Goal: Communication & Community: Answer question/provide support

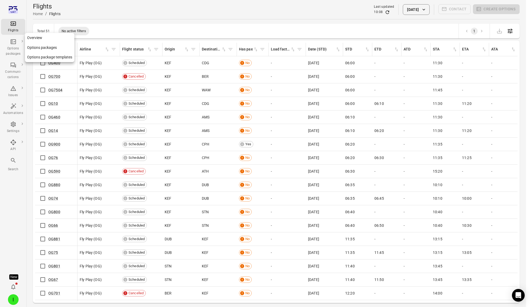
click at [16, 50] on div "Options packages" at bounding box center [13, 51] width 20 height 11
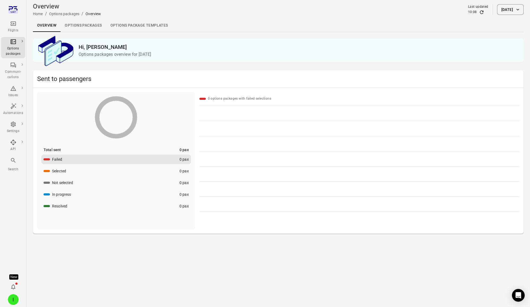
click at [123, 15] on div "Overview Home / Options packages / Overview Last updated 10:08 8 Sep 2025" at bounding box center [278, 9] width 491 height 15
click at [83, 31] on link "Options packages" at bounding box center [83, 25] width 45 height 13
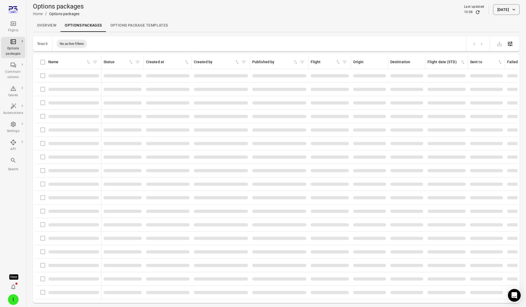
click at [86, 26] on link "Options packages" at bounding box center [83, 25] width 45 height 13
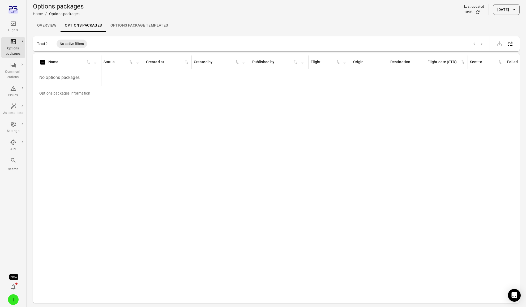
click at [473, 13] on div "10:08" at bounding box center [474, 12] width 20 height 5
click at [475, 12] on icon "Refresh data" at bounding box center [477, 12] width 5 height 5
click at [20, 24] on div "Flights" at bounding box center [13, 26] width 20 height 13
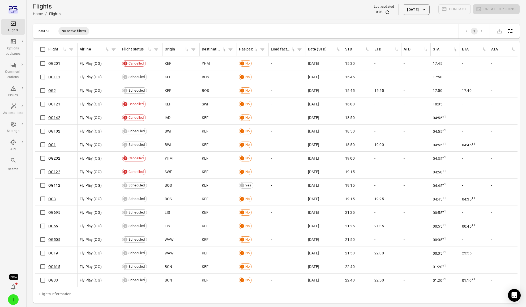
scroll to position [455, 0]
click at [385, 13] on icon "Refresh data" at bounding box center [387, 12] width 5 height 5
click at [129, 287] on caption "Flights information" at bounding box center [375, 294] width 680 height 14
click at [56, 183] on link "OG112" at bounding box center [54, 185] width 12 height 4
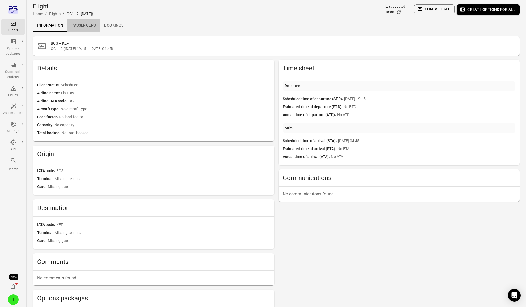
click at [78, 22] on link "Passengers" at bounding box center [83, 25] width 32 height 13
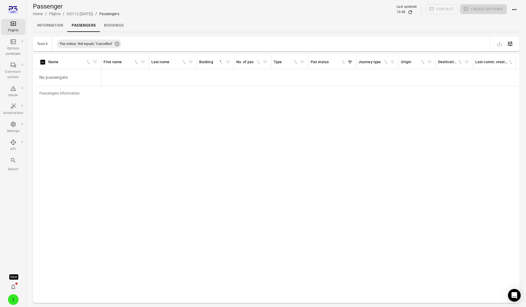
click at [410, 12] on icon "Refresh data" at bounding box center [410, 12] width 5 height 5
click at [11, 25] on icon "Main navigation" at bounding box center [13, 23] width 6 height 6
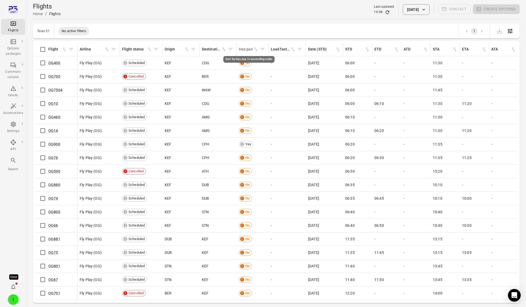
click at [256, 50] on icon "Sort by has pax in ascending order" at bounding box center [255, 49] width 5 height 5
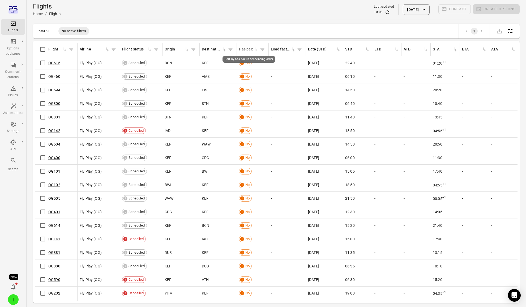
click at [256, 50] on icon "Sort by has pax in descending order" at bounding box center [255, 49] width 5 height 5
click at [52, 103] on link "OG901" at bounding box center [54, 103] width 12 height 4
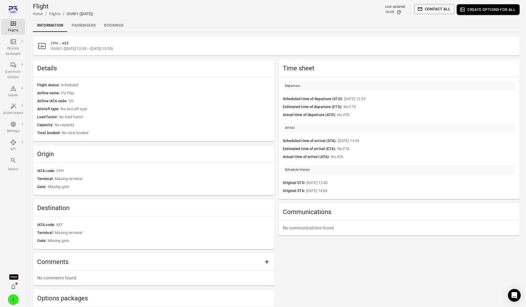
click at [88, 24] on link "Passengers" at bounding box center [83, 25] width 32 height 13
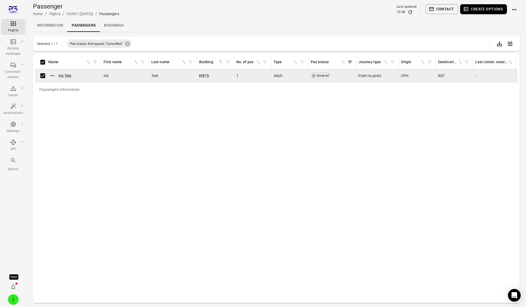
click at [468, 8] on icon "button" at bounding box center [466, 8] width 5 height 5
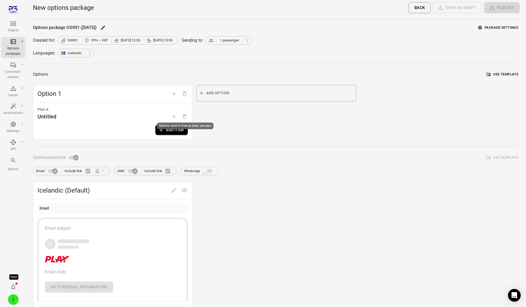
click at [167, 128] on div "Options need to have at least one plan" at bounding box center [185, 126] width 57 height 7
click at [168, 130] on button "Add item" at bounding box center [171, 130] width 32 height 10
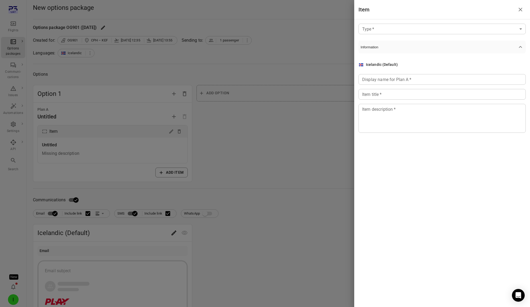
click at [441, 26] on body "Flights Options packages Communi-cations Issues Automations Settings API Search…" at bounding box center [265, 227] width 530 height 455
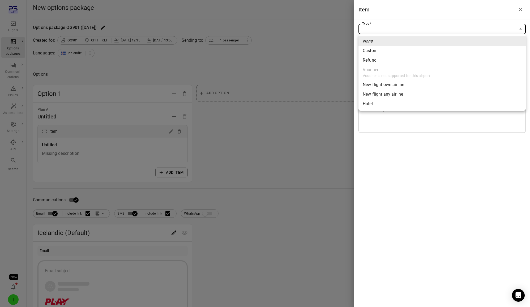
click at [380, 82] on span "New flight own airline" at bounding box center [442, 85] width 159 height 6
type input "**********"
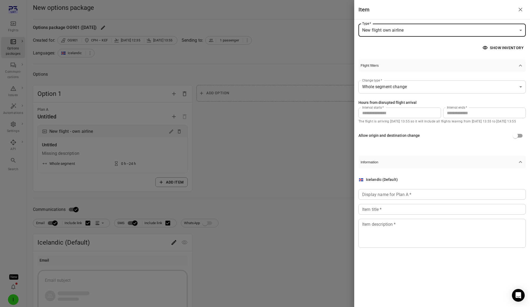
click at [439, 114] on div "Interval starts   * * Interval starts   * Interval ends   * ** Interval ends   *" at bounding box center [442, 113] width 167 height 11
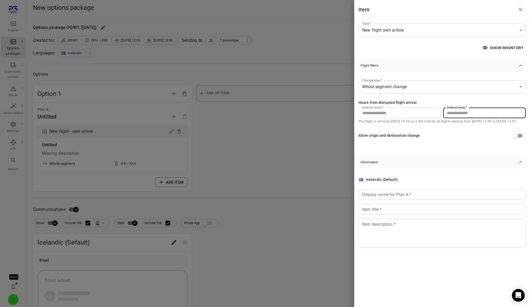
type input "**"
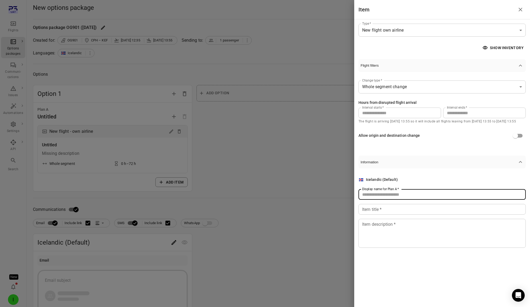
click at [408, 197] on input "Display name for Plan A   *" at bounding box center [442, 194] width 167 height 11
type input "******"
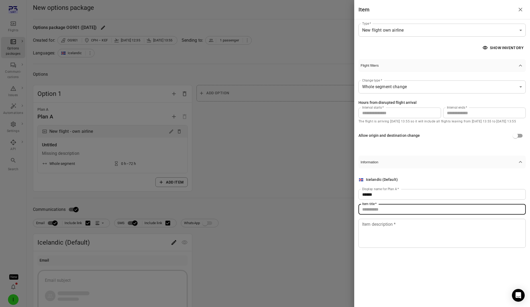
click at [401, 213] on input "Item title   *" at bounding box center [442, 209] width 167 height 11
type input "**********"
click at [402, 233] on textarea "Item description   *" at bounding box center [442, 233] width 160 height 24
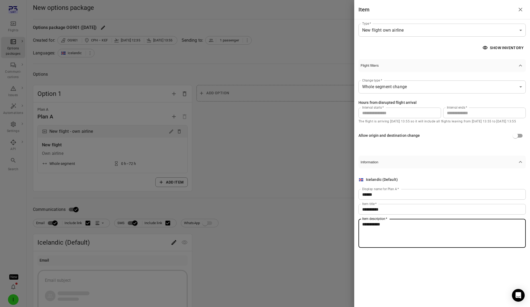
type textarea "**********"
drag, startPoint x: 234, startPoint y: 168, endPoint x: 229, endPoint y: 209, distance: 40.8
click at [234, 168] on div at bounding box center [265, 153] width 530 height 307
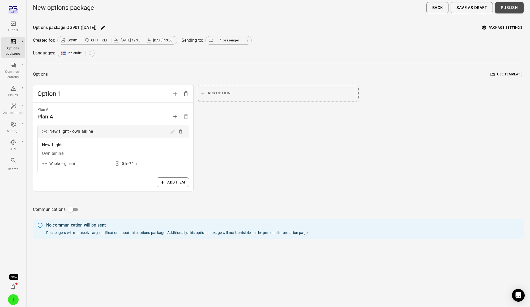
click at [510, 9] on button "Publish" at bounding box center [509, 7] width 29 height 11
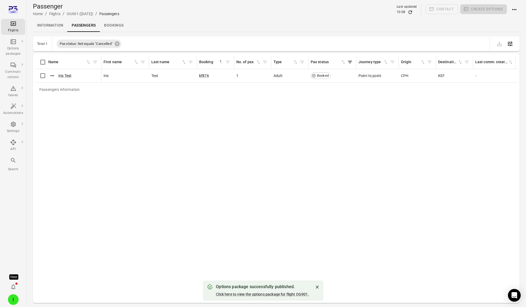
click at [249, 296] on div "Click here to view the options package for flight OG901." at bounding box center [262, 294] width 93 height 5
click at [250, 294] on link "Click here to view the options package for flight OG901." at bounding box center [262, 294] width 93 height 4
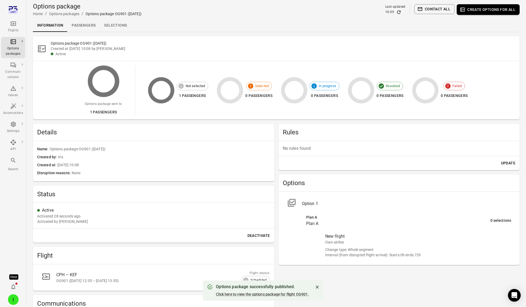
click at [120, 20] on link "Selections" at bounding box center [115, 25] width 31 height 13
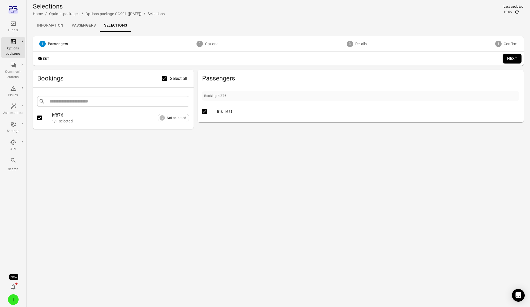
click at [519, 59] on button "Next" at bounding box center [512, 59] width 19 height 10
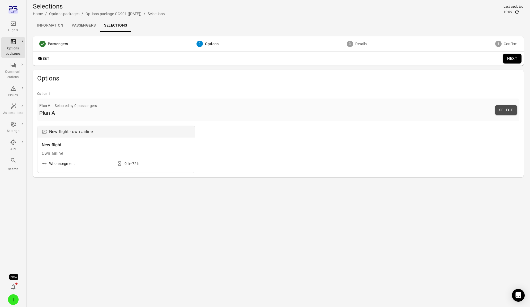
click at [504, 109] on button "Select" at bounding box center [506, 110] width 22 height 10
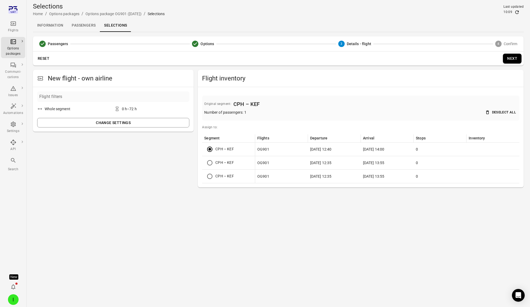
click at [510, 60] on button "Next" at bounding box center [512, 59] width 19 height 10
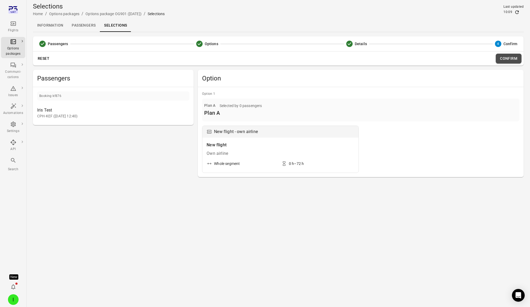
click at [510, 57] on button "Confirm" at bounding box center [509, 59] width 26 height 10
click at [44, 57] on button "Reset" at bounding box center [43, 59] width 17 height 10
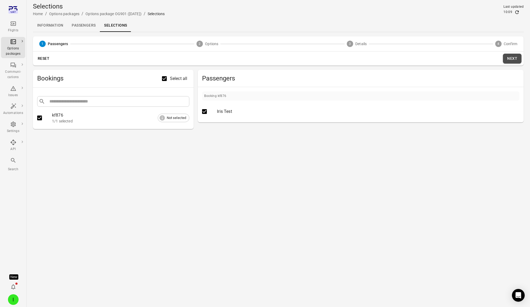
click at [506, 55] on button "Next" at bounding box center [512, 59] width 19 height 10
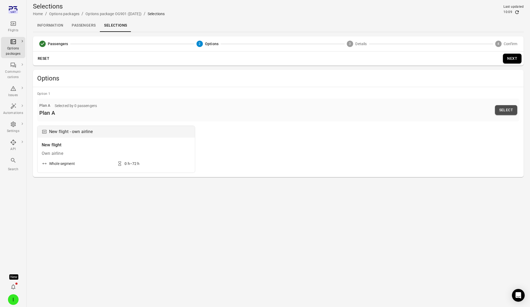
click at [511, 107] on button "Select" at bounding box center [506, 110] width 22 height 10
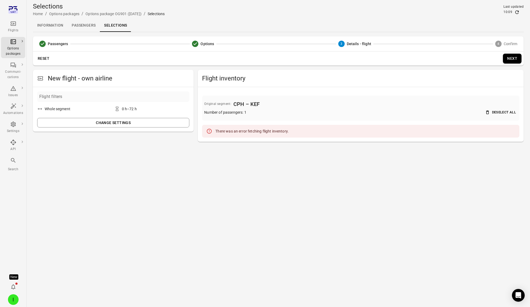
click at [498, 39] on div "Passengers Options 3 Details - flight 4 Confirm" at bounding box center [278, 43] width 491 height 15
click at [518, 12] on icon "Refresh data" at bounding box center [517, 11] width 3 height 3
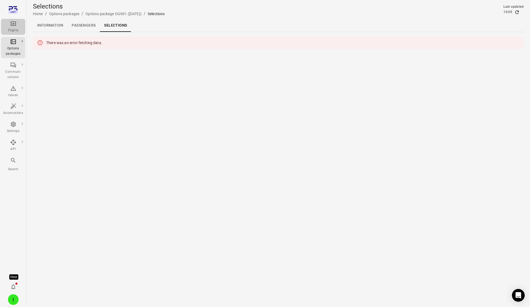
click at [12, 33] on div "Flights" at bounding box center [13, 30] width 20 height 5
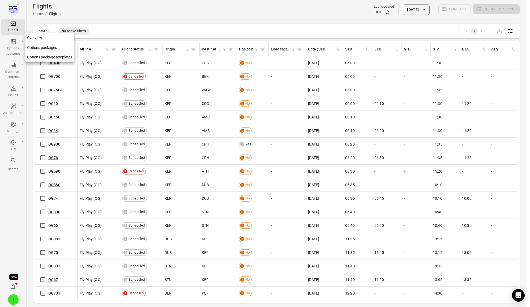
click at [13, 54] on div "Options packages" at bounding box center [13, 51] width 20 height 11
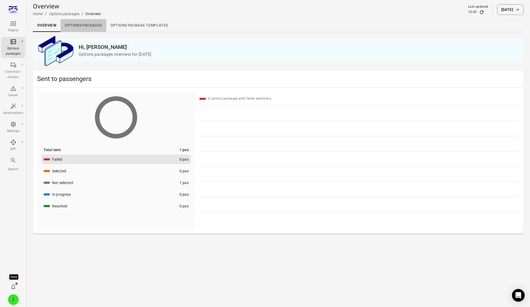
click at [93, 27] on link "Options packages" at bounding box center [83, 25] width 45 height 13
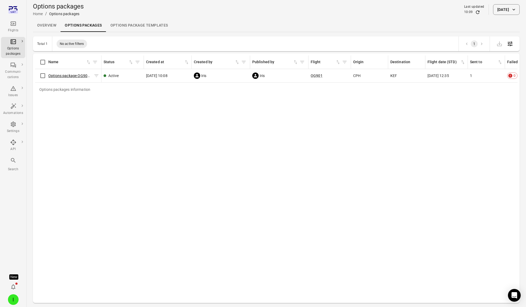
click at [60, 75] on link "Options package OG901 (8 Sep)" at bounding box center [76, 76] width 56 height 4
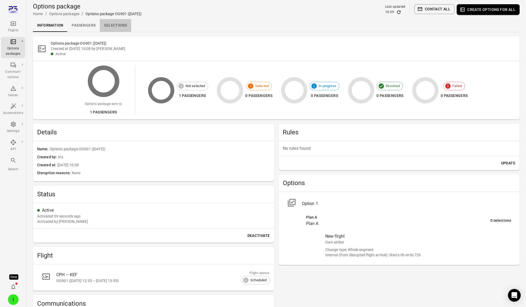
click at [112, 24] on link "Selections" at bounding box center [115, 25] width 31 height 13
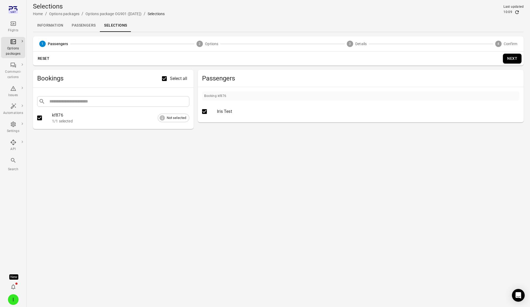
click at [506, 56] on button "Next" at bounding box center [512, 59] width 19 height 10
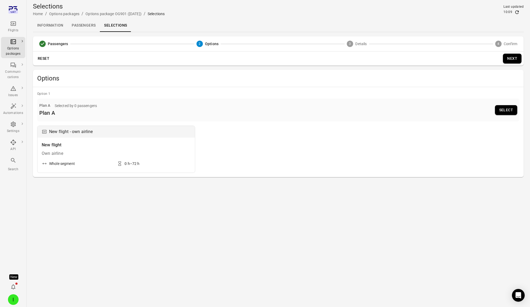
click at [513, 109] on button "Select" at bounding box center [506, 110] width 22 height 10
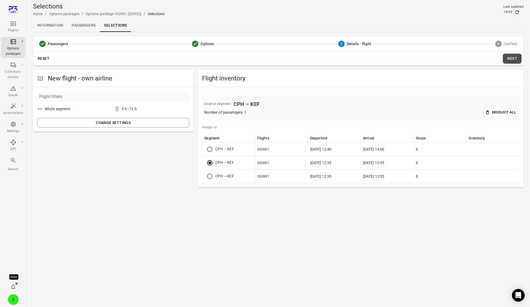
click at [507, 59] on button "Next" at bounding box center [512, 59] width 19 height 10
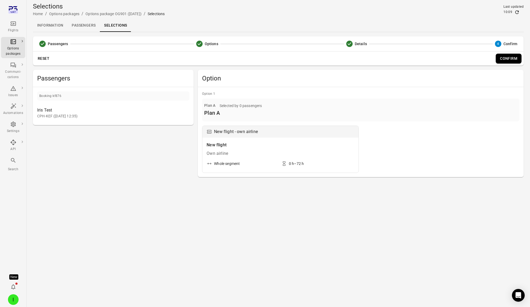
click at [505, 63] on div "Reset Confirm" at bounding box center [278, 59] width 491 height 14
click at [505, 61] on button "Confirm" at bounding box center [509, 59] width 26 height 10
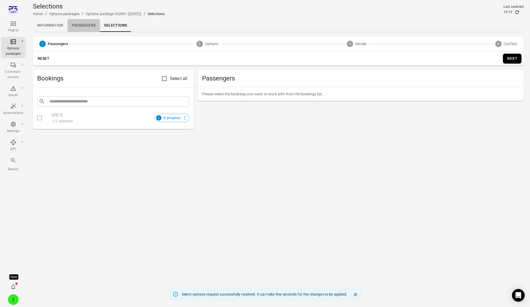
click at [88, 24] on link "Passengers" at bounding box center [83, 25] width 32 height 13
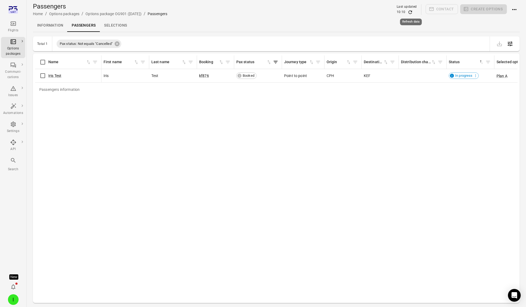
click at [411, 14] on icon "Refresh data" at bounding box center [410, 12] width 5 height 5
click at [414, 13] on div "10:10" at bounding box center [407, 12] width 20 height 5
drag, startPoint x: 406, startPoint y: 14, endPoint x: 413, endPoint y: 11, distance: 7.2
click at [406, 14] on div "10:10" at bounding box center [407, 12] width 20 height 5
click at [413, 11] on icon "Refresh data" at bounding box center [410, 12] width 5 height 5
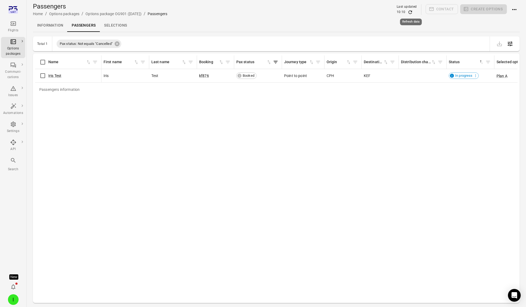
click at [413, 11] on icon "Refresh data" at bounding box center [410, 12] width 5 height 5
click at [409, 11] on icon "Refresh data" at bounding box center [410, 12] width 5 height 5
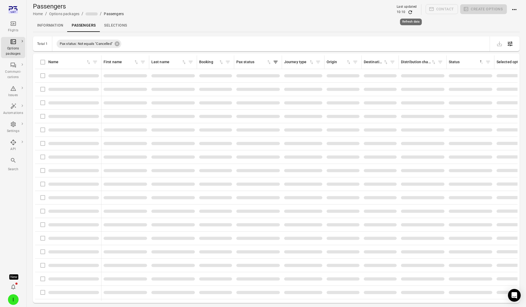
click at [409, 11] on icon "Refresh data" at bounding box center [410, 12] width 5 height 5
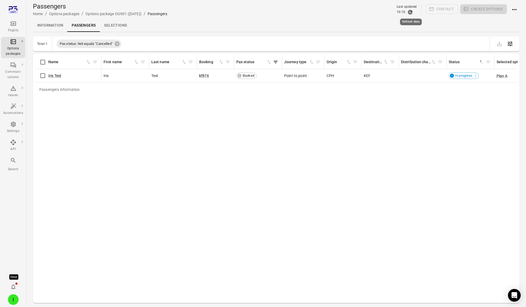
click at [409, 11] on icon "Refresh data" at bounding box center [410, 12] width 5 height 5
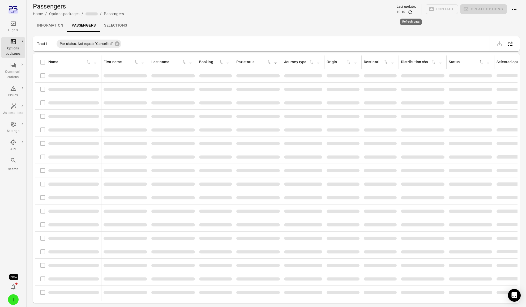
click at [409, 11] on icon "Refresh data" at bounding box center [410, 12] width 5 height 5
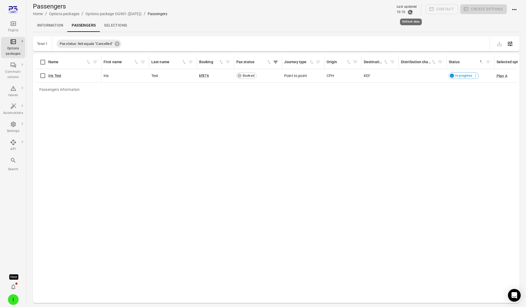
click at [409, 11] on icon "Refresh data" at bounding box center [410, 12] width 5 height 5
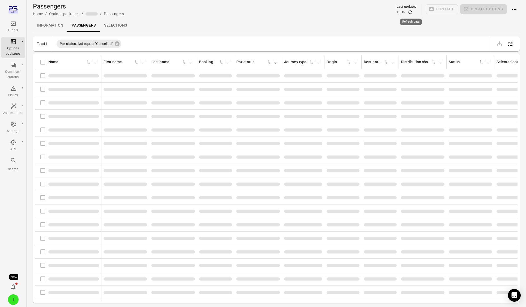
click at [409, 11] on icon "Refresh data" at bounding box center [410, 12] width 5 height 5
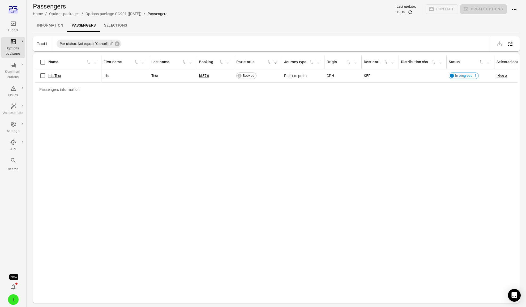
click at [408, 11] on div "10:10" at bounding box center [407, 12] width 20 height 5
drag, startPoint x: 410, startPoint y: 12, endPoint x: 352, endPoint y: 19, distance: 58.3
click at [409, 12] on icon "Refresh data" at bounding box center [410, 12] width 5 height 5
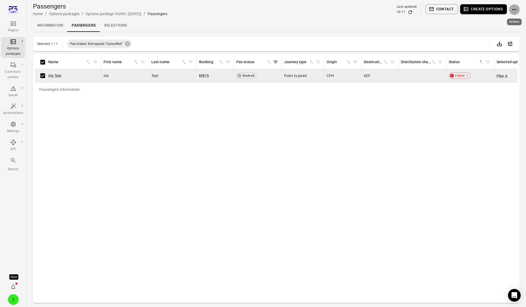
click at [512, 8] on icon "Actions" at bounding box center [514, 9] width 6 height 6
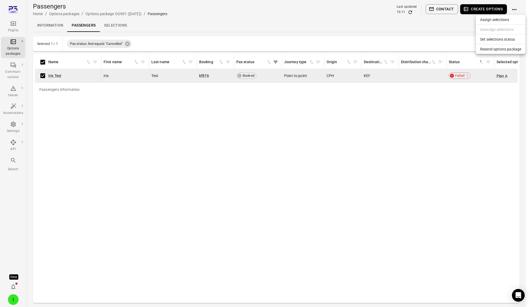
click at [497, 51] on span "Resend options package" at bounding box center [500, 48] width 41 height 5
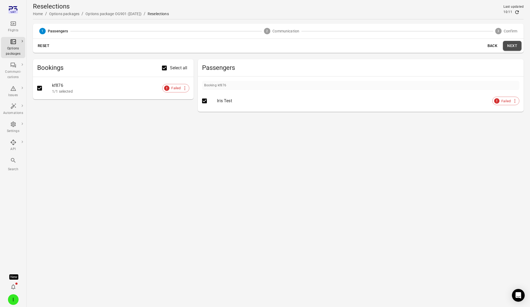
click at [515, 47] on button "Next" at bounding box center [512, 46] width 19 height 10
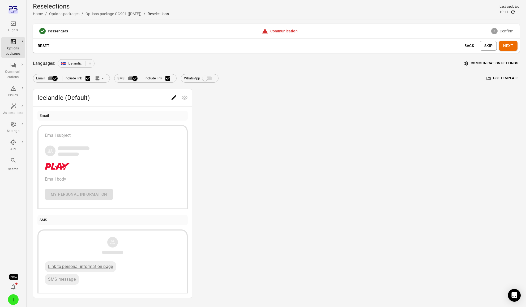
click at [482, 63] on button "Communication settings" at bounding box center [491, 63] width 57 height 8
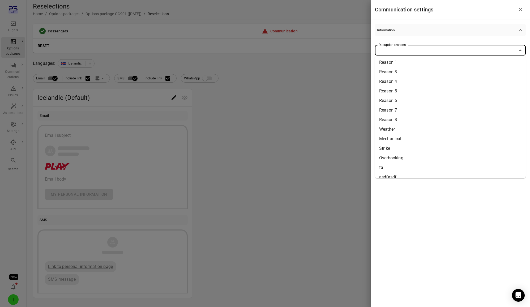
click at [394, 51] on input "Disruption reasons" at bounding box center [446, 49] width 139 height 7
click at [385, 148] on li "Strike" at bounding box center [450, 149] width 151 height 10
click at [300, 132] on div at bounding box center [265, 153] width 530 height 307
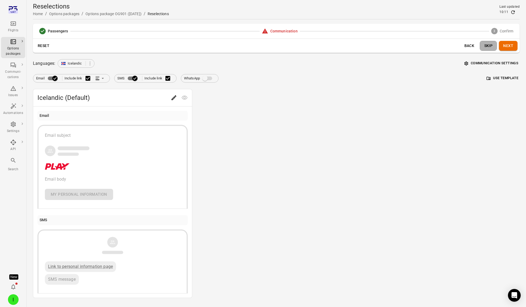
click at [488, 46] on button "Skip" at bounding box center [488, 46] width 17 height 10
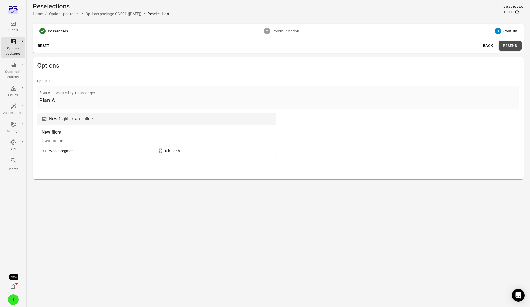
click at [511, 46] on button "Resend" at bounding box center [510, 46] width 23 height 10
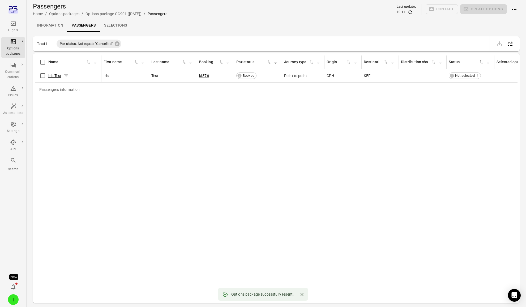
click at [55, 74] on link "Iris Test" at bounding box center [54, 76] width 13 height 4
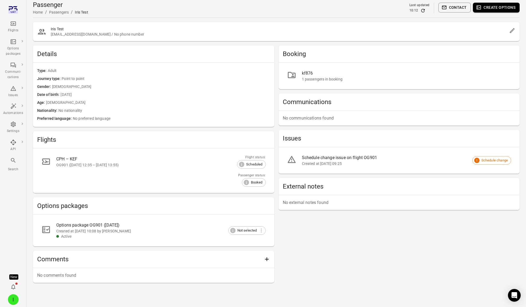
scroll to position [2, 0]
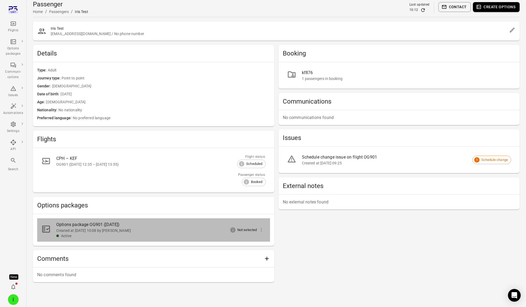
click at [90, 228] on div "Created at 8 Sep 2025 10:08 by Iris" at bounding box center [156, 230] width 201 height 5
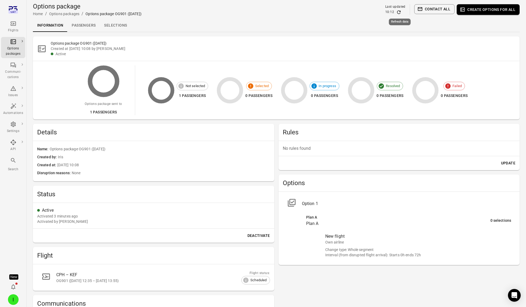
click at [398, 12] on icon "Refresh data" at bounding box center [398, 12] width 5 height 5
click at [398, 12] on icon "Refresh data" at bounding box center [398, 11] width 3 height 3
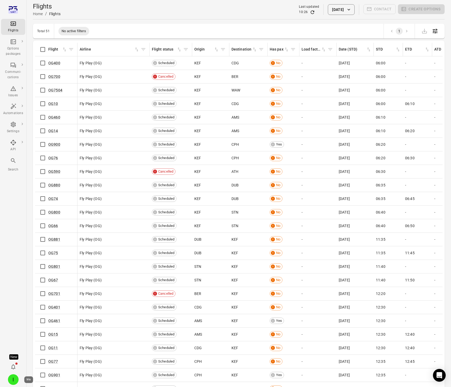
click at [14, 377] on div "I" at bounding box center [13, 379] width 11 height 11
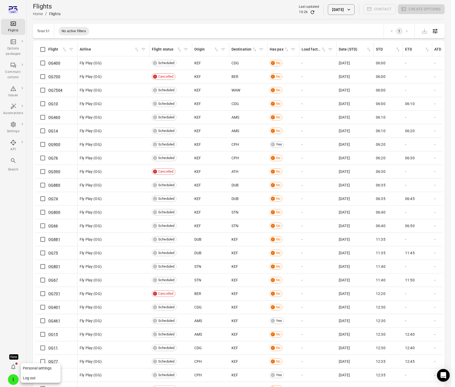
click at [48, 374] on button "Log out" at bounding box center [41, 378] width 40 height 10
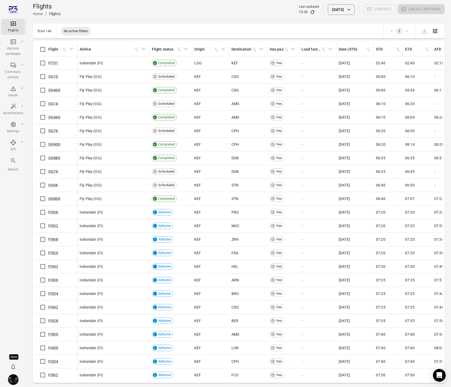
drag, startPoint x: 28, startPoint y: 205, endPoint x: 1, endPoint y: 213, distance: 28.5
click at [28, 205] on main "Flights Home / Flights Last updated 10:30 8 Sep 2025 Contact Create options Tot…" at bounding box center [239, 202] width 425 height 404
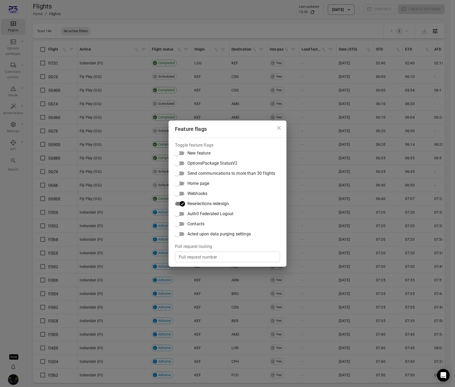
click at [195, 227] on label "Contacts" at bounding box center [223, 224] width 103 height 10
click at [19, 215] on div "Feature flags Toggle feature flags New feature OptionsPackage StatusV2 Send com…" at bounding box center [227, 193] width 455 height 387
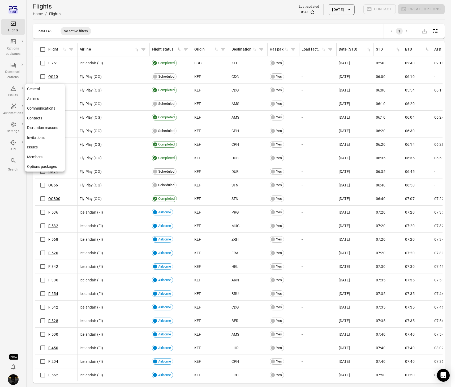
click at [13, 130] on div "Settings" at bounding box center [13, 131] width 20 height 5
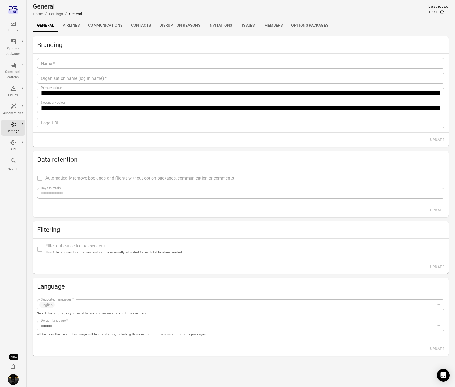
type input "*******"
click at [141, 24] on link "Contacts" at bounding box center [141, 25] width 28 height 13
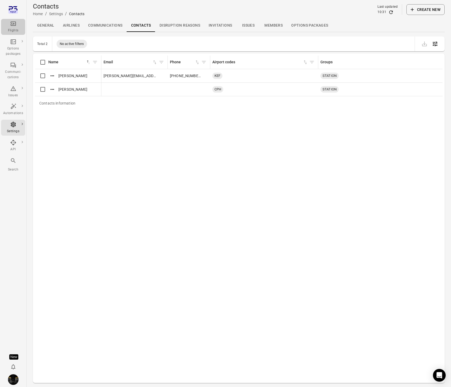
click at [12, 24] on icon "Main navigation" at bounding box center [13, 23] width 6 height 6
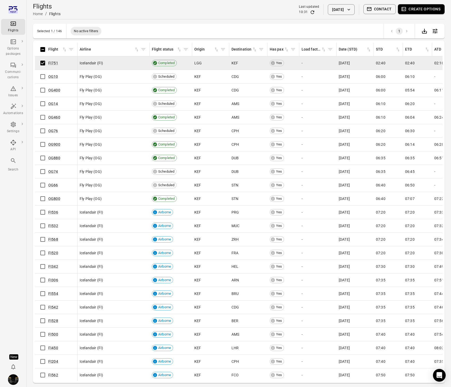
click at [384, 10] on button "Contact" at bounding box center [380, 9] width 33 height 10
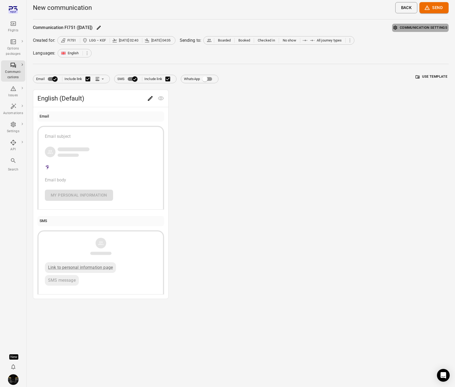
click at [423, 24] on button "Communication settings" at bounding box center [420, 28] width 57 height 8
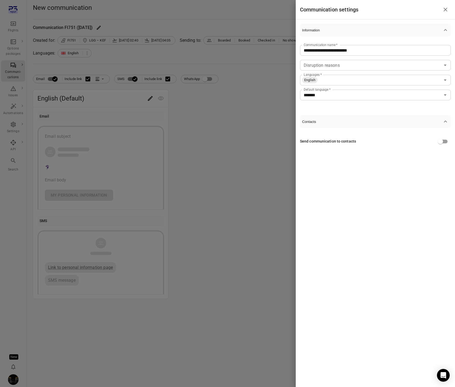
click at [445, 121] on icon "button" at bounding box center [445, 121] width 3 height 2
click at [445, 121] on icon "button" at bounding box center [445, 122] width 3 height 2
click at [219, 194] on div at bounding box center [227, 193] width 455 height 387
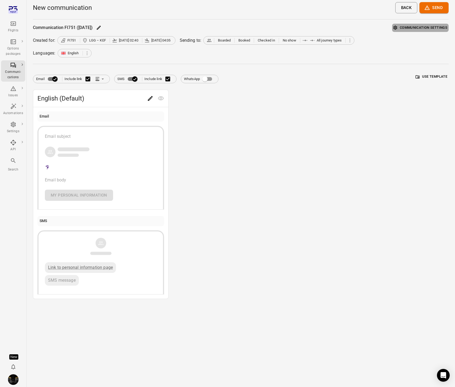
click at [402, 27] on button "Communication settings" at bounding box center [420, 28] width 57 height 8
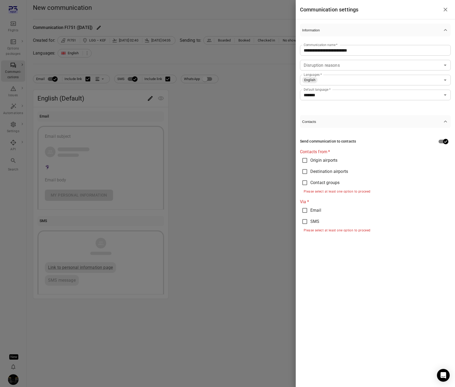
click at [218, 139] on div at bounding box center [227, 193] width 455 height 387
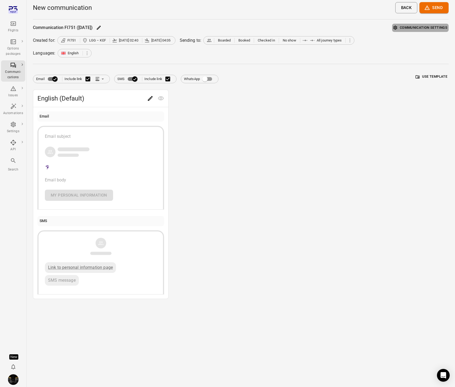
click at [430, 27] on button "Communication settings" at bounding box center [420, 28] width 57 height 8
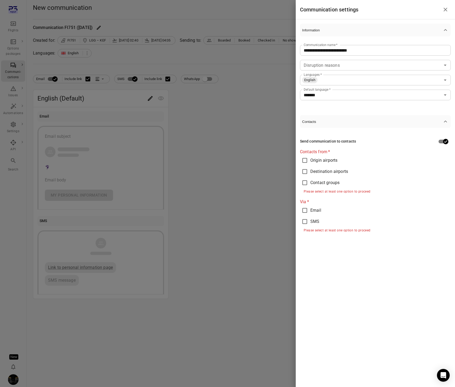
click at [318, 223] on span "SMS" at bounding box center [315, 221] width 9 height 6
click at [222, 215] on div at bounding box center [227, 193] width 455 height 387
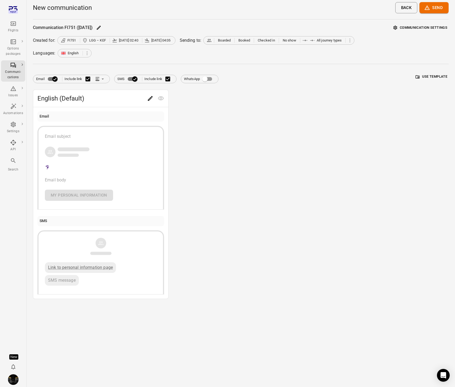
click at [435, 32] on div "Communication FI751 (8 Sep) Communication settings Created for: FI751 LGG – KEF…" at bounding box center [241, 161] width 416 height 275
click at [434, 26] on button "Communication settings" at bounding box center [420, 28] width 57 height 8
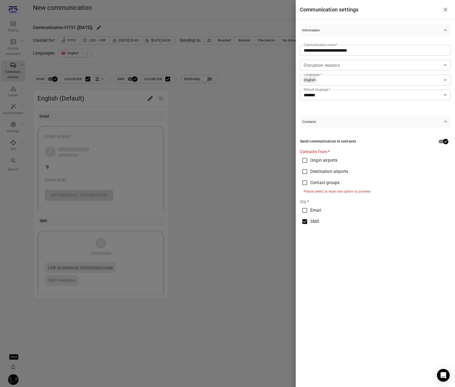
click at [326, 186] on label "Contact groups" at bounding box center [372, 182] width 147 height 11
click at [201, 186] on div at bounding box center [227, 193] width 455 height 387
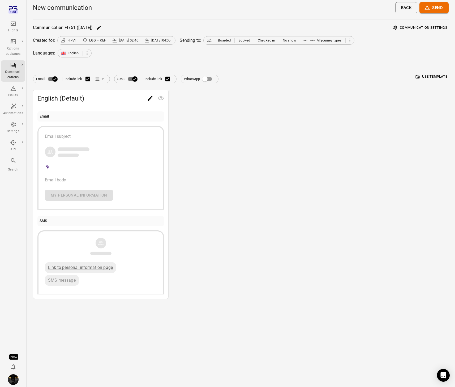
click at [441, 27] on button "Communication settings" at bounding box center [420, 28] width 57 height 8
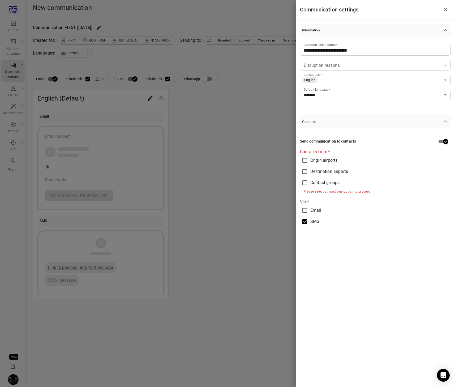
click at [318, 157] on span "Origin airports" at bounding box center [324, 160] width 27 height 6
click at [177, 189] on div at bounding box center [227, 193] width 455 height 387
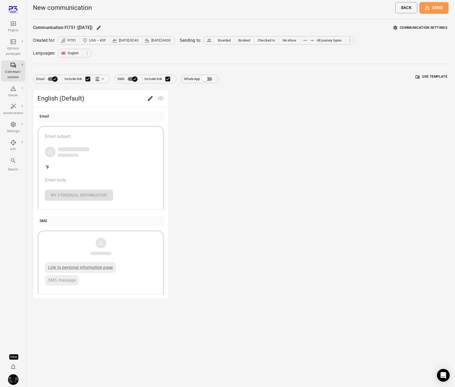
click at [432, 10] on button "Send" at bounding box center [434, 7] width 29 height 11
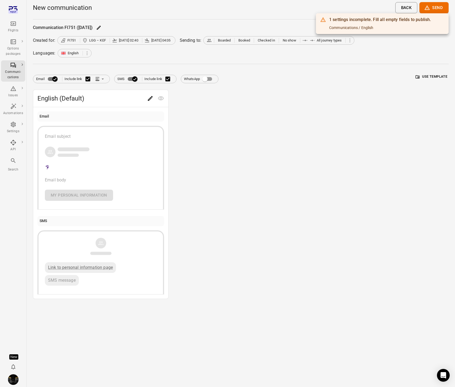
drag, startPoint x: 374, startPoint y: 91, endPoint x: 387, endPoint y: 70, distance: 23.7
click at [375, 88] on div at bounding box center [227, 193] width 455 height 387
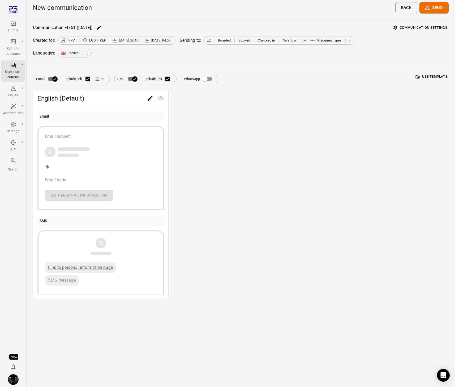
click at [426, 29] on button "Communication settings" at bounding box center [420, 28] width 57 height 8
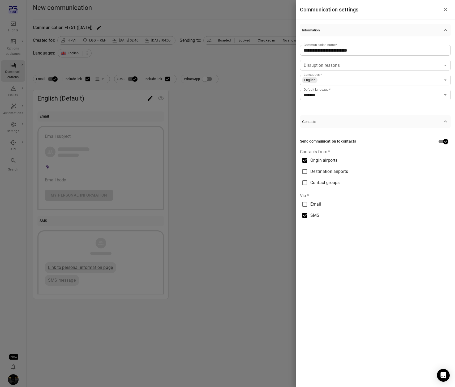
click at [322, 158] on span "Origin airports" at bounding box center [324, 160] width 27 height 6
click at [320, 181] on span "Contact groups" at bounding box center [325, 182] width 29 height 6
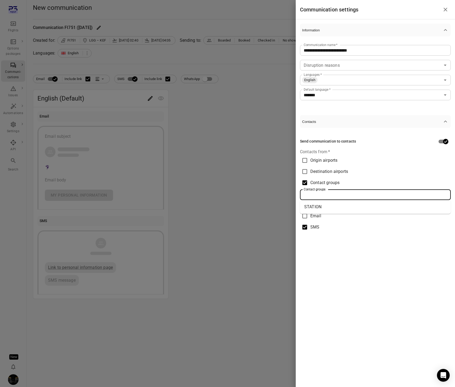
click at [321, 196] on input "Contact groups" at bounding box center [375, 194] width 147 height 7
click at [321, 194] on input "Contact groups" at bounding box center [375, 194] width 147 height 7
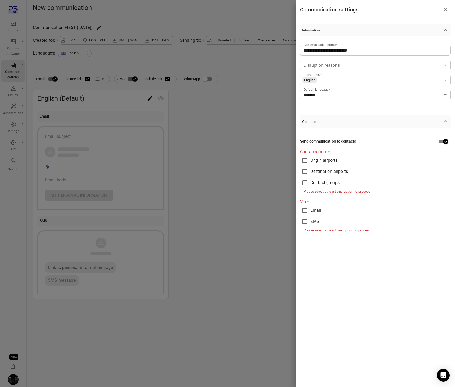
click at [347, 179] on label "Contact groups" at bounding box center [372, 182] width 147 height 11
click at [331, 197] on input "Contact groups" at bounding box center [375, 194] width 147 height 7
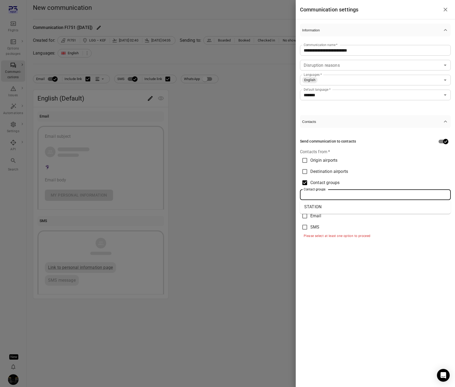
click at [331, 208] on li "STATION" at bounding box center [375, 207] width 151 height 10
click at [325, 269] on div "**********" at bounding box center [375, 193] width 159 height 387
click at [218, 114] on div at bounding box center [227, 193] width 455 height 387
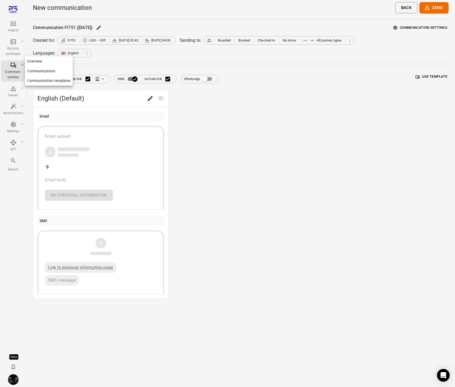
click at [16, 70] on div "Communi-cations" at bounding box center [13, 74] width 20 height 11
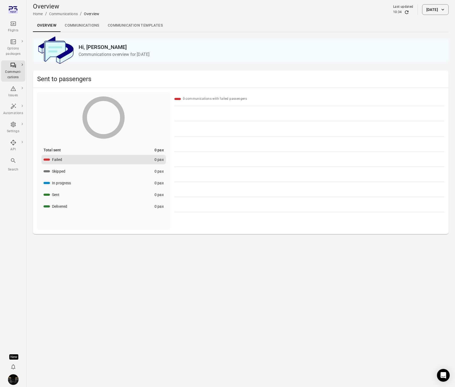
click at [94, 21] on link "Communications" at bounding box center [82, 25] width 43 height 13
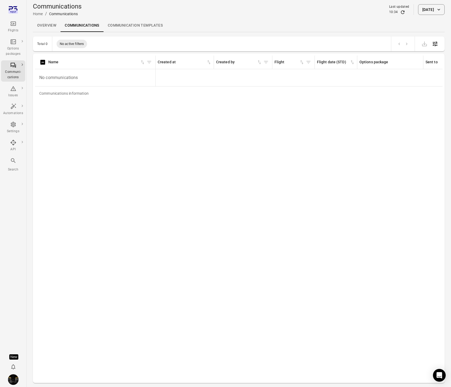
click at [427, 8] on button "[DATE]" at bounding box center [431, 9] width 27 height 11
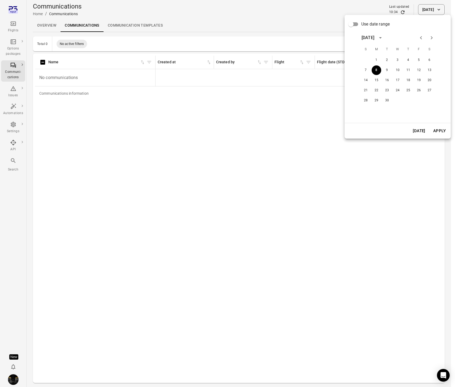
click at [364, 25] on span "Use date range" at bounding box center [376, 24] width 28 height 6
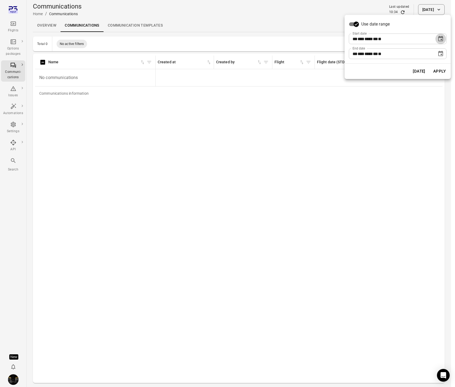
click at [440, 37] on icon "Choose date, selected date is Sep 8, 2025" at bounding box center [441, 38] width 5 height 5
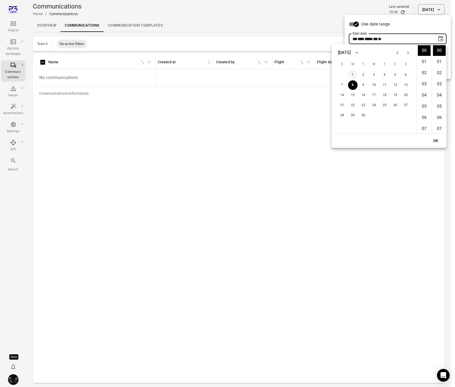
click at [354, 72] on button "1" at bounding box center [353, 75] width 10 height 10
type input "**********"
click at [439, 138] on button "OK" at bounding box center [436, 141] width 17 height 10
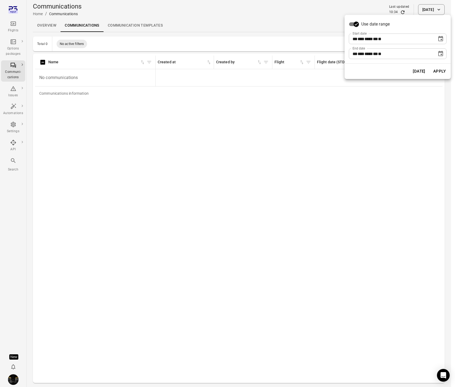
click at [442, 71] on button "Apply" at bounding box center [440, 71] width 18 height 11
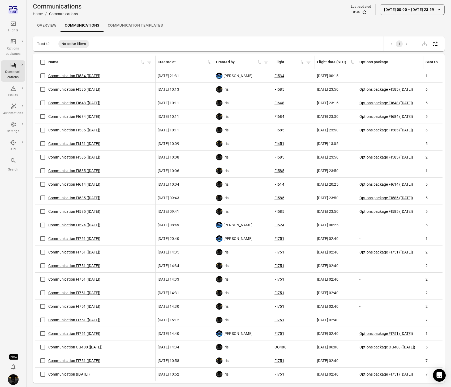
click at [64, 74] on link "Communication FI534 (7 Sep)" at bounding box center [74, 76] width 52 height 4
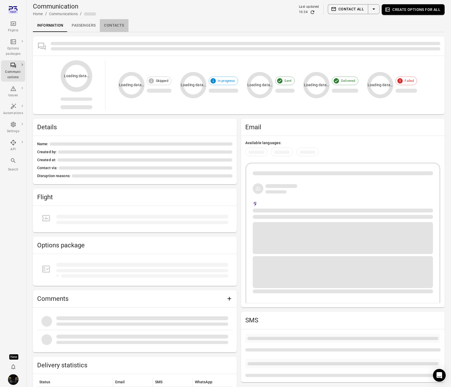
click at [114, 23] on link "Contacts" at bounding box center [114, 25] width 28 height 13
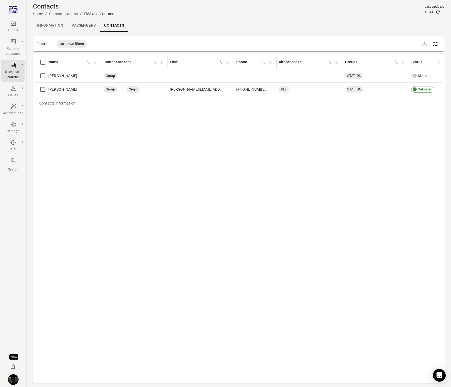
click at [43, 191] on div "Contacts information Name Contact reasons Email Phone Airport codes Groups Stat…" at bounding box center [239, 218] width 408 height 325
click at [17, 22] on div "Flights" at bounding box center [13, 26] width 20 height 13
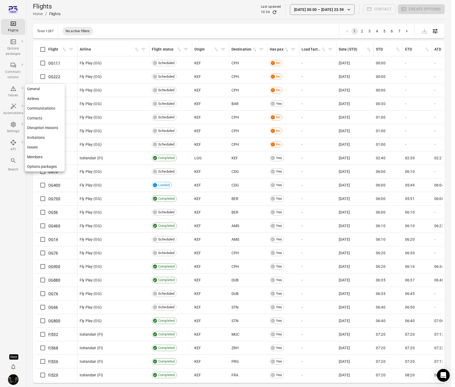
click at [14, 125] on icon "Main navigation" at bounding box center [13, 124] width 6 height 6
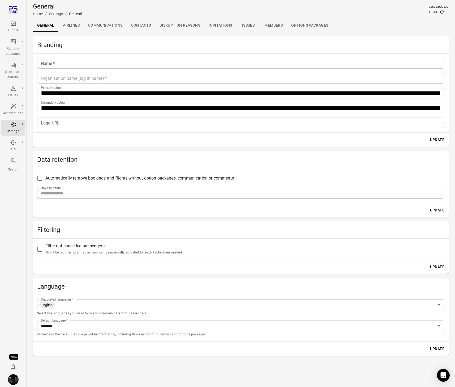
click at [155, 25] on link "Disruption reasons" at bounding box center [179, 25] width 49 height 13
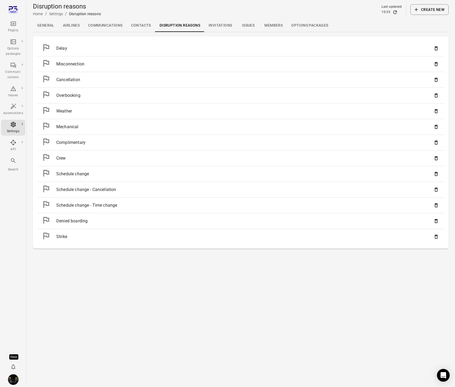
click at [142, 23] on link "Contacts" at bounding box center [141, 25] width 28 height 13
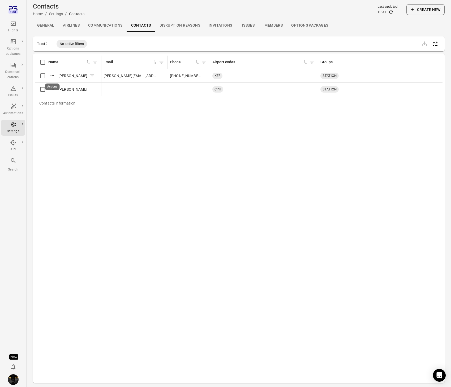
click at [51, 76] on icon "Actions" at bounding box center [51, 75] width 3 height 1
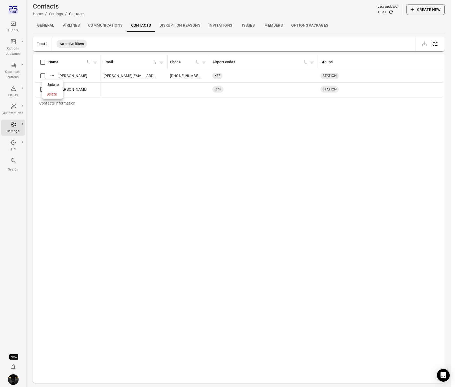
click at [53, 95] on span "Delete" at bounding box center [52, 93] width 12 height 5
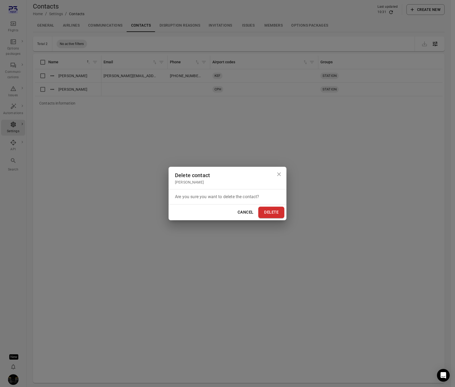
click at [279, 173] on icon "Close dialog" at bounding box center [279, 174] width 6 height 6
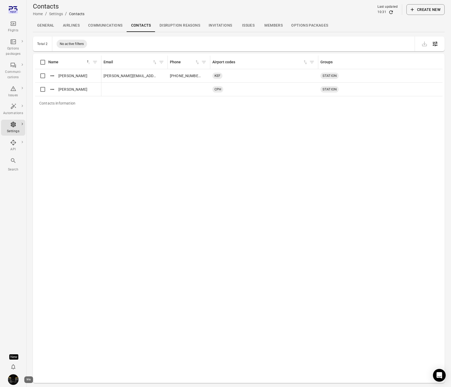
click at [12, 377] on img "Iris" at bounding box center [13, 379] width 11 height 11
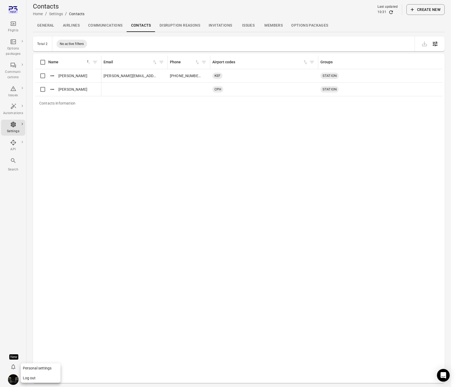
click at [33, 379] on button "Log out" at bounding box center [41, 378] width 40 height 10
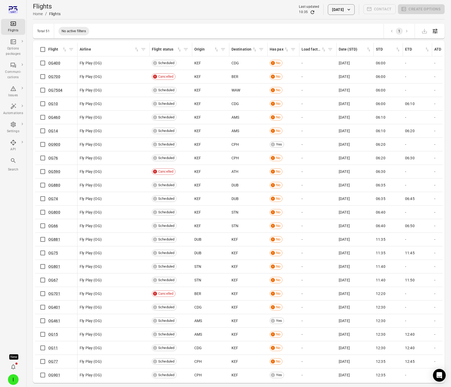
click at [7, 193] on div "Flights Options packages Communi-cations Issues Automations Settings API Search…" at bounding box center [13, 193] width 27 height 387
click at [19, 193] on div "Flights Options packages Communi-cations Issues Automations Settings API Search…" at bounding box center [13, 193] width 27 height 387
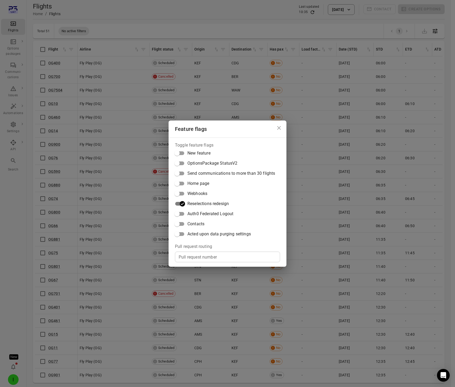
click at [194, 221] on span "Contacts" at bounding box center [196, 223] width 17 height 6
click at [11, 126] on div "Feature flags Toggle feature flags New feature OptionsPackage StatusV2 Send com…" at bounding box center [227, 193] width 455 height 387
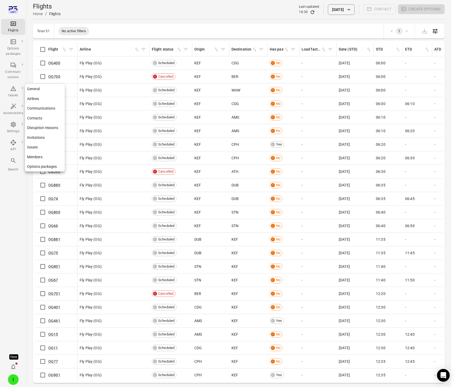
click at [15, 125] on icon "Main navigation" at bounding box center [13, 124] width 5 height 5
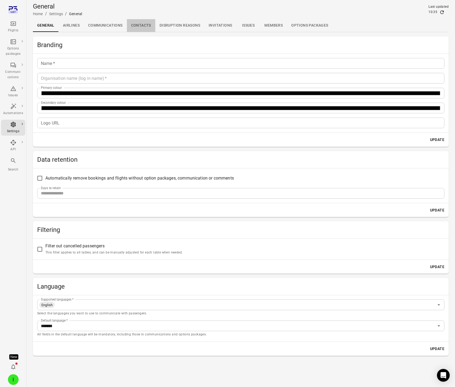
click at [144, 23] on link "Contacts" at bounding box center [141, 25] width 28 height 13
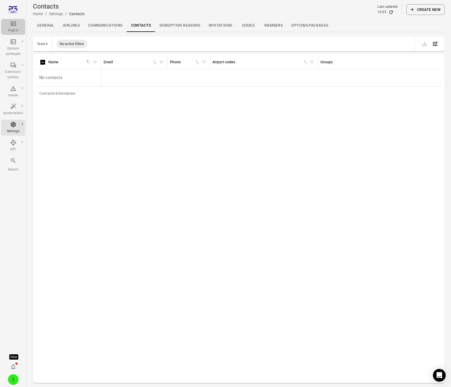
click at [14, 27] on icon "Main navigation" at bounding box center [13, 23] width 6 height 6
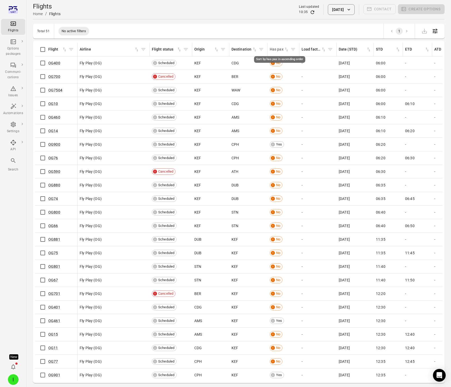
click at [287, 49] on icon "Sort by has pax in ascending order" at bounding box center [286, 50] width 3 height 4
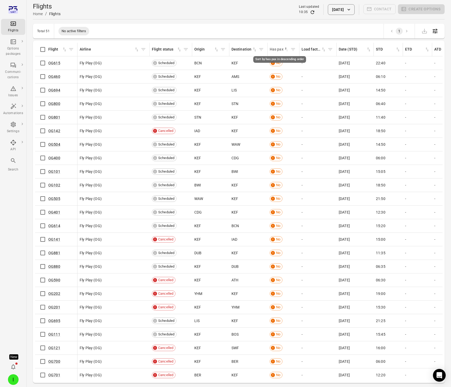
click at [287, 49] on icon "Sort by has pax in descending order" at bounding box center [287, 50] width 2 height 2
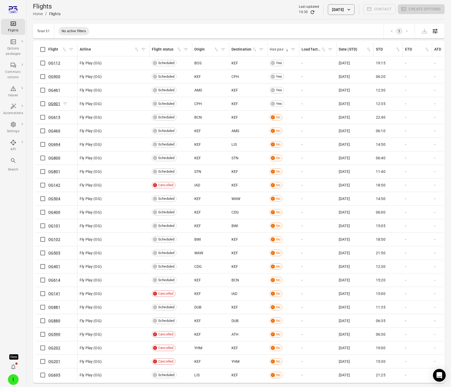
click at [57, 103] on link "OG901" at bounding box center [54, 103] width 12 height 4
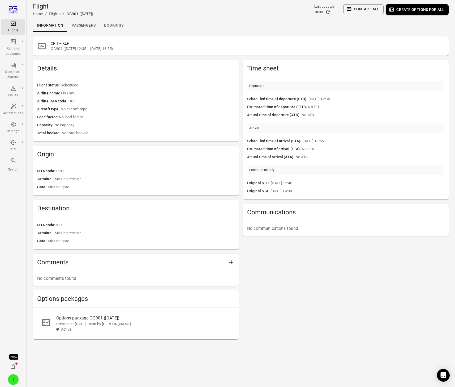
click at [84, 24] on link "Passengers" at bounding box center [83, 25] width 32 height 13
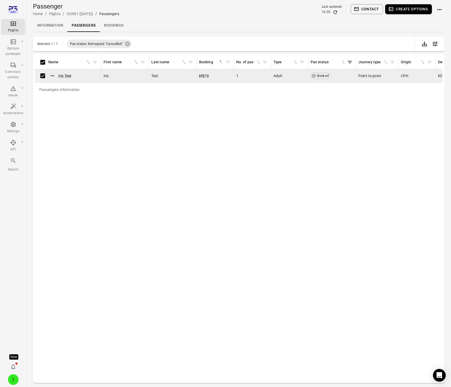
click at [364, 11] on button "Contact" at bounding box center [367, 9] width 33 height 10
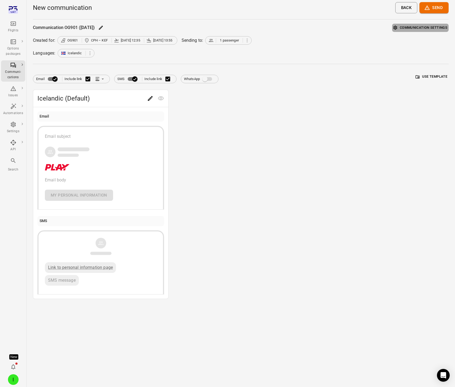
click at [440, 29] on button "Communication settings" at bounding box center [420, 28] width 57 height 8
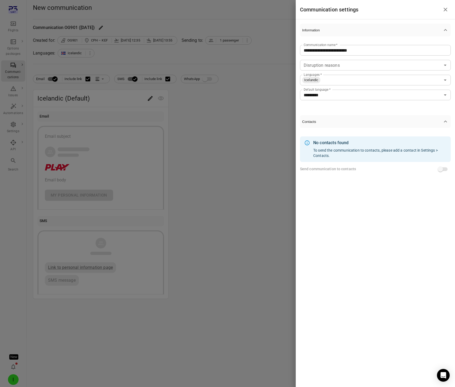
drag, startPoint x: 231, startPoint y: 154, endPoint x: 215, endPoint y: 167, distance: 20.6
click at [231, 154] on div at bounding box center [227, 193] width 455 height 387
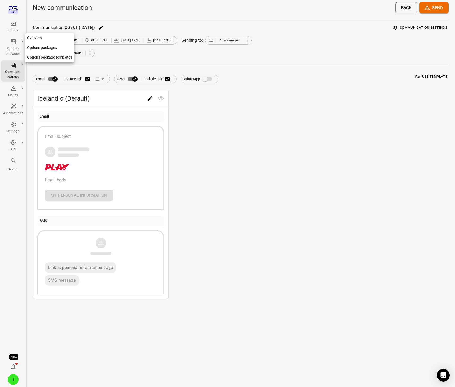
click at [15, 51] on div "Options packages" at bounding box center [13, 51] width 20 height 11
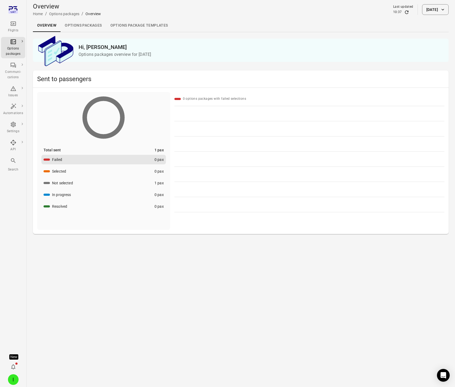
click at [14, 27] on div "Flights" at bounding box center [13, 26] width 20 height 13
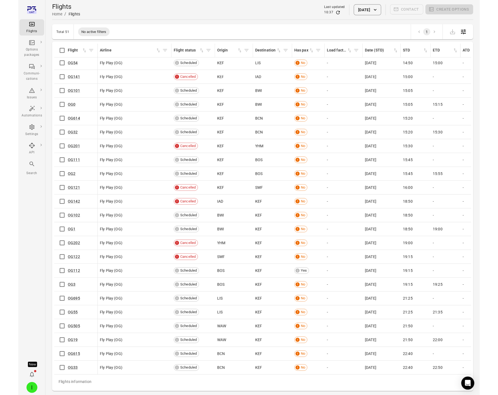
scroll to position [377, 0]
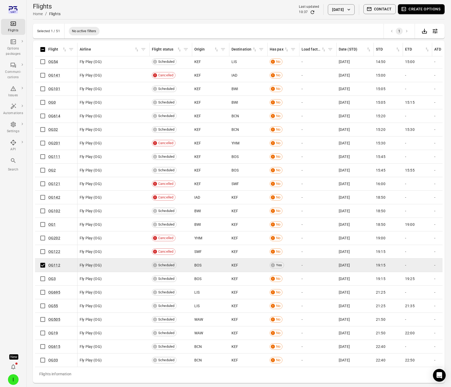
click at [422, 11] on button "Create options" at bounding box center [421, 9] width 47 height 10
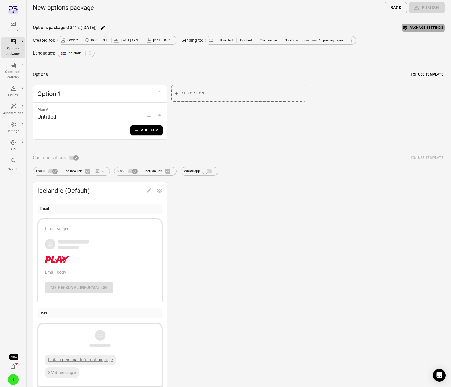
click at [426, 27] on button "Package settings" at bounding box center [423, 28] width 43 height 8
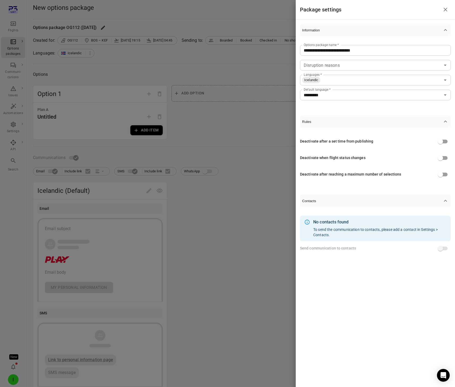
click at [245, 162] on div at bounding box center [227, 193] width 455 height 387
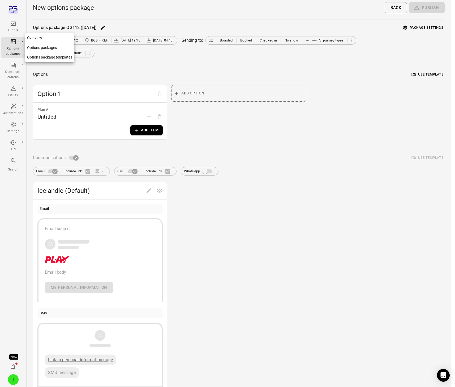
click at [12, 47] on div "Options packages" at bounding box center [13, 51] width 20 height 11
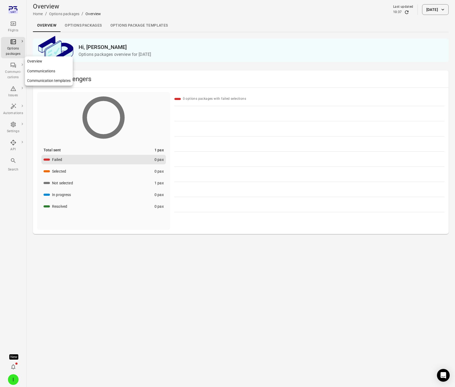
click at [14, 77] on div "Communi-cations" at bounding box center [13, 74] width 20 height 11
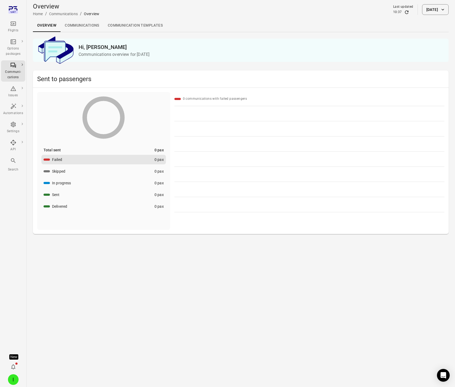
click at [142, 28] on link "Communication templates" at bounding box center [135, 25] width 63 height 13
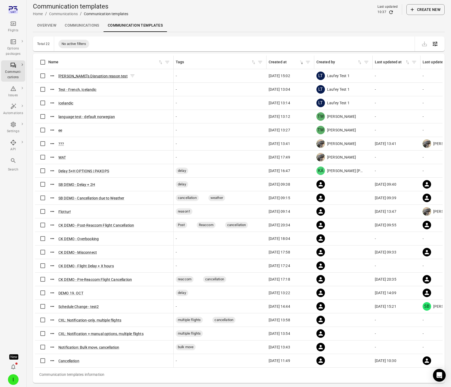
click at [73, 75] on button "[PERSON_NAME]'s Disruption reason test" at bounding box center [92, 75] width 69 height 5
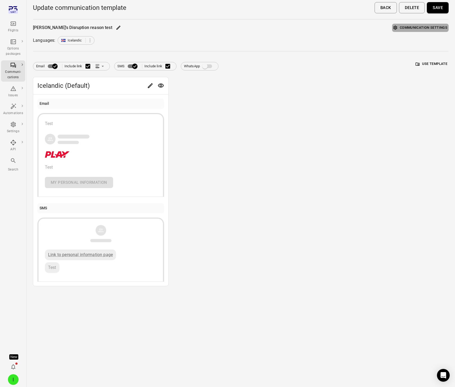
click at [408, 27] on button "Communication settings" at bounding box center [420, 28] width 57 height 8
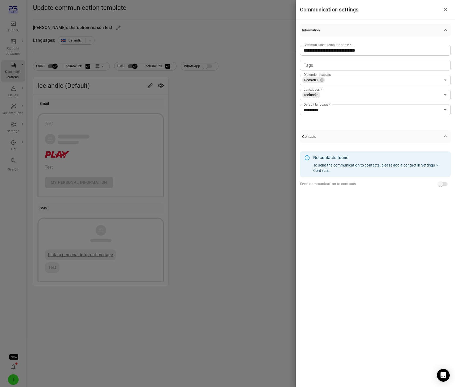
drag, startPoint x: 17, startPoint y: 24, endPoint x: 11, endPoint y: 27, distance: 7.0
click at [17, 24] on div at bounding box center [227, 193] width 455 height 387
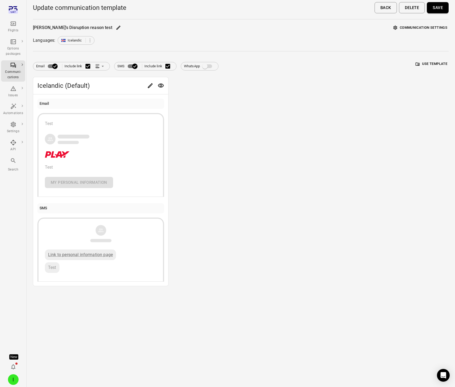
click at [14, 23] on icon "Main navigation" at bounding box center [13, 23] width 6 height 6
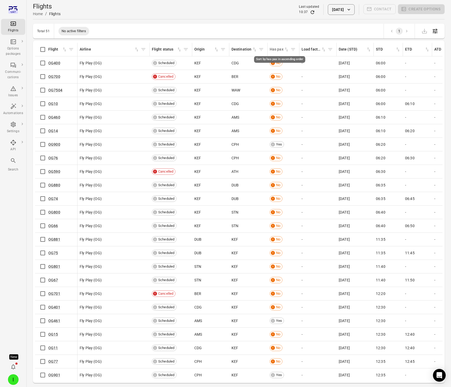
click at [287, 49] on icon "Sort by has pax in ascending order" at bounding box center [286, 49] width 5 height 5
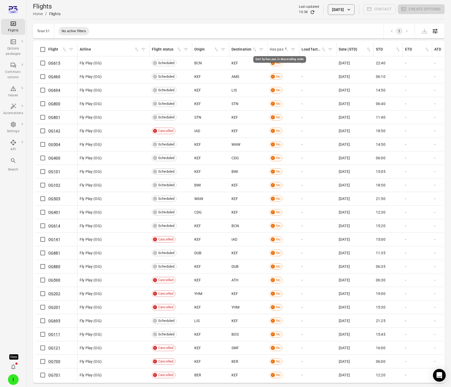
click at [287, 49] on icon "Sort by has pax in descending order" at bounding box center [286, 49] width 5 height 5
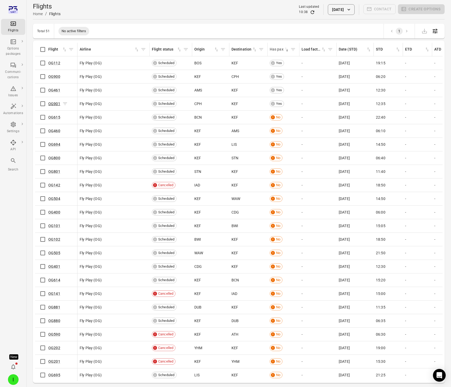
click at [58, 105] on link "OG901" at bounding box center [54, 103] width 12 height 4
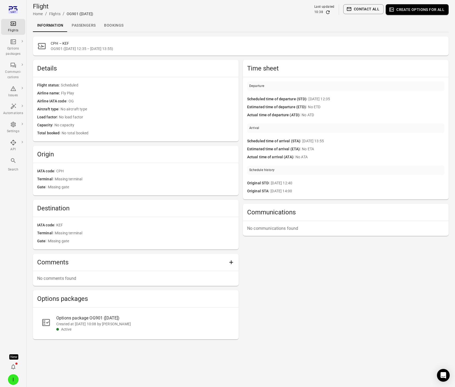
click at [89, 29] on link "Passengers" at bounding box center [83, 25] width 32 height 13
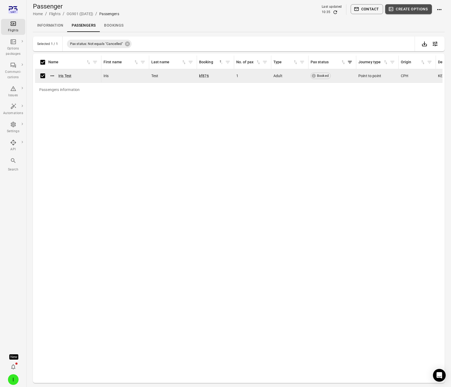
click at [422, 11] on button "Create options" at bounding box center [408, 9] width 47 height 10
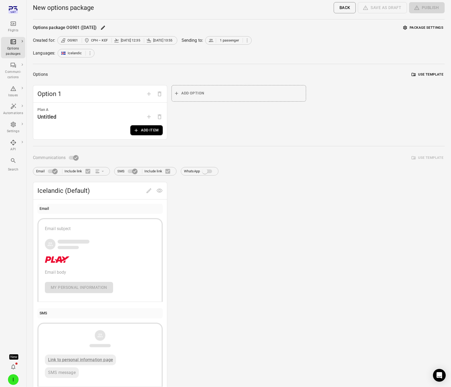
click at [142, 133] on button "Add item" at bounding box center [146, 130] width 32 height 10
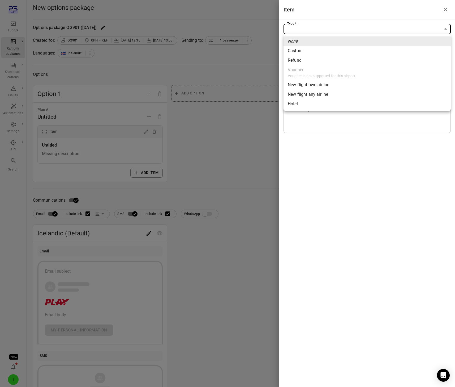
click at [329, 29] on body "Flights Options packages Communi-cations Issues Automations Settings API Search…" at bounding box center [227, 227] width 455 height 455
click at [302, 85] on span "New flight own airline" at bounding box center [367, 85] width 159 height 6
type input "**********"
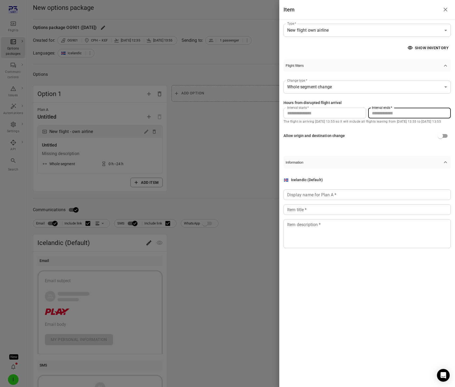
drag, startPoint x: 384, startPoint y: 113, endPoint x: 366, endPoint y: 112, distance: 18.2
click at [366, 112] on div "Interval starts   * * Interval starts   * Interval ends   * ** Interval ends   *" at bounding box center [367, 113] width 167 height 11
type input "**"
click at [336, 193] on input "Display name for Plan A   *" at bounding box center [367, 194] width 167 height 11
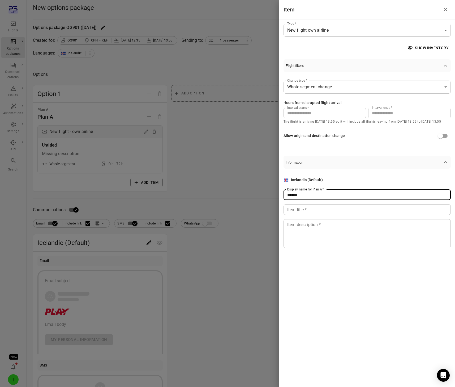
type input "******"
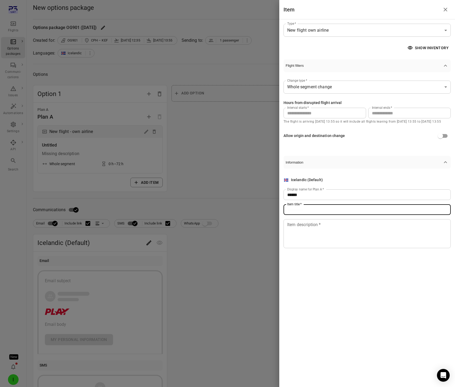
click at [331, 204] on input "Item title   *" at bounding box center [367, 209] width 167 height 11
type input "**********"
click at [326, 226] on textarea "Item description   *" at bounding box center [367, 233] width 160 height 24
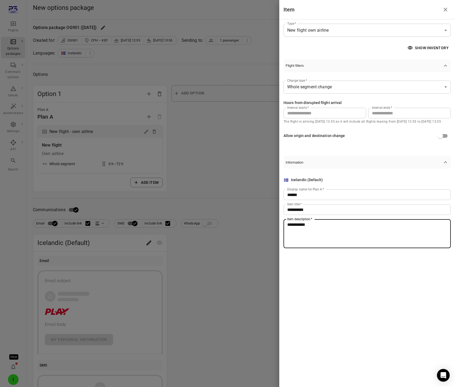
type textarea "**********"
click at [82, 209] on div at bounding box center [227, 193] width 455 height 387
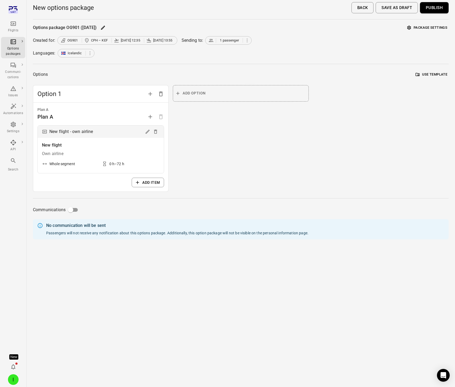
click at [427, 30] on button "Package settings" at bounding box center [427, 28] width 43 height 8
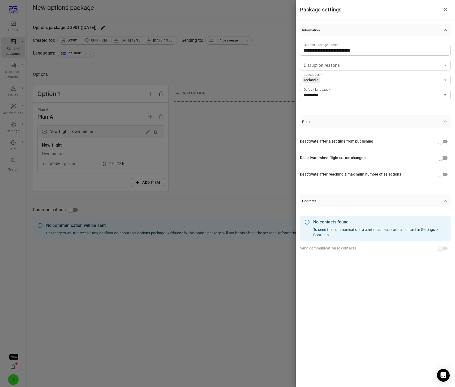
drag, startPoint x: 339, startPoint y: 201, endPoint x: 406, endPoint y: 217, distance: 68.8
click at [339, 201] on span "Contacts" at bounding box center [372, 201] width 140 height 4
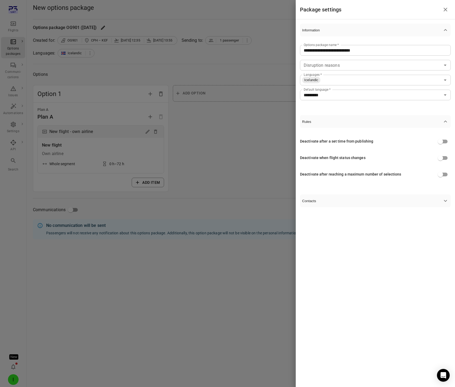
drag, startPoint x: 433, startPoint y: 197, endPoint x: 442, endPoint y: 198, distance: 9.1
click at [433, 197] on button "Contacts" at bounding box center [375, 200] width 151 height 13
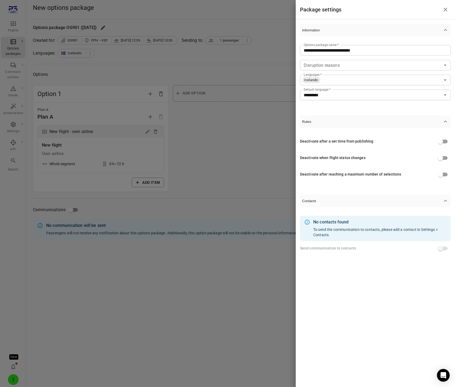
click at [363, 237] on div "No contacts found To send the communication to contacts, please add a contact i…" at bounding box center [379, 228] width 133 height 22
click at [440, 247] on span at bounding box center [443, 248] width 9 height 4
drag, startPoint x: 323, startPoint y: 237, endPoint x: 325, endPoint y: 232, distance: 5.3
click at [324, 234] on div "No contacts found To send the communication to contacts, please add a contact i…" at bounding box center [379, 228] width 133 height 22
click at [331, 223] on div "No contacts found" at bounding box center [379, 222] width 133 height 6
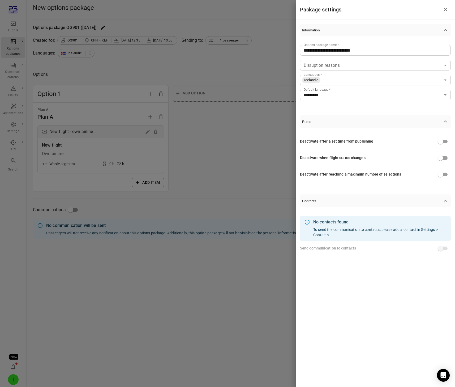
drag, startPoint x: 226, startPoint y: 175, endPoint x: 389, endPoint y: 3, distance: 237.1
click at [227, 174] on div at bounding box center [227, 193] width 455 height 387
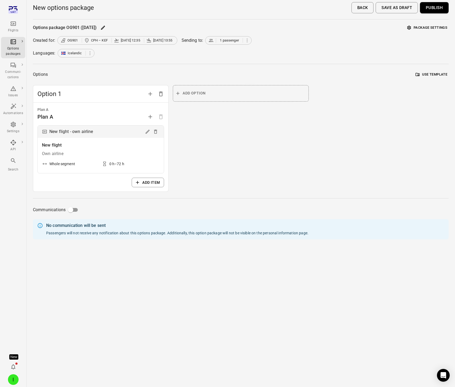
click at [438, 8] on button "Publish" at bounding box center [434, 7] width 29 height 11
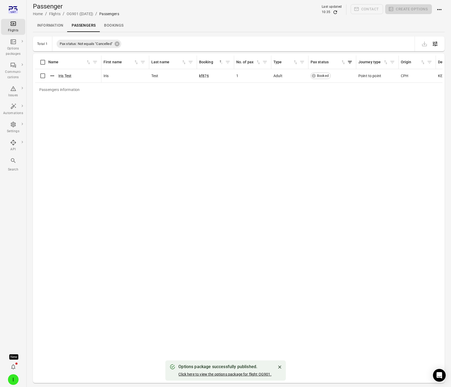
click at [224, 373] on link "Click here to view the options package for flight OG901." at bounding box center [225, 374] width 93 height 4
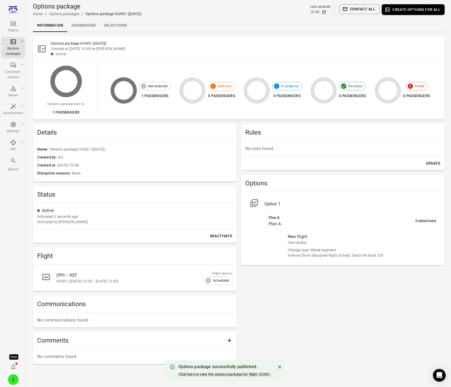
click at [103, 26] on link "Selections" at bounding box center [115, 25] width 31 height 13
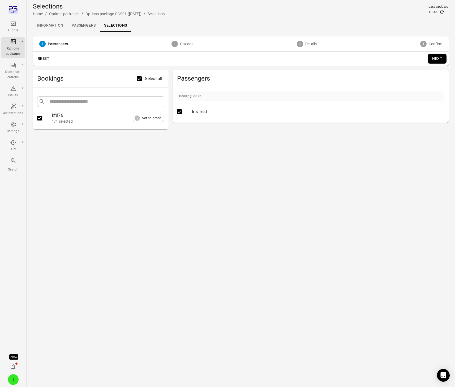
click at [432, 60] on button "Next" at bounding box center [437, 59] width 19 height 10
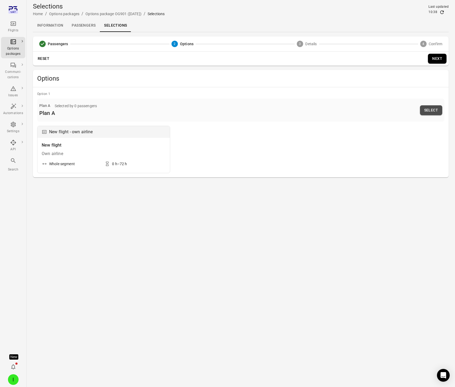
click at [429, 108] on button "Select" at bounding box center [431, 110] width 22 height 10
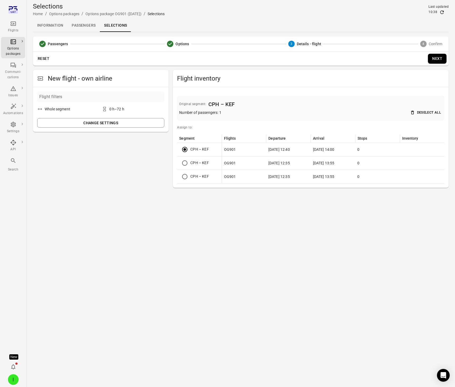
click at [437, 56] on button "Next" at bounding box center [437, 59] width 19 height 10
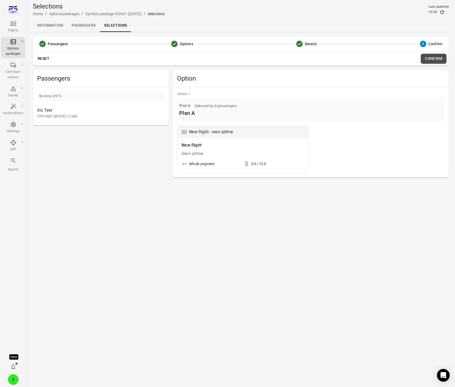
click at [436, 60] on button "Confirm" at bounding box center [434, 59] width 26 height 10
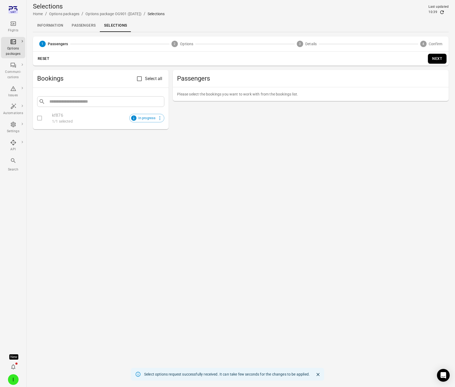
click at [85, 27] on link "Passengers" at bounding box center [83, 25] width 32 height 13
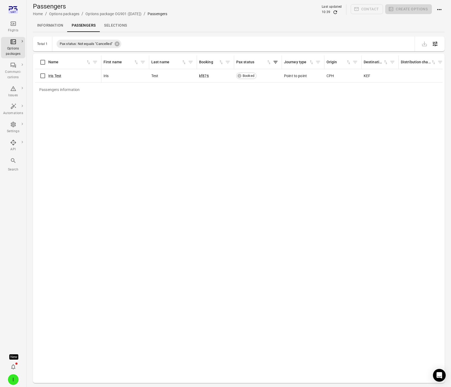
click at [336, 11] on icon "Refresh data" at bounding box center [335, 12] width 5 height 5
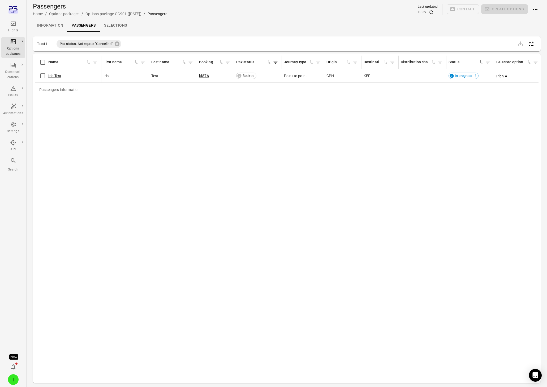
click at [433, 11] on icon "Refresh data" at bounding box center [431, 11] width 3 height 3
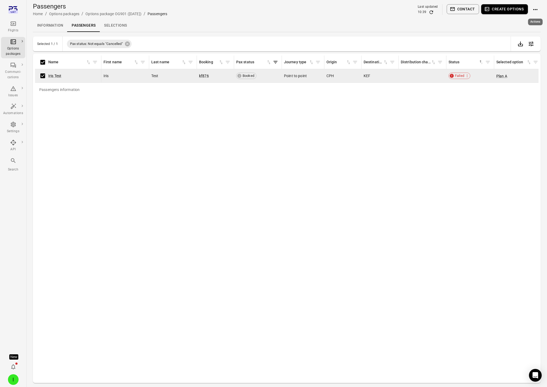
click at [451, 9] on icon "Actions" at bounding box center [536, 9] width 6 height 6
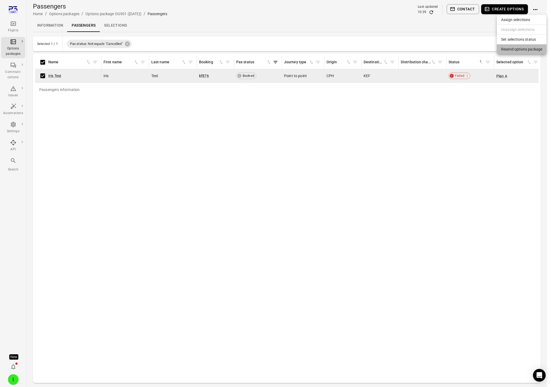
click at [451, 50] on span "Resend options package" at bounding box center [522, 48] width 41 height 5
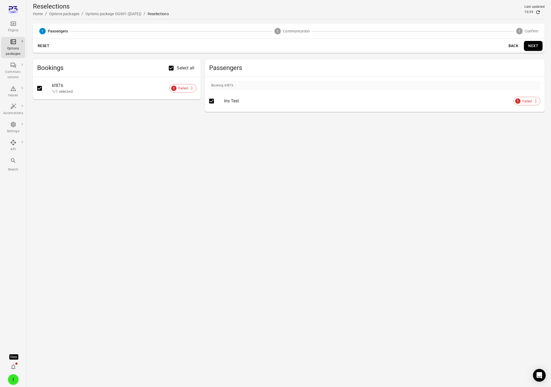
click at [451, 45] on button "Next" at bounding box center [533, 46] width 19 height 10
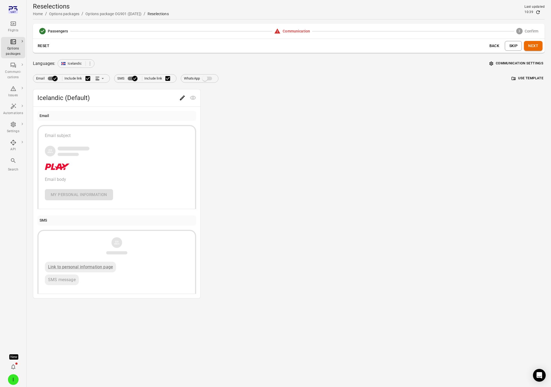
click at [451, 60] on button "Communication settings" at bounding box center [517, 63] width 57 height 8
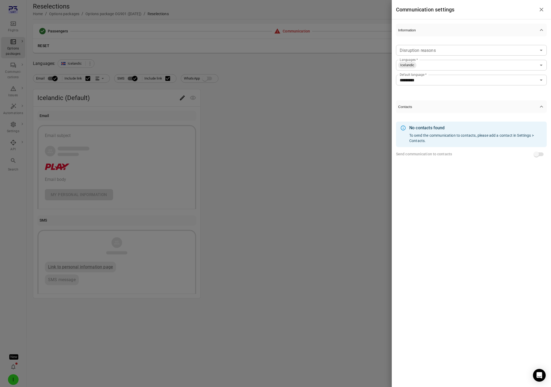
click at [341, 134] on div at bounding box center [275, 193] width 551 height 387
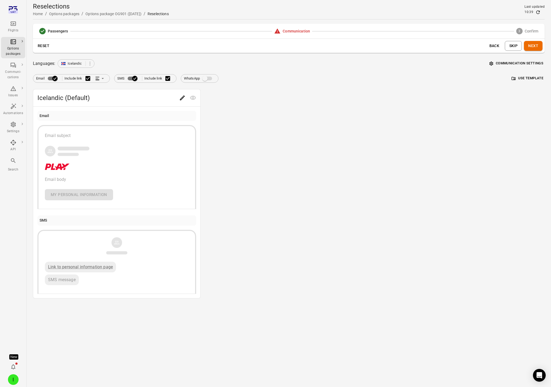
click at [18, 24] on div "Flights" at bounding box center [13, 26] width 20 height 13
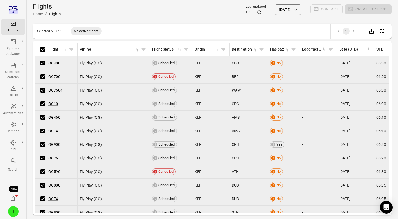
click at [56, 65] on span "OG400" at bounding box center [54, 62] width 12 height 5
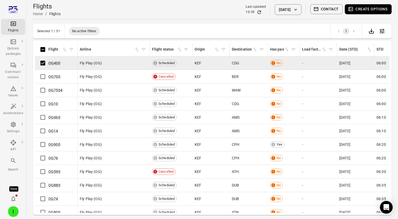
click at [339, 12] on button "Contact" at bounding box center [326, 9] width 33 height 10
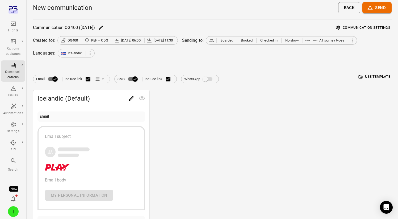
click at [371, 29] on button "Communication settings" at bounding box center [363, 28] width 57 height 8
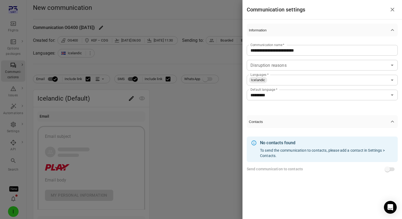
click at [196, 138] on div at bounding box center [201, 109] width 402 height 219
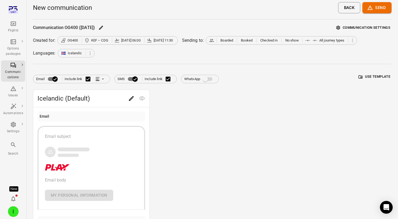
click at [379, 29] on button "Communication settings" at bounding box center [363, 28] width 57 height 8
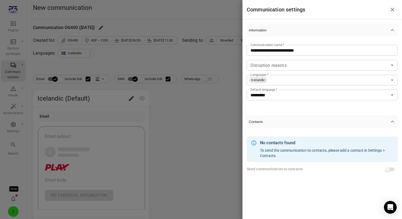
click at [14, 11] on div at bounding box center [201, 109] width 402 height 219
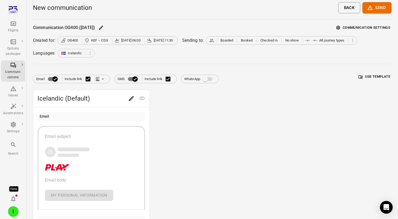
click at [12, 9] on icon "Main navigation" at bounding box center [11, 8] width 4 height 5
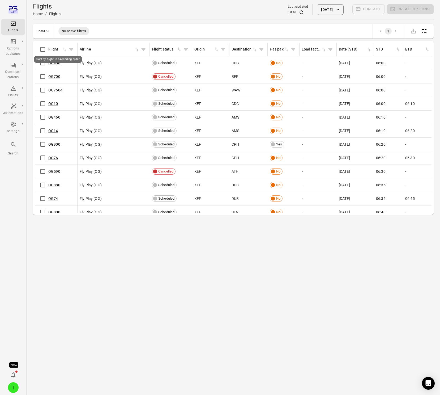
click at [40, 63] on div "Sort by flight in ascending order" at bounding box center [58, 57] width 49 height 11
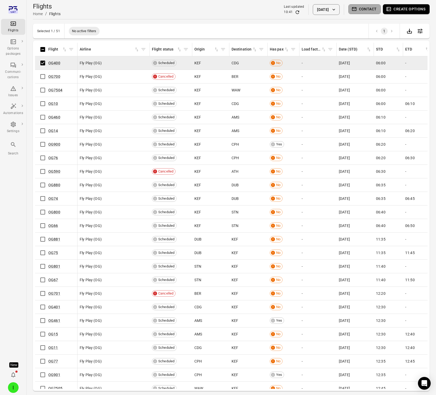
click at [370, 11] on button "Contact" at bounding box center [365, 9] width 33 height 10
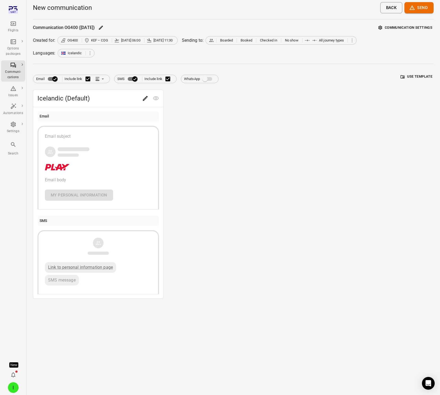
click at [407, 27] on button "Communication settings" at bounding box center [405, 28] width 57 height 8
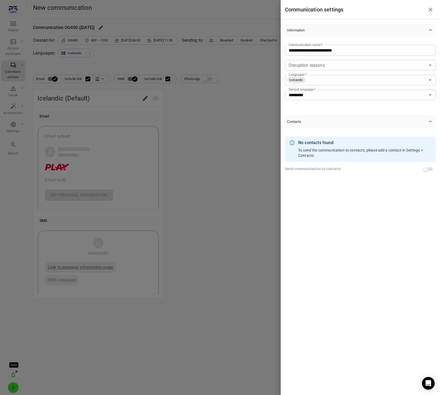
click at [220, 224] on div at bounding box center [220, 197] width 440 height 395
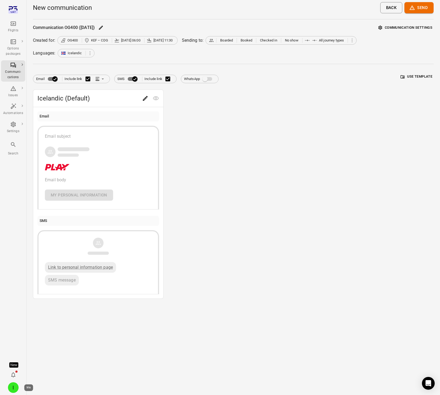
click at [12, 386] on div "I" at bounding box center [13, 387] width 11 height 11
click at [290, 181] on div at bounding box center [220, 197] width 440 height 395
click at [12, 51] on div "Options packages" at bounding box center [13, 51] width 20 height 11
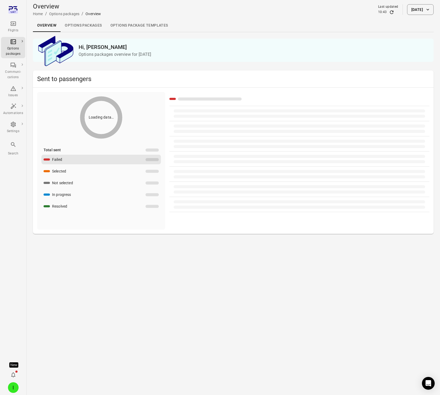
click at [90, 25] on link "Options packages" at bounding box center [83, 25] width 45 height 13
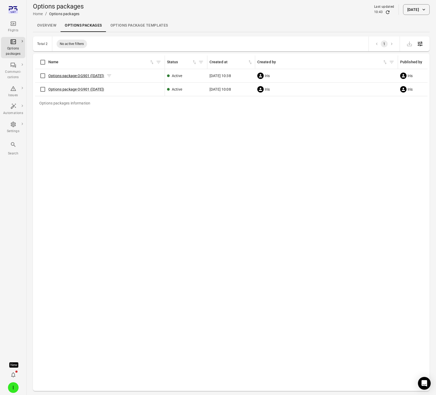
click at [68, 77] on link "Options package OG901 ([DATE])" at bounding box center [76, 76] width 56 height 4
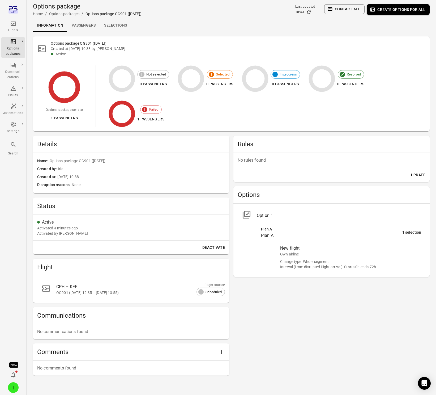
click at [85, 27] on link "Passengers" at bounding box center [83, 25] width 32 height 13
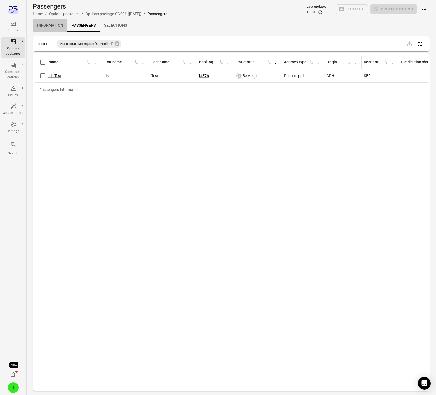
click at [53, 27] on link "Information" at bounding box center [50, 25] width 35 height 13
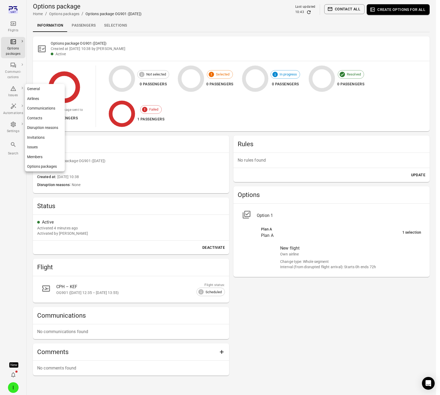
click at [14, 129] on div "Settings" at bounding box center [13, 131] width 20 height 5
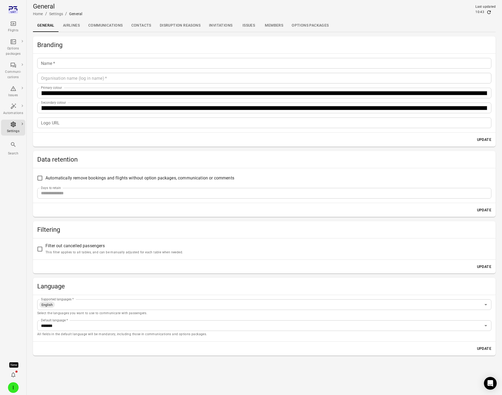
click at [141, 21] on link "Contacts" at bounding box center [141, 25] width 28 height 13
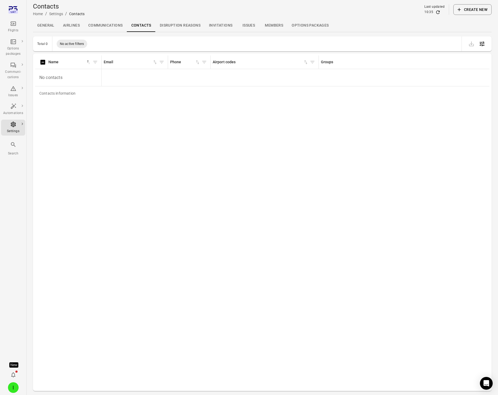
click at [451, 10] on button "Create new" at bounding box center [472, 9] width 38 height 11
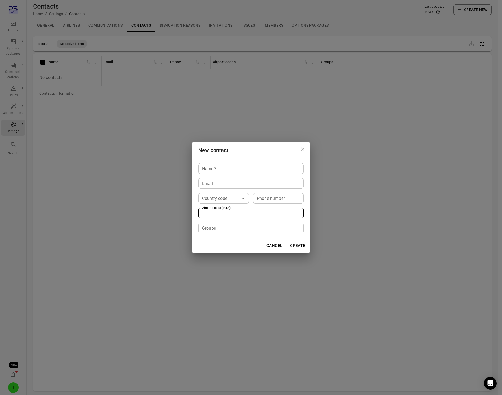
click at [227, 215] on input "Airport codes (IATA)" at bounding box center [250, 212] width 101 height 7
click at [219, 168] on input "Name   *" at bounding box center [250, 168] width 105 height 11
click at [307, 151] on button "Close dialog" at bounding box center [302, 149] width 11 height 11
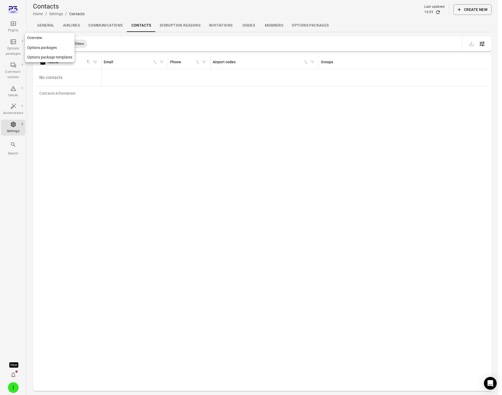
click at [13, 45] on div "Options packages" at bounding box center [13, 48] width 20 height 18
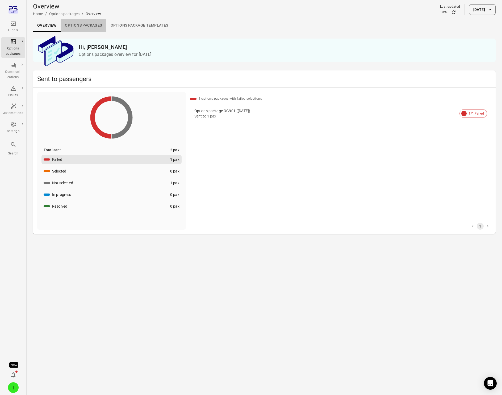
click at [86, 26] on link "Options packages" at bounding box center [83, 25] width 45 height 13
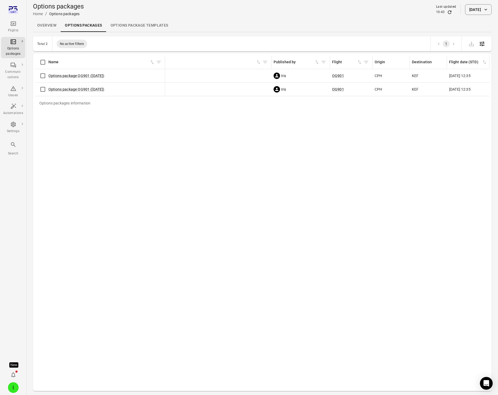
scroll to position [0, 154]
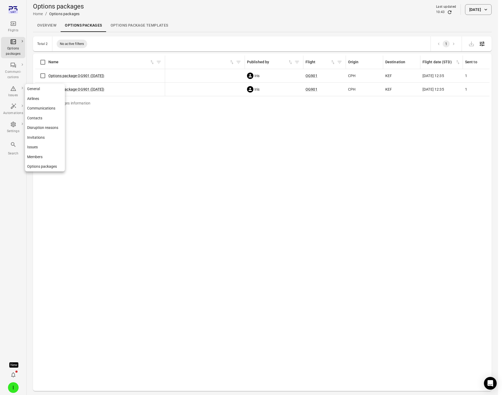
click at [11, 126] on icon "Main navigation" at bounding box center [13, 124] width 6 height 6
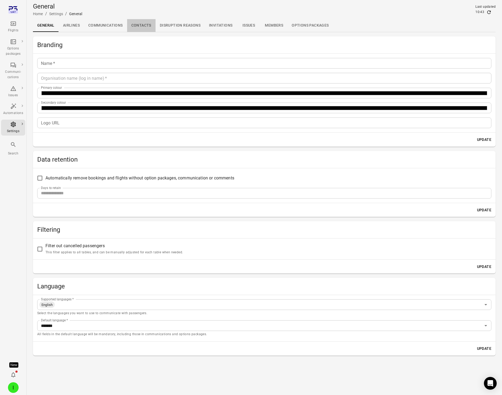
click at [145, 25] on link "Contacts" at bounding box center [141, 25] width 28 height 13
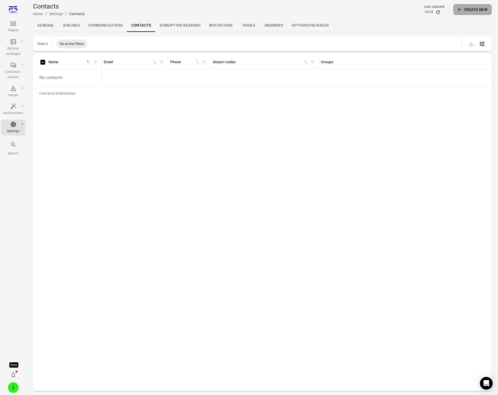
click at [451, 7] on button "Create new" at bounding box center [472, 9] width 38 height 11
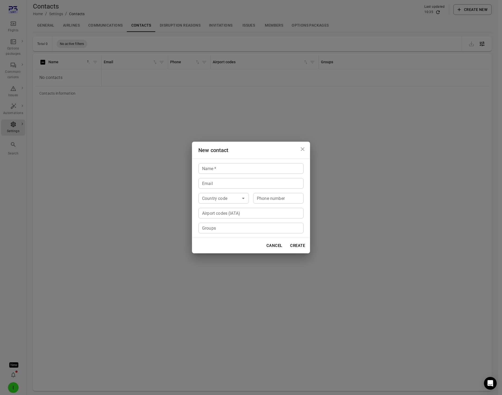
click at [211, 170] on input "Name   *" at bounding box center [250, 168] width 105 height 11
type input "**********"
click at [212, 181] on input "Email" at bounding box center [250, 183] width 105 height 11
type input "**********"
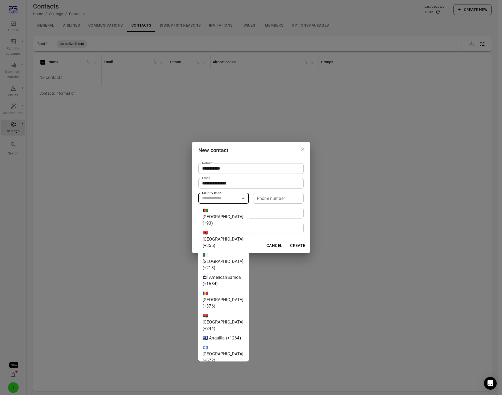
click at [230, 198] on input "Country code" at bounding box center [219, 197] width 39 height 7
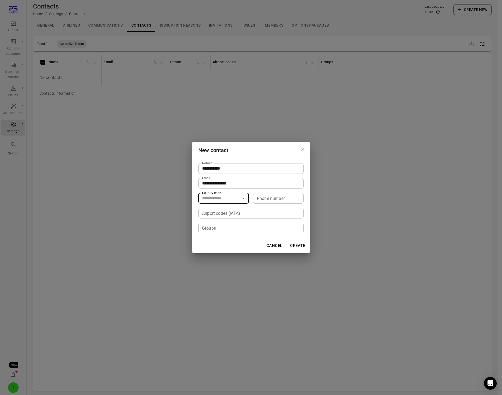
click at [230, 198] on input "Country code" at bounding box center [219, 197] width 39 height 7
drag, startPoint x: 216, startPoint y: 211, endPoint x: 247, endPoint y: 214, distance: 30.9
click at [216, 211] on li "🇮🇸 Iceland (+354)" at bounding box center [223, 217] width 50 height 22
type input "*********"
click at [285, 199] on input "Phone number" at bounding box center [278, 198] width 50 height 11
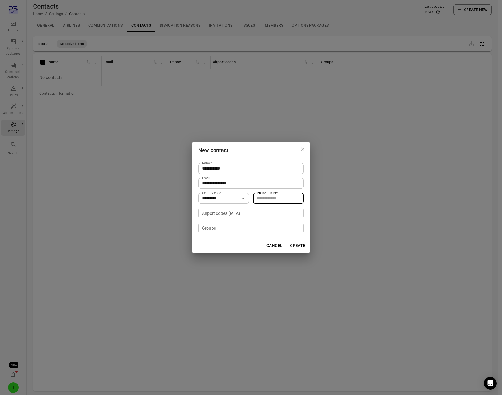
type input "*******"
click at [216, 212] on input "Airport codes (IATA)" at bounding box center [250, 212] width 101 height 7
type input "***"
click at [213, 227] on div "Groups Groups" at bounding box center [250, 228] width 105 height 11
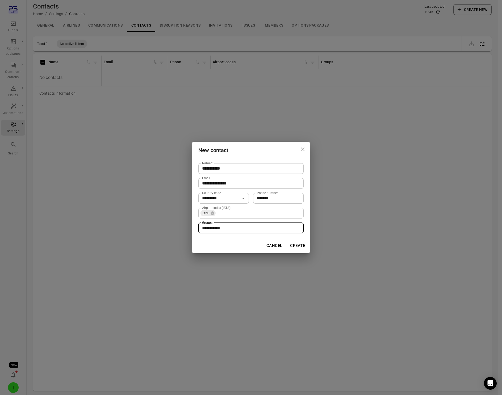
click at [281, 231] on input "**********" at bounding box center [250, 227] width 101 height 7
type input "**********"
click at [296, 245] on button "Create" at bounding box center [297, 245] width 21 height 11
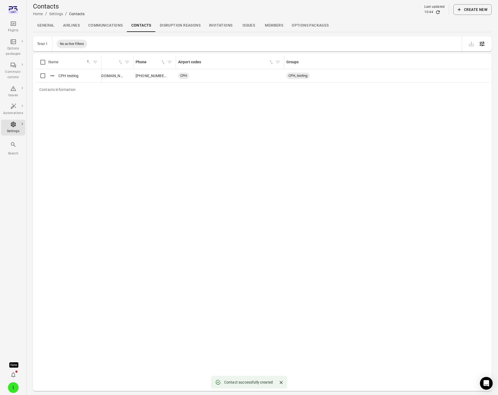
scroll to position [0, 46]
click at [52, 75] on div "Sort by name in descending order" at bounding box center [70, 72] width 50 height 7
click at [52, 76] on icon "Actions" at bounding box center [52, 75] width 5 height 5
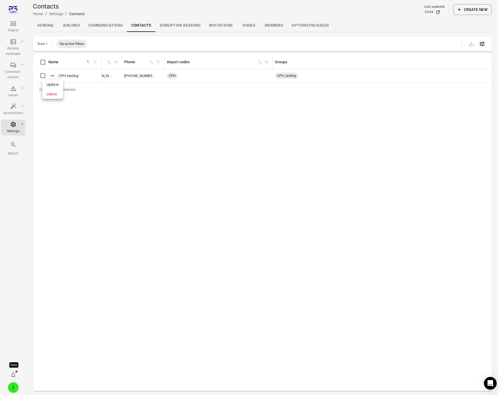
click at [51, 84] on span "Update" at bounding box center [52, 84] width 12 height 5
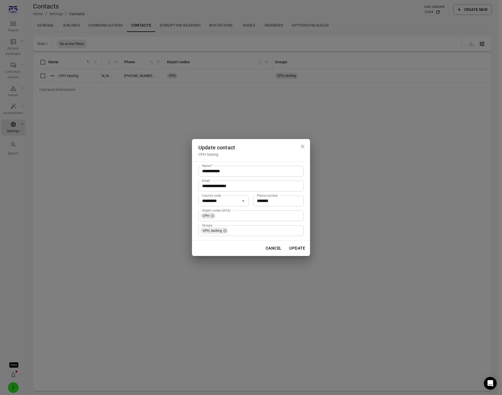
click at [374, 131] on div "**********" at bounding box center [251, 197] width 502 height 395
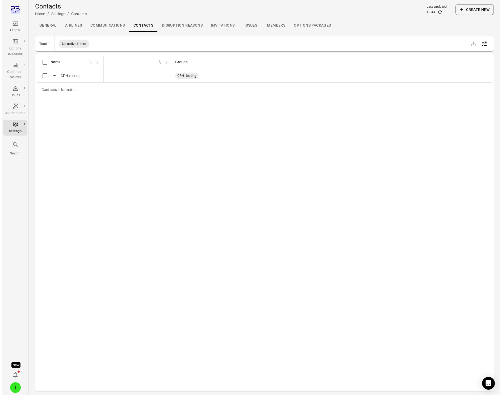
scroll to position [0, 0]
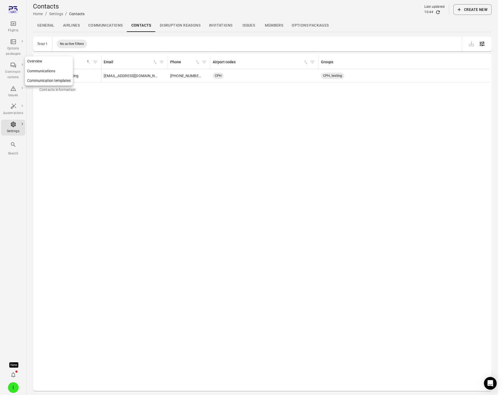
click at [15, 68] on icon "Main navigation" at bounding box center [13, 65] width 6 height 6
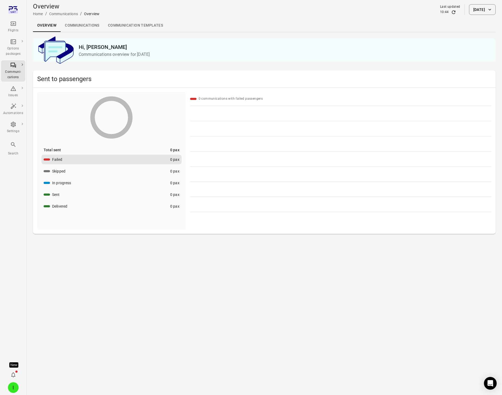
click at [16, 28] on div "Flights" at bounding box center [13, 26] width 20 height 13
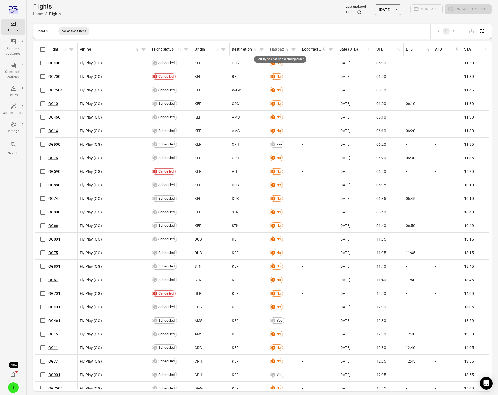
click at [287, 50] on icon "Sort by has pax in ascending order" at bounding box center [286, 49] width 5 height 5
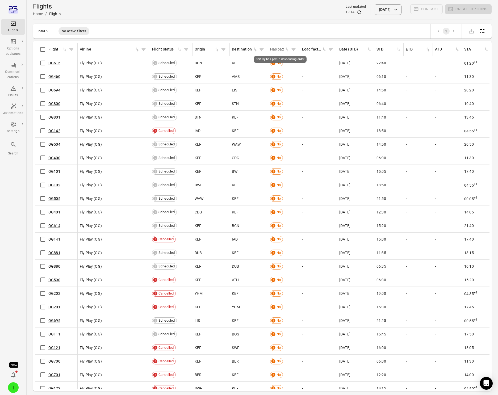
click at [287, 50] on icon "Sort by has pax in descending order" at bounding box center [286, 49] width 5 height 5
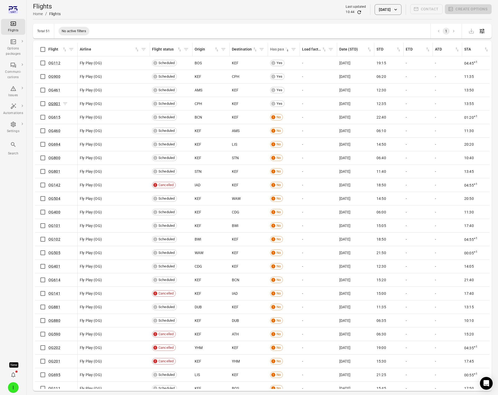
click at [54, 104] on link "OG901" at bounding box center [54, 103] width 12 height 4
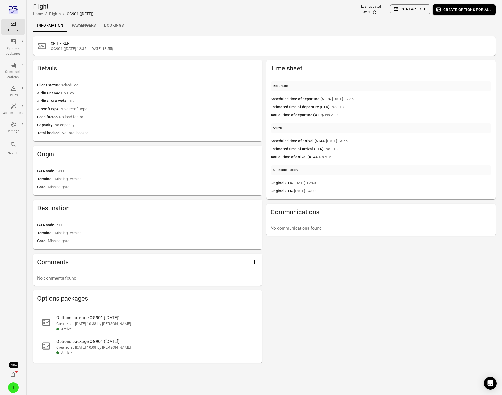
click at [417, 10] on button "Contact all" at bounding box center [410, 9] width 40 height 10
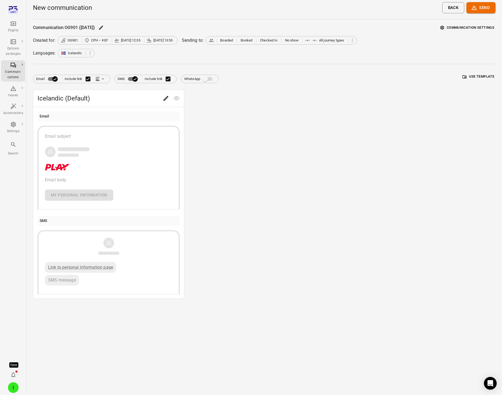
click at [451, 29] on button "Communication settings" at bounding box center [467, 28] width 57 height 8
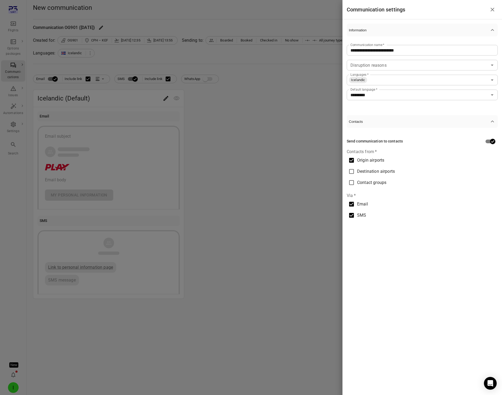
click at [380, 185] on span "Contact groups" at bounding box center [371, 182] width 29 height 6
click at [380, 194] on div "Contact groups Contact groups" at bounding box center [421, 194] width 151 height 11
click at [379, 204] on li "CPH_testing" at bounding box center [421, 207] width 151 height 10
click at [262, 213] on div at bounding box center [251, 197] width 502 height 395
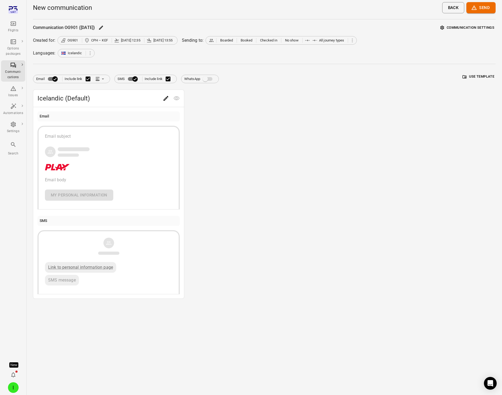
click at [451, 8] on button "Back" at bounding box center [453, 7] width 22 height 11
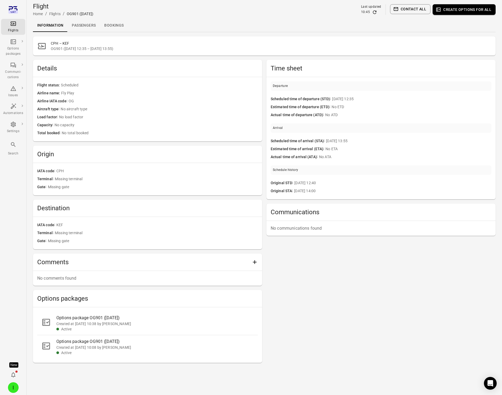
click at [451, 11] on button "Create options for all" at bounding box center [463, 9] width 63 height 11
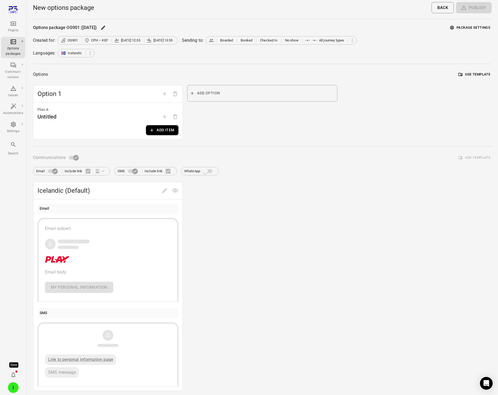
click at [451, 27] on button "Package settings" at bounding box center [469, 28] width 43 height 8
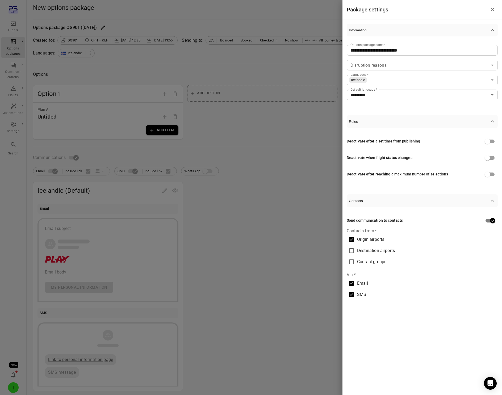
click at [369, 264] on span "Contact groups" at bounding box center [371, 261] width 29 height 6
click at [369, 272] on div "Contact groups Contact groups" at bounding box center [421, 273] width 151 height 11
click at [369, 284] on li "CPH_testing" at bounding box center [421, 286] width 151 height 10
click at [287, 251] on div at bounding box center [251, 197] width 502 height 395
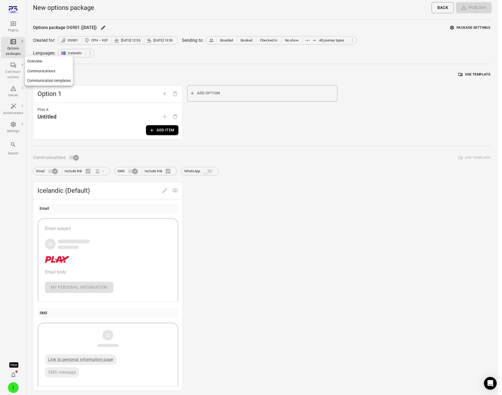
click at [42, 82] on link "Communication templates" at bounding box center [49, 81] width 48 height 10
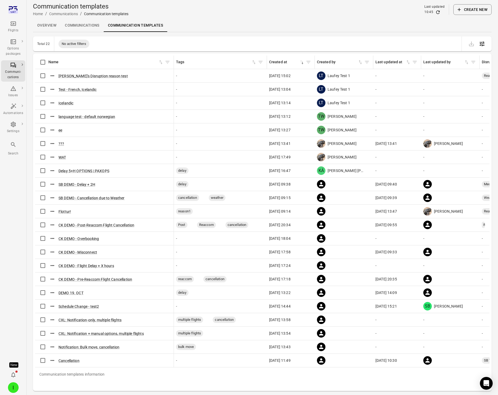
click at [451, 13] on button "Create new" at bounding box center [472, 9] width 38 height 11
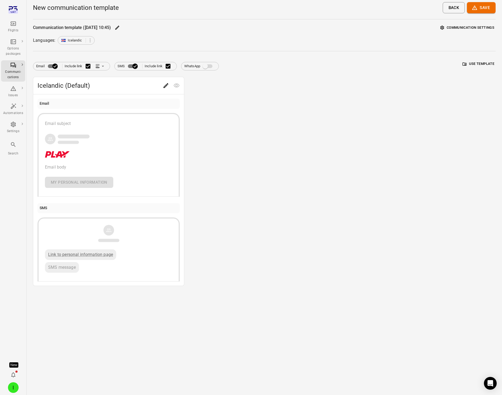
click at [448, 27] on button "Communication settings" at bounding box center [467, 28] width 57 height 8
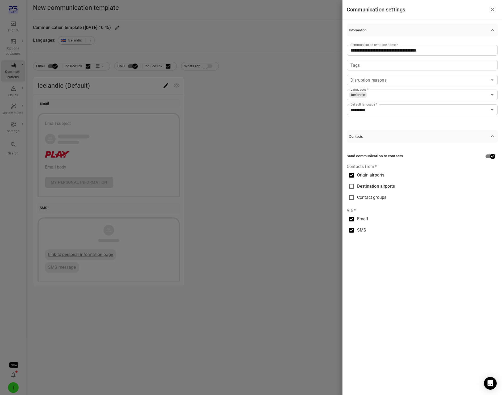
click at [361, 197] on span "Contact groups" at bounding box center [371, 197] width 29 height 6
click at [363, 204] on div "Contact groups" at bounding box center [421, 209] width 151 height 11
click at [313, 158] on div at bounding box center [251, 197] width 502 height 395
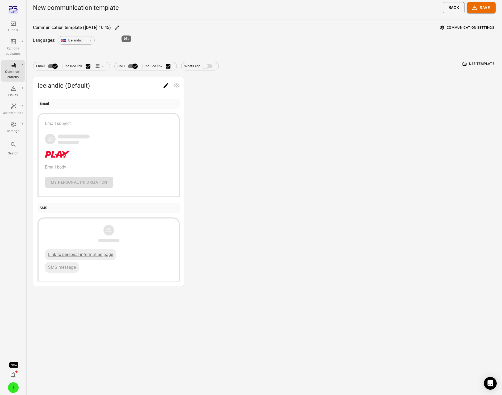
click at [119, 26] on icon "Edit" at bounding box center [117, 28] width 4 height 4
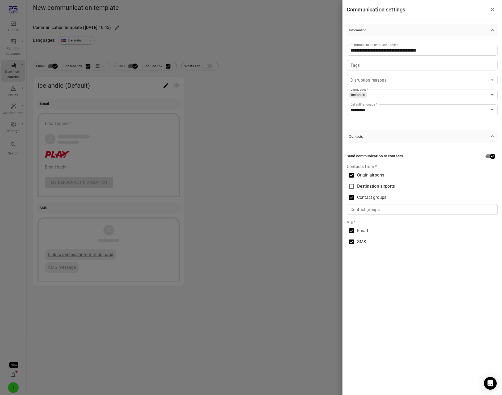
click at [382, 51] on input "**********" at bounding box center [421, 50] width 151 height 11
type input "**********"
click at [425, 208] on input "Contact groups" at bounding box center [421, 209] width 147 height 7
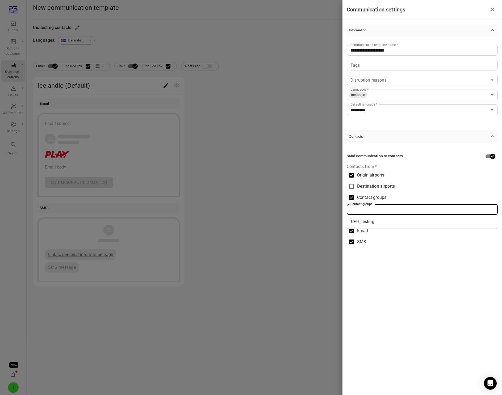
click at [413, 220] on li "CPH_testing" at bounding box center [421, 222] width 151 height 10
click at [411, 245] on label "SMS" at bounding box center [419, 241] width 147 height 11
click at [375, 208] on icon at bounding box center [372, 208] width 3 height 3
click at [357, 201] on label "Contact groups" at bounding box center [419, 197] width 147 height 11
click at [294, 188] on div at bounding box center [251, 197] width 502 height 395
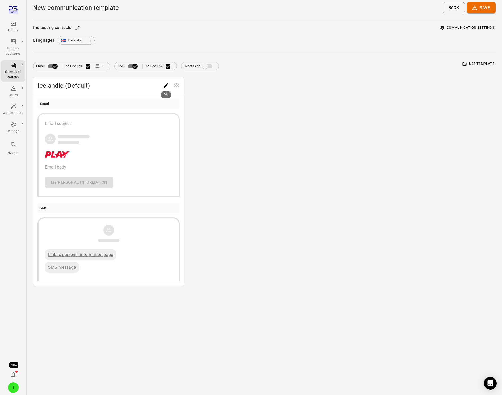
click at [165, 85] on icon "Edit" at bounding box center [165, 85] width 5 height 5
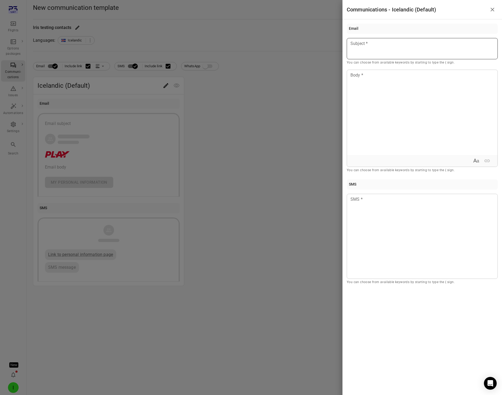
click at [378, 48] on div at bounding box center [421, 48] width 151 height 21
click at [365, 109] on div at bounding box center [422, 112] width 150 height 85
click at [379, 244] on div at bounding box center [421, 236] width 151 height 85
drag, startPoint x: 310, startPoint y: 215, endPoint x: 310, endPoint y: 218, distance: 3.2
click at [310, 214] on div at bounding box center [251, 197] width 502 height 395
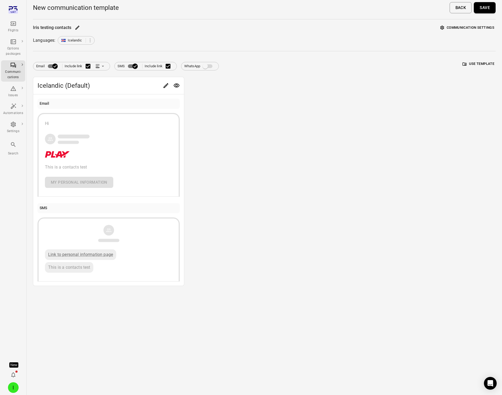
click at [451, 8] on button "Save" at bounding box center [484, 7] width 22 height 11
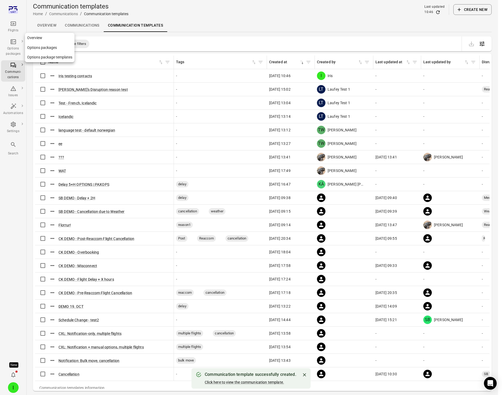
click at [14, 43] on icon "Main navigation" at bounding box center [13, 42] width 6 height 6
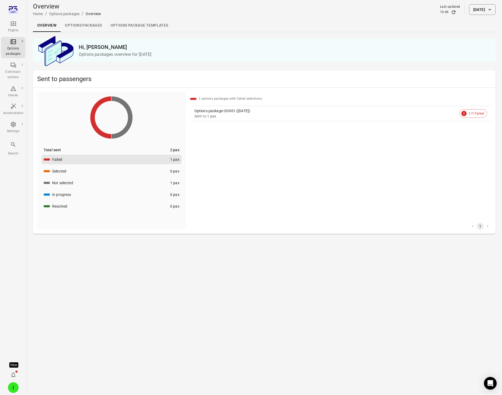
click at [93, 26] on link "Options packages" at bounding box center [83, 25] width 45 height 13
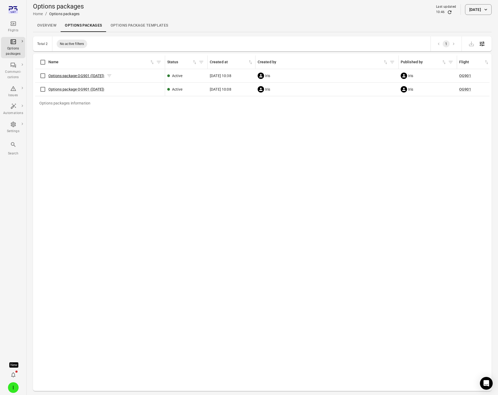
click at [70, 76] on link "Options package OG901 (8 Sep)" at bounding box center [76, 76] width 56 height 4
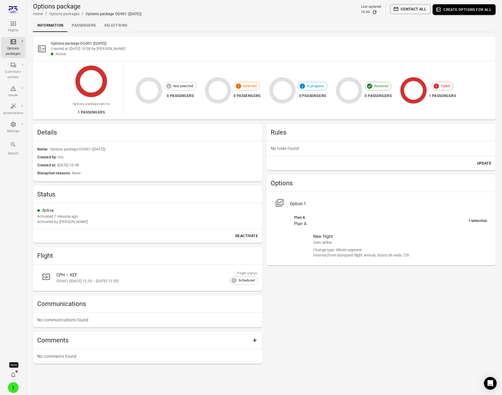
click at [89, 28] on link "Passengers" at bounding box center [83, 25] width 32 height 13
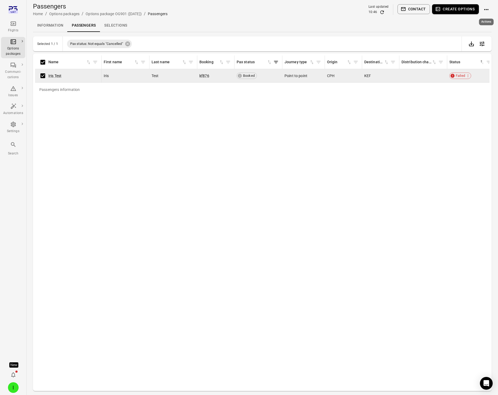
click at [451, 9] on icon "Actions" at bounding box center [486, 9] width 6 height 6
click at [451, 49] on span "Resend options package" at bounding box center [472, 48] width 41 height 5
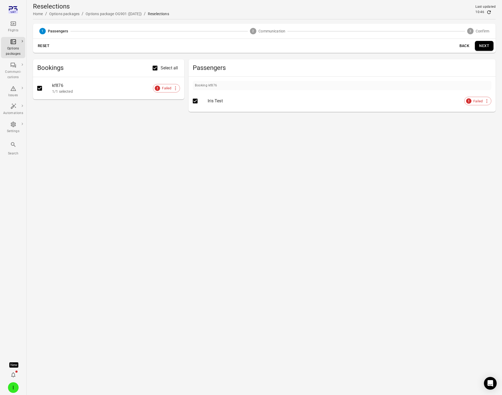
click at [451, 45] on button "Next" at bounding box center [483, 46] width 19 height 10
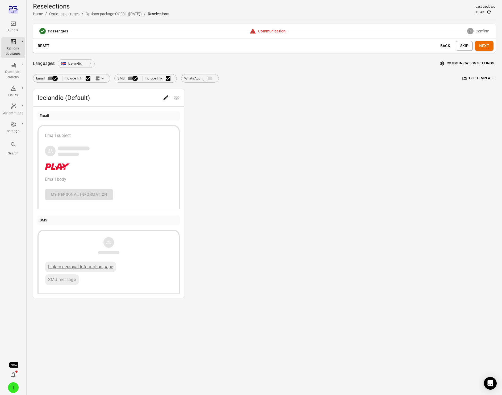
click at [451, 75] on button "Use template" at bounding box center [478, 78] width 34 height 8
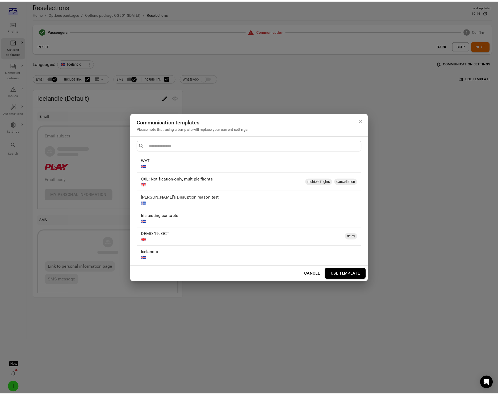
scroll to position [187, 0]
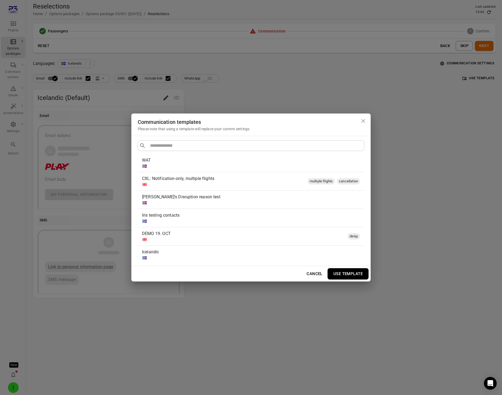
click at [199, 220] on div at bounding box center [250, 220] width 216 height 5
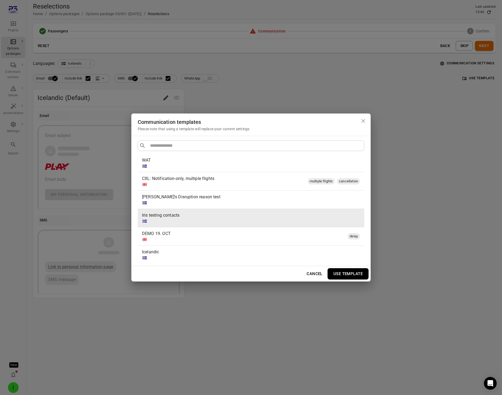
click at [345, 277] on button "Use template" at bounding box center [347, 273] width 41 height 11
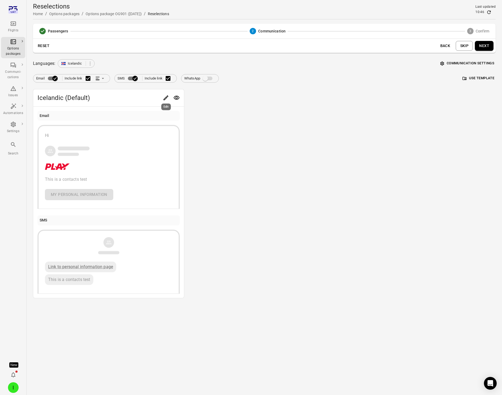
click at [166, 100] on div "Edit" at bounding box center [166, 105] width 11 height 11
click at [160, 94] on div at bounding box center [170, 97] width 21 height 11
click at [163, 97] on icon "Edit" at bounding box center [166, 98] width 6 height 6
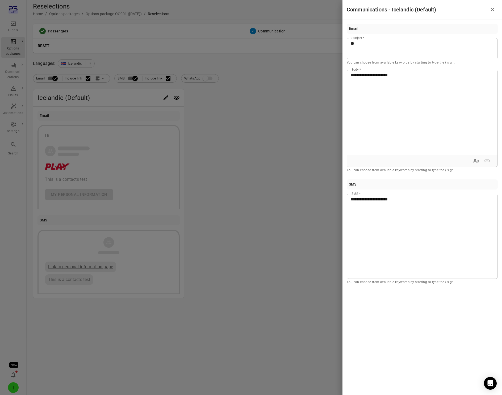
click at [270, 129] on div at bounding box center [251, 197] width 502 height 395
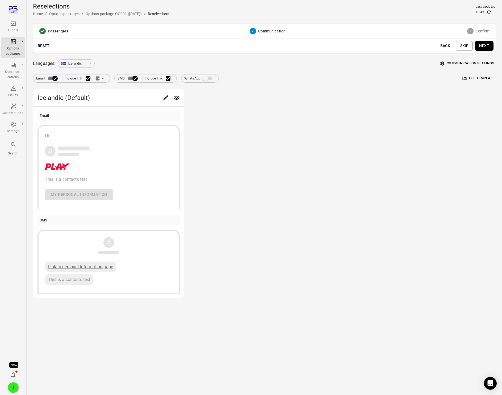
click at [451, 63] on button "Communication settings" at bounding box center [467, 63] width 57 height 8
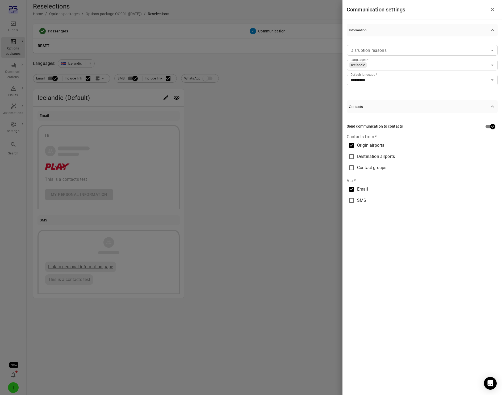
click at [287, 108] on div at bounding box center [251, 197] width 502 height 395
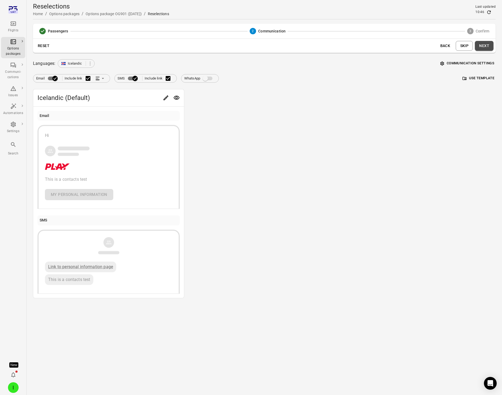
click at [451, 45] on button "Next" at bounding box center [483, 46] width 19 height 10
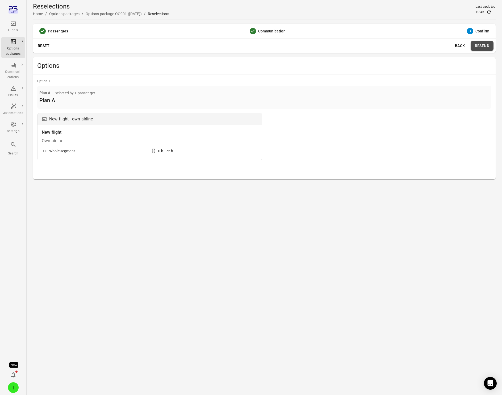
click at [451, 48] on button "Resend" at bounding box center [481, 46] width 23 height 10
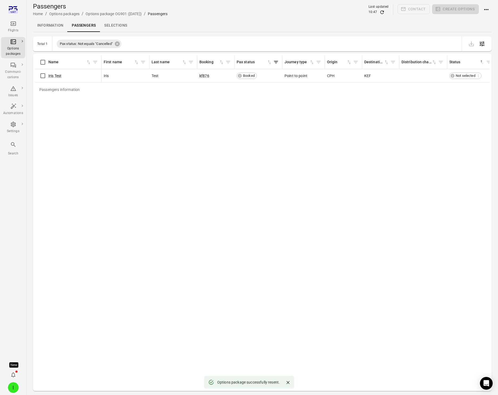
click at [52, 22] on link "Information" at bounding box center [50, 25] width 35 height 13
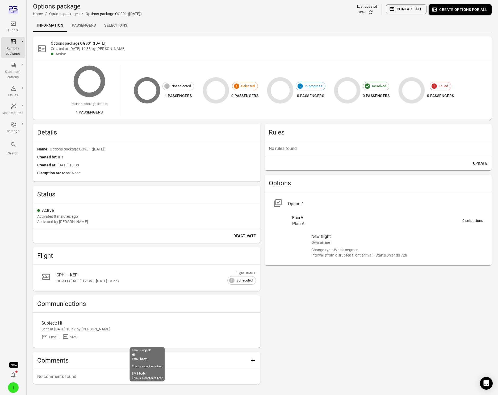
click at [80, 326] on div "Sent at 8 Sep 2025 10:47 by Iris" at bounding box center [146, 328] width 210 height 5
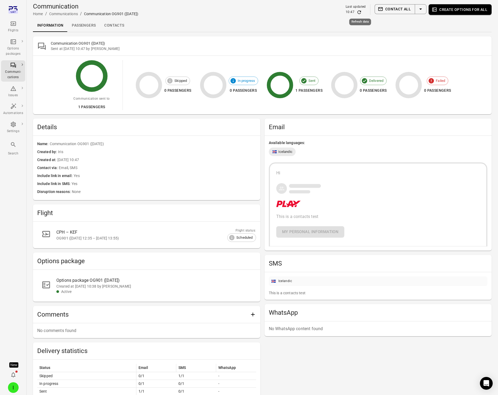
click at [360, 11] on icon "Refresh data" at bounding box center [358, 11] width 3 height 3
click at [271, 10] on div "Communication Home / Communications / Communication OG901 (8 Sep) Last updated …" at bounding box center [262, 9] width 458 height 15
click at [260, 39] on div "Communication OG901 (8 Sep) Sent at 8 Sep 2025 10:47 by Iris" at bounding box center [262, 45] width 458 height 19
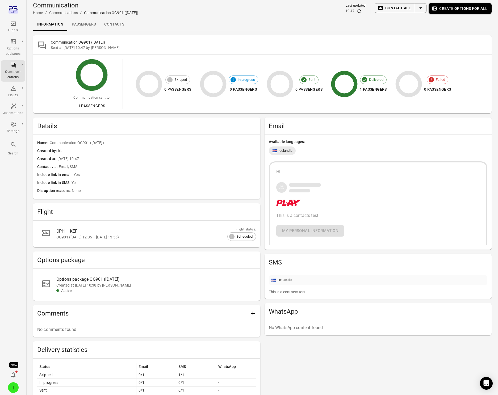
click at [240, 70] on div "Communication sent to 1 passengers Skipped 0 passengers In progress 0 passenger…" at bounding box center [262, 84] width 433 height 50
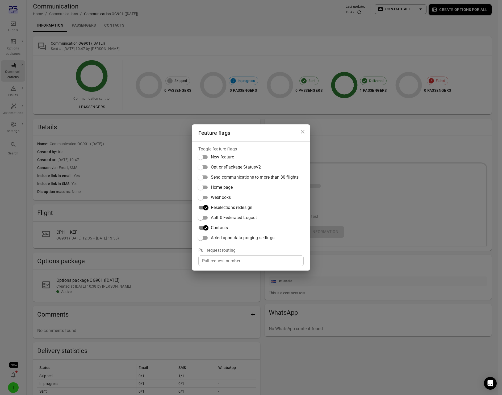
click at [212, 74] on div "Feature flags Toggle feature flags New feature OptionsPackage StatusV2 Send com…" at bounding box center [251, 197] width 502 height 395
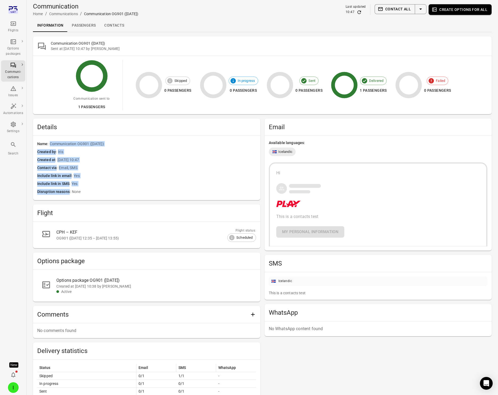
drag, startPoint x: 49, startPoint y: 143, endPoint x: 54, endPoint y: 199, distance: 56.4
click at [54, 199] on div "Name Communication OG901 (8 Sep) Created by Iris Created at 8 Sep 2025 10:47 Co…" at bounding box center [146, 168] width 227 height 64
click at [97, 189] on span "None" at bounding box center [164, 192] width 184 height 6
click at [360, 11] on icon "Refresh data" at bounding box center [358, 12] width 5 height 5
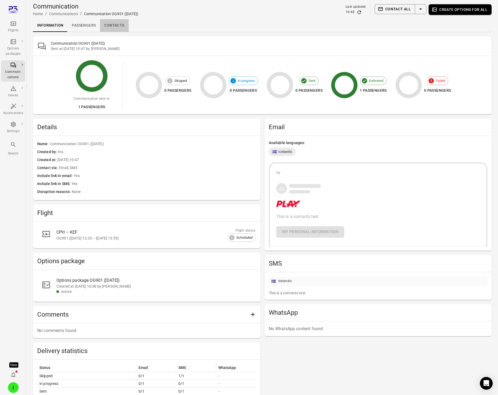
click at [117, 25] on link "Contacts" at bounding box center [114, 25] width 28 height 13
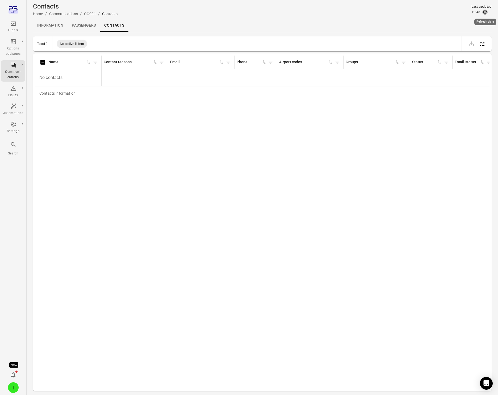
click at [451, 12] on icon "Refresh data" at bounding box center [484, 12] width 5 height 5
click at [87, 24] on link "Passengers" at bounding box center [83, 25] width 32 height 13
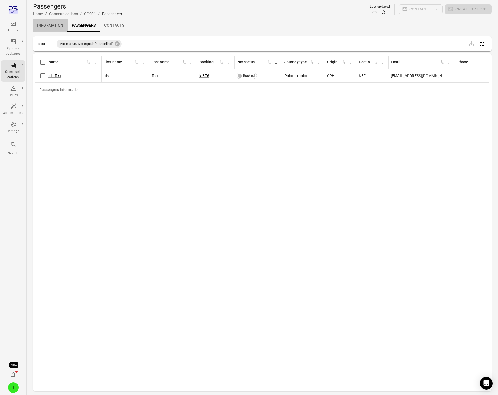
click at [54, 27] on link "Information" at bounding box center [50, 25] width 35 height 13
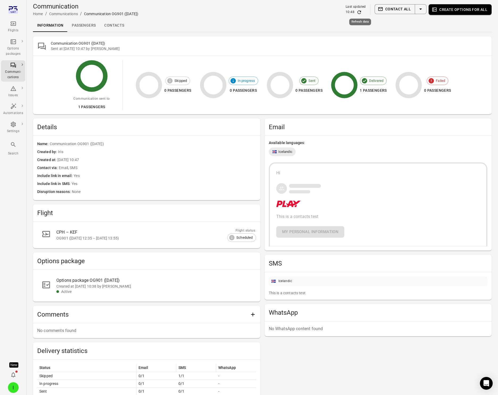
click at [360, 13] on icon "Refresh data" at bounding box center [358, 11] width 3 height 3
click at [357, 11] on icon "Refresh data" at bounding box center [358, 12] width 5 height 5
click at [110, 24] on link "Contacts" at bounding box center [114, 25] width 28 height 13
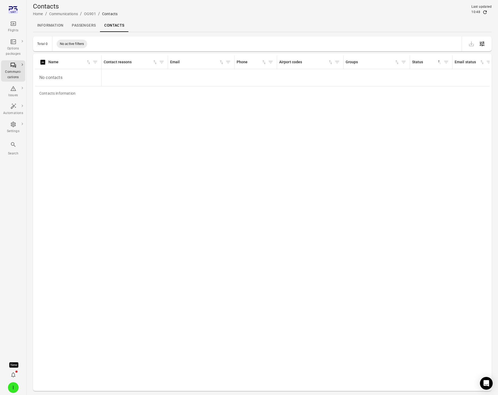
click at [451, 9] on div "Last updated" at bounding box center [481, 6] width 20 height 5
click at [451, 10] on icon "Refresh data" at bounding box center [484, 12] width 5 height 5
click at [54, 24] on link "Information" at bounding box center [50, 25] width 35 height 13
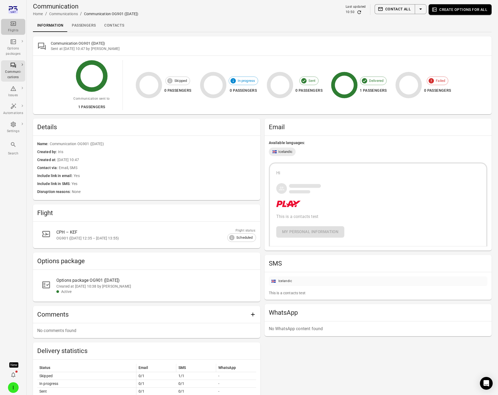
click at [10, 23] on icon "Main navigation" at bounding box center [13, 23] width 6 height 6
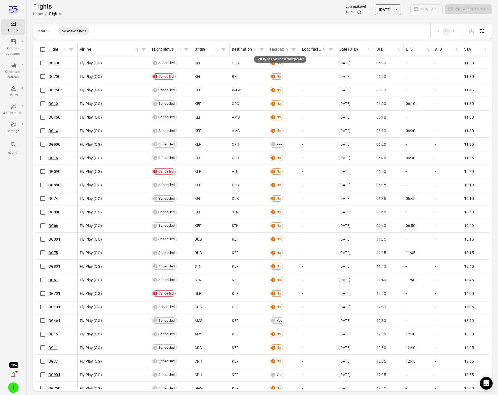
click at [287, 49] on icon "Sort by has pax in ascending order" at bounding box center [286, 50] width 3 height 4
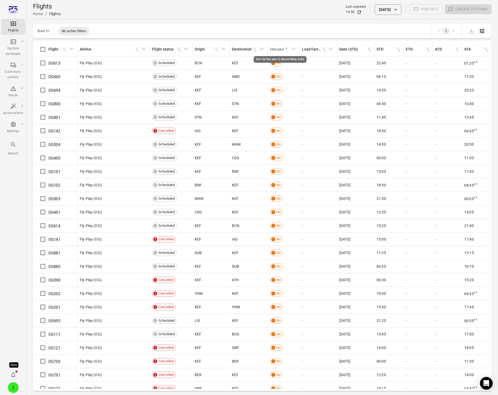
click at [285, 50] on icon "Sort by has pax in descending order" at bounding box center [286, 49] width 5 height 5
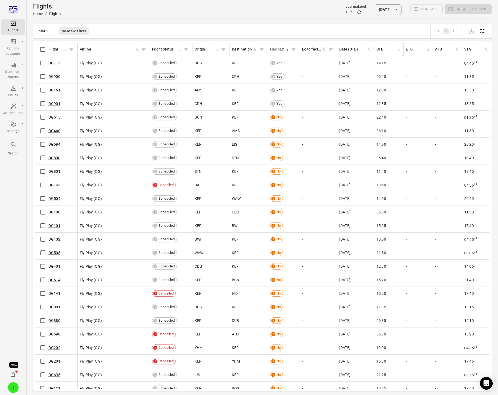
click at [268, 18] on div "Flights Home / Flights Last updated 10:50 8 Sep 2025 Contact Create options" at bounding box center [262, 9] width 458 height 19
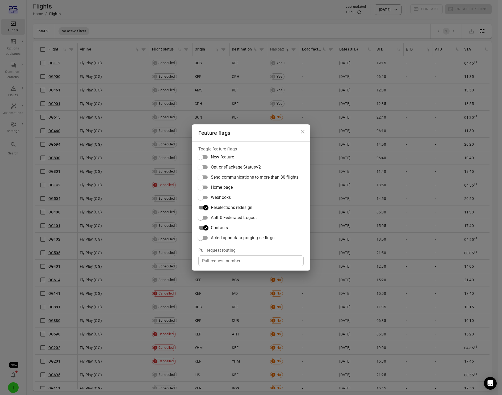
click at [263, 14] on div "Feature flags Toggle feature flags New feature OptionsPackage StatusV2 Send com…" at bounding box center [251, 197] width 502 height 395
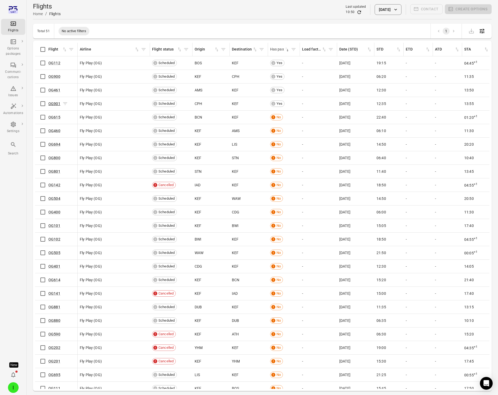
click at [52, 103] on link "OG901" at bounding box center [54, 103] width 12 height 4
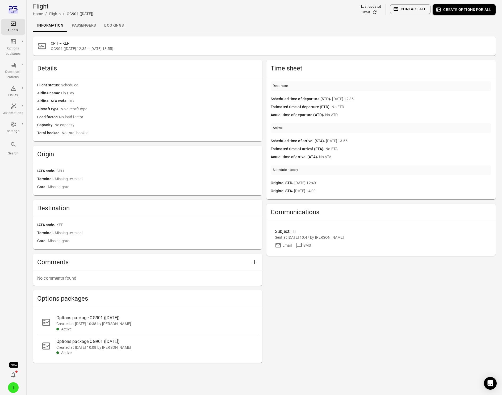
click at [77, 21] on link "Passengers" at bounding box center [83, 25] width 32 height 13
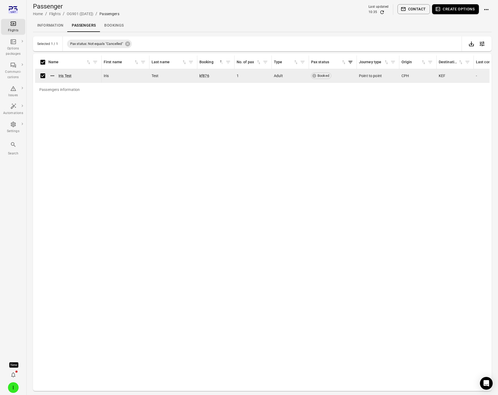
click at [421, 10] on button "Contact" at bounding box center [413, 9] width 33 height 10
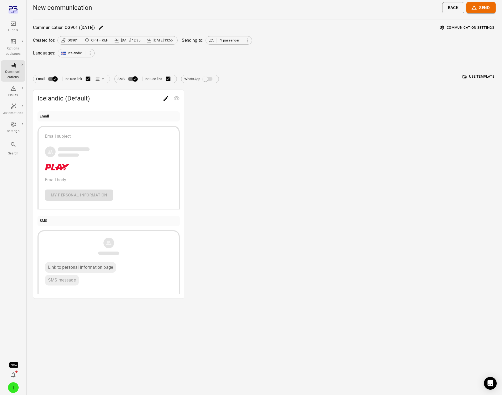
click at [451, 77] on button "Use template" at bounding box center [478, 77] width 34 height 8
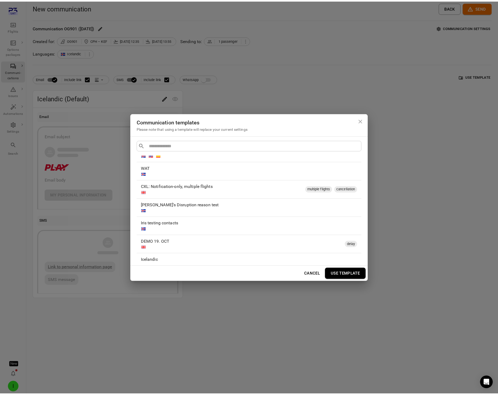
scroll to position [181, 0]
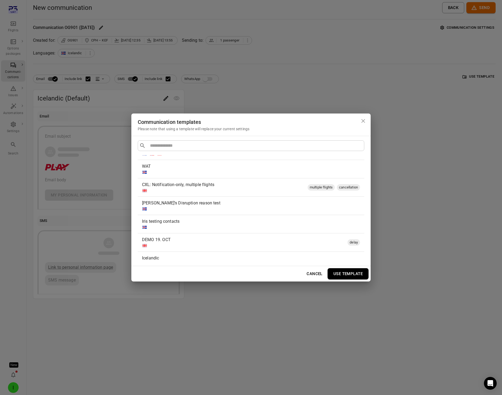
click at [194, 226] on div at bounding box center [250, 226] width 216 height 5
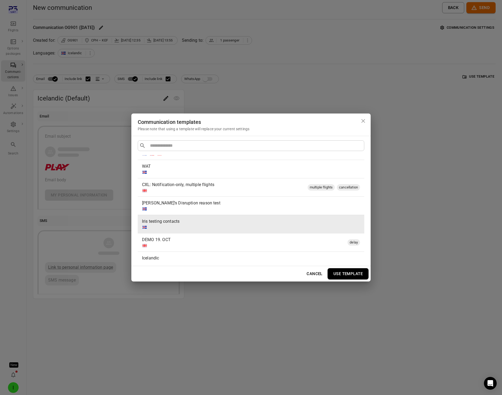
click at [346, 275] on button "Use template" at bounding box center [347, 273] width 41 height 11
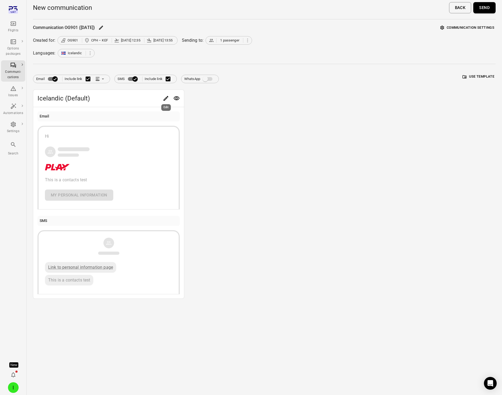
click at [166, 100] on div "Edit" at bounding box center [166, 105] width 11 height 11
click at [167, 97] on icon "Edit" at bounding box center [166, 98] width 6 height 6
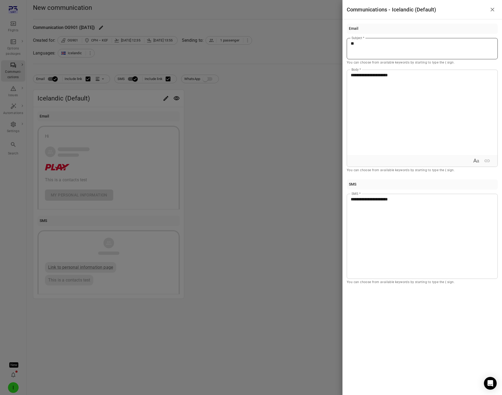
click at [372, 39] on div "**" at bounding box center [421, 48] width 151 height 21
click at [278, 140] on div at bounding box center [251, 197] width 502 height 395
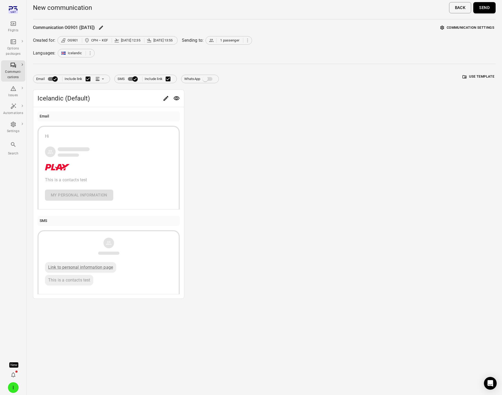
click at [451, 28] on button "Communication settings" at bounding box center [467, 28] width 57 height 8
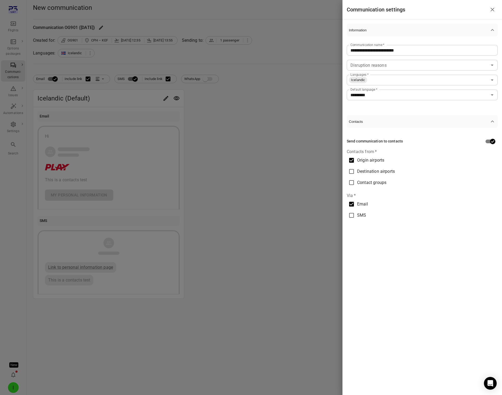
click at [300, 59] on div at bounding box center [251, 197] width 502 height 395
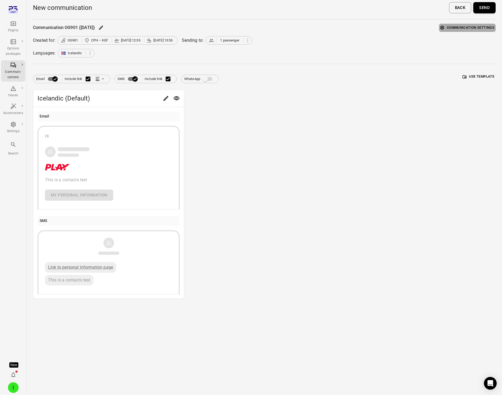
click at [451, 27] on button "Communication settings" at bounding box center [467, 28] width 57 height 8
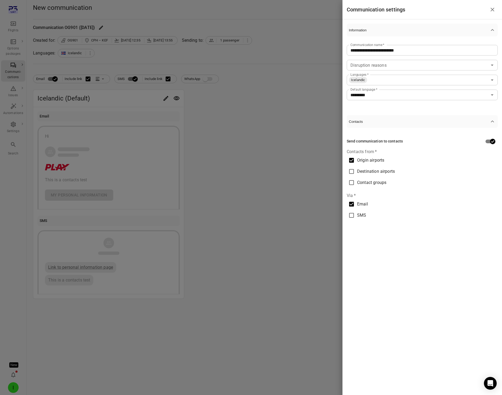
click at [20, 74] on div at bounding box center [251, 197] width 502 height 395
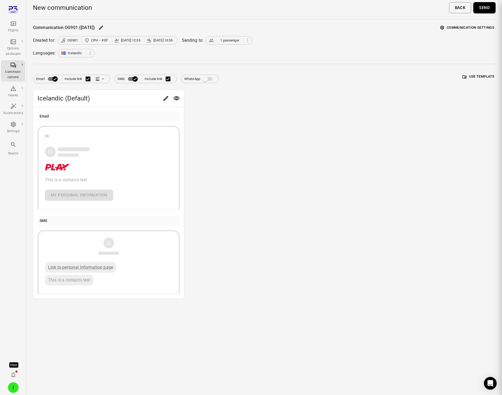
click at [14, 68] on icon "Main navigation" at bounding box center [13, 65] width 6 height 6
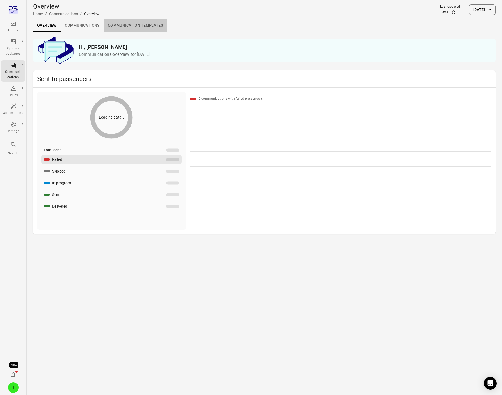
click at [140, 27] on link "Communication templates" at bounding box center [135, 25] width 63 height 13
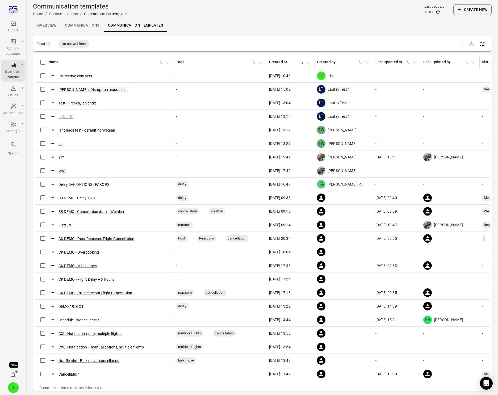
click at [451, 8] on button "Create new" at bounding box center [472, 9] width 38 height 11
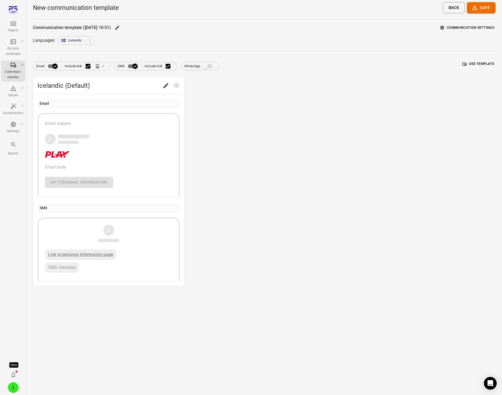
click at [451, 28] on button "Communication settings" at bounding box center [467, 28] width 57 height 8
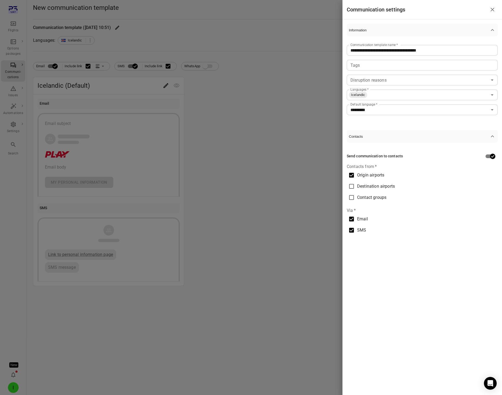
click at [206, 135] on div at bounding box center [251, 197] width 502 height 395
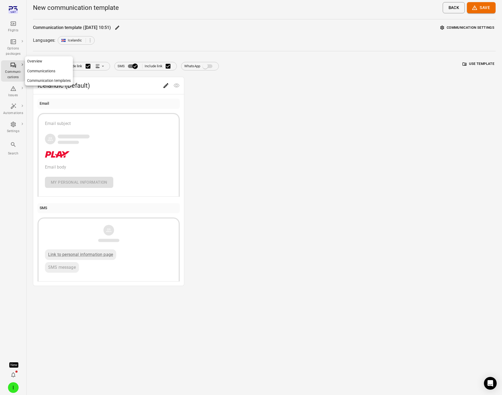
click at [13, 67] on icon "Main navigation" at bounding box center [13, 65] width 6 height 6
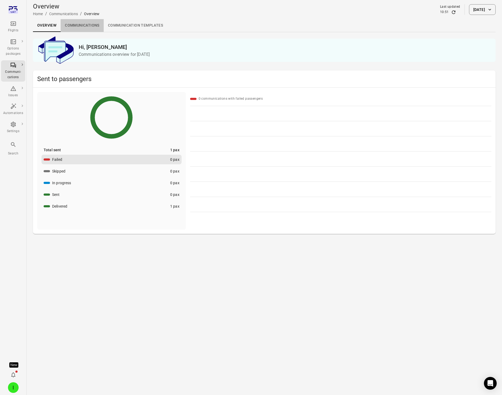
click at [92, 23] on link "Communications" at bounding box center [82, 25] width 43 height 13
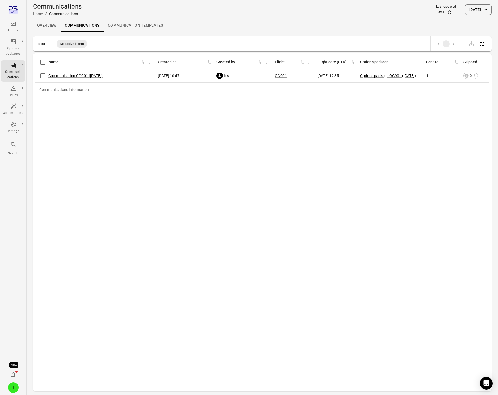
click at [143, 24] on link "Communication templates" at bounding box center [135, 25] width 63 height 13
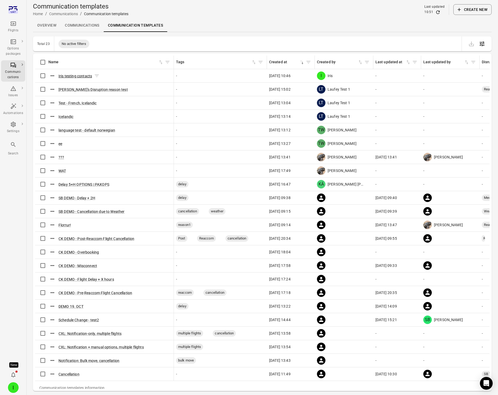
click at [83, 75] on button "Iris testing contacts" at bounding box center [74, 75] width 33 height 5
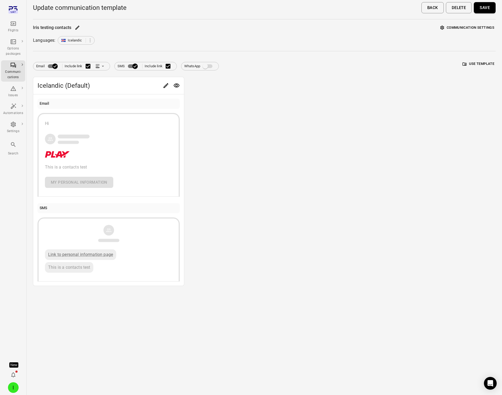
click at [451, 29] on button "Communication settings" at bounding box center [467, 28] width 57 height 8
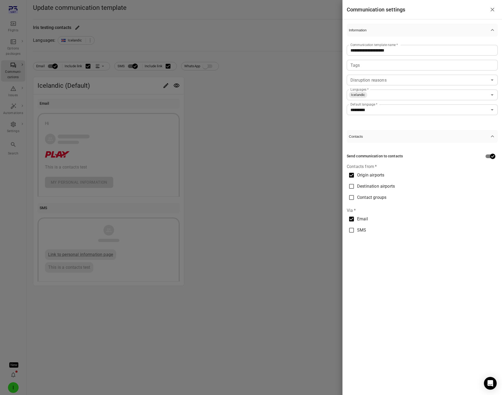
click at [361, 232] on span "SMS" at bounding box center [361, 230] width 9 height 6
click at [29, 55] on div at bounding box center [251, 197] width 502 height 395
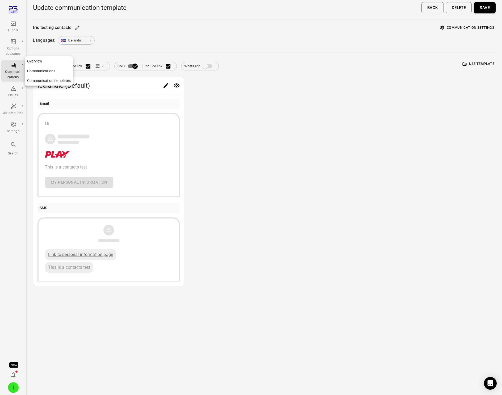
click at [18, 69] on div "Communi-cations" at bounding box center [13, 71] width 20 height 18
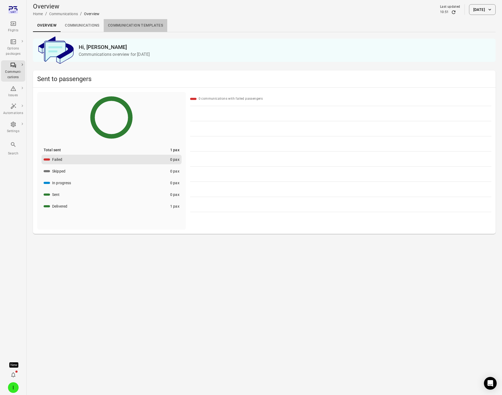
click at [145, 25] on link "Communication templates" at bounding box center [135, 25] width 63 height 13
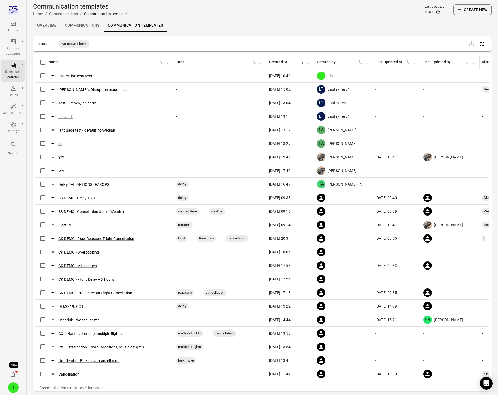
click at [451, 10] on button "Create new" at bounding box center [472, 9] width 38 height 11
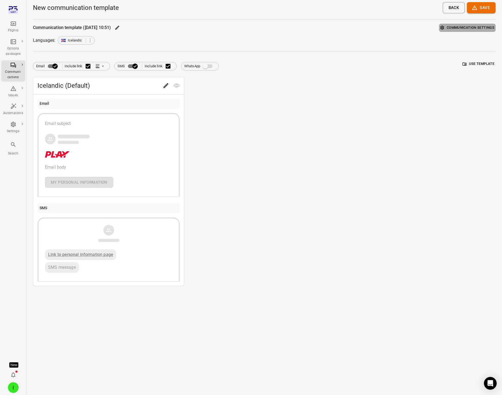
click at [451, 26] on button "Communication settings" at bounding box center [467, 28] width 57 height 8
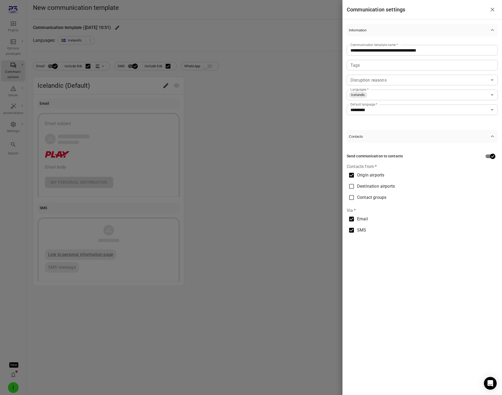
click at [240, 100] on div at bounding box center [251, 197] width 502 height 395
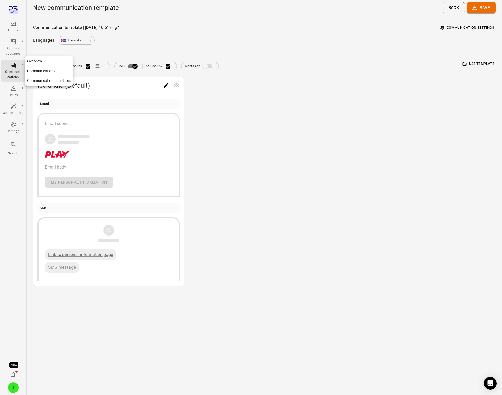
click at [15, 72] on div "Communi-cations" at bounding box center [13, 74] width 20 height 11
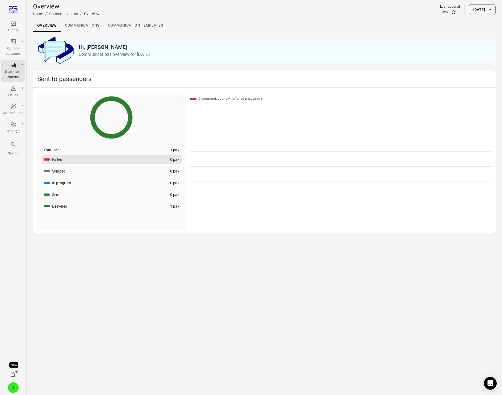
click at [96, 25] on link "Communications" at bounding box center [82, 25] width 43 height 13
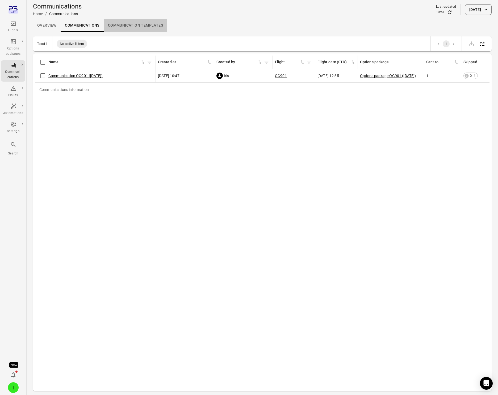
click at [135, 25] on link "Communication templates" at bounding box center [135, 25] width 63 height 13
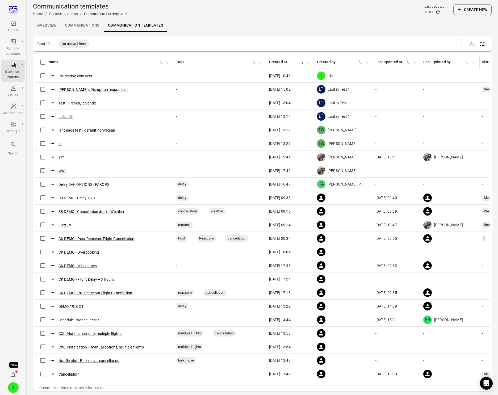
click at [89, 28] on link "Communications" at bounding box center [82, 25] width 43 height 13
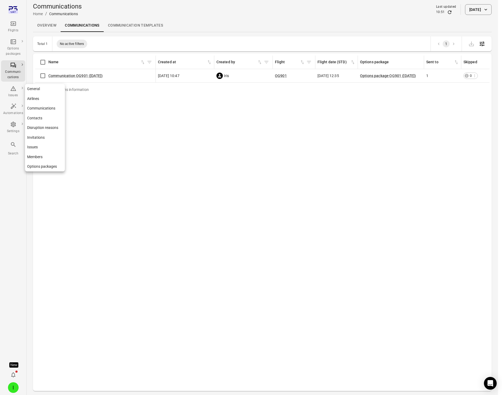
drag, startPoint x: 12, startPoint y: 126, endPoint x: 15, endPoint y: 126, distance: 3.7
click at [12, 126] on icon "Main navigation" at bounding box center [13, 124] width 5 height 5
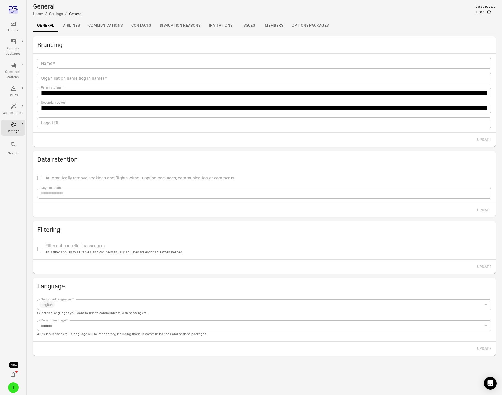
type input "*******"
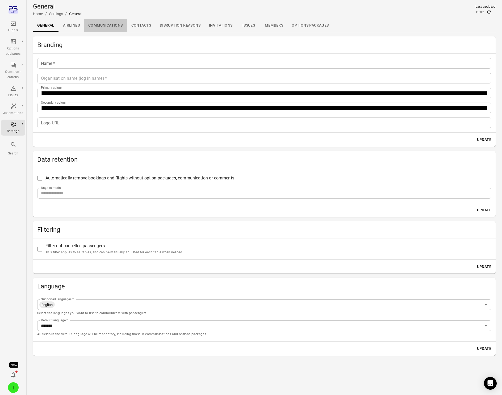
click at [97, 26] on link "Communications" at bounding box center [105, 25] width 43 height 13
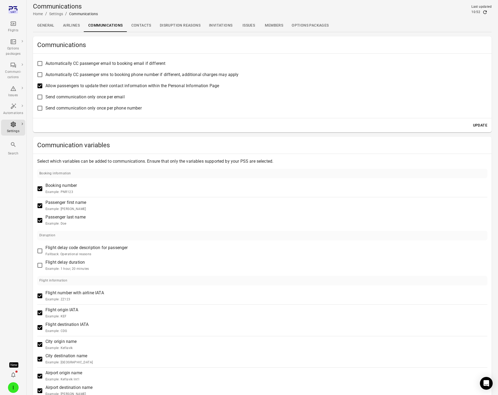
click at [140, 23] on link "Contacts" at bounding box center [141, 25] width 28 height 13
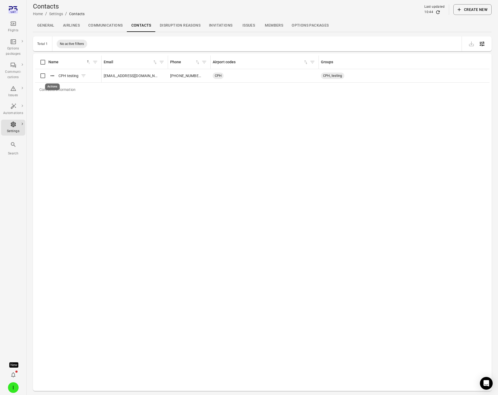
click at [54, 73] on icon "Actions" at bounding box center [52, 75] width 5 height 5
click at [52, 83] on span "Update" at bounding box center [52, 84] width 12 height 5
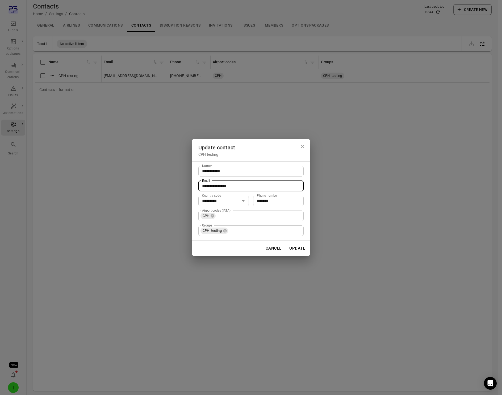
drag, startPoint x: 232, startPoint y: 185, endPoint x: 190, endPoint y: 184, distance: 41.7
click at [190, 184] on div "**********" at bounding box center [251, 197] width 502 height 395
type input "**********"
click at [297, 248] on button "Update" at bounding box center [297, 248] width 22 height 11
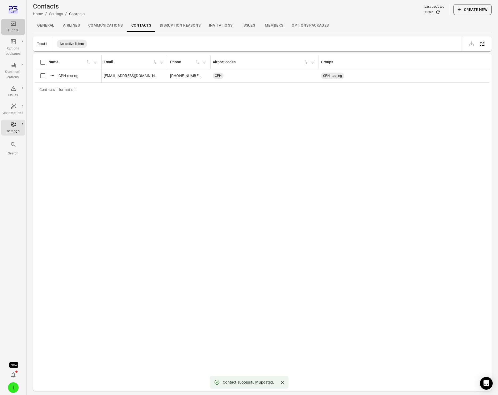
click at [10, 24] on icon "Main navigation" at bounding box center [13, 23] width 6 height 6
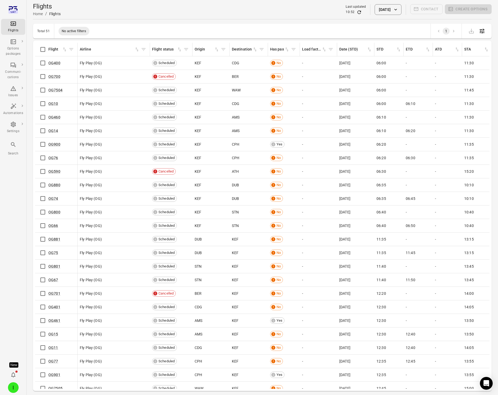
click at [283, 50] on div "Has pax" at bounding box center [277, 49] width 14 height 6
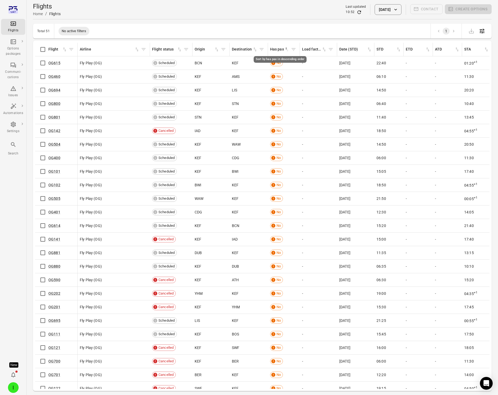
click at [286, 50] on icon "Sort by has pax in descending order" at bounding box center [286, 49] width 5 height 5
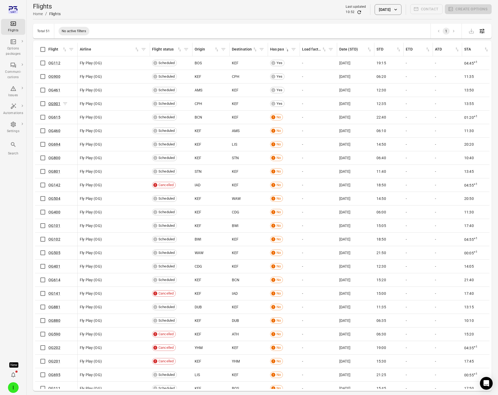
click at [50, 104] on link "OG901" at bounding box center [54, 103] width 12 height 4
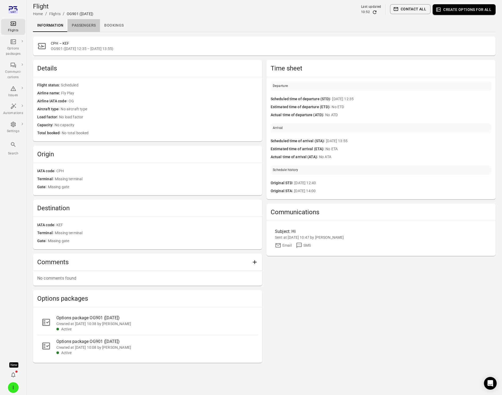
click at [84, 25] on link "Passengers" at bounding box center [83, 25] width 32 height 13
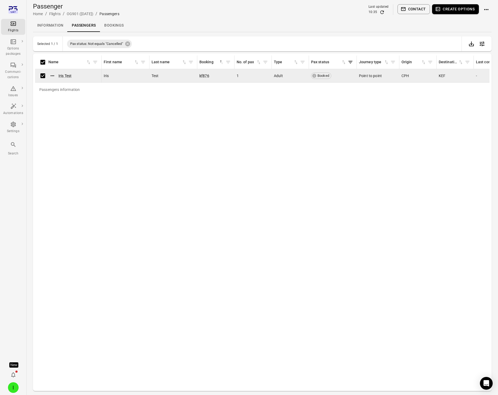
click at [411, 11] on button "Contact" at bounding box center [413, 9] width 33 height 10
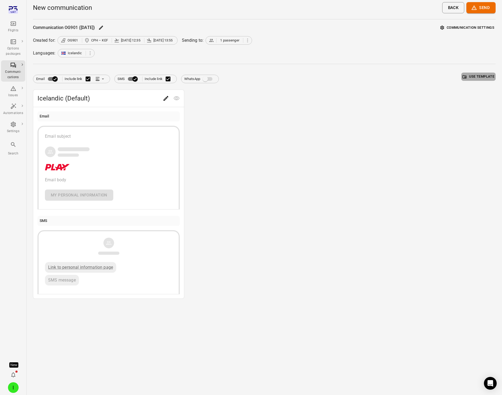
click at [451, 78] on button "Use template" at bounding box center [478, 77] width 34 height 8
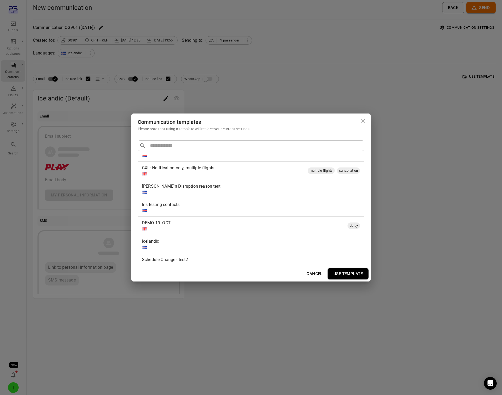
scroll to position [198, 0]
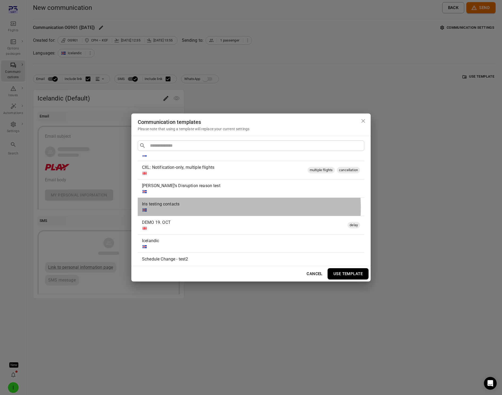
click at [193, 208] on div at bounding box center [250, 209] width 216 height 5
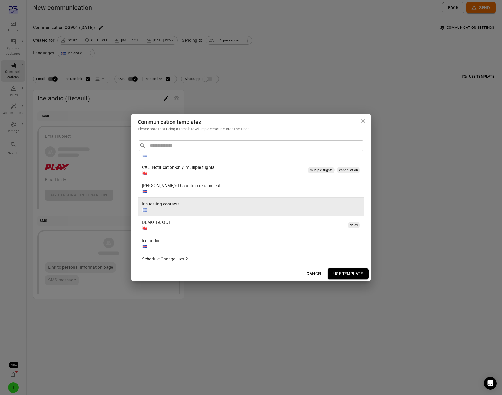
click at [358, 274] on button "Use template" at bounding box center [347, 273] width 41 height 11
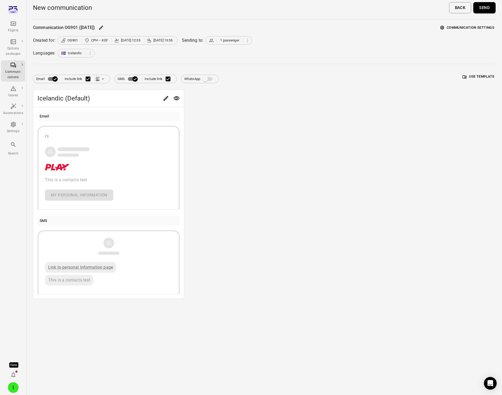
click at [451, 27] on button "Communication settings" at bounding box center [467, 28] width 57 height 8
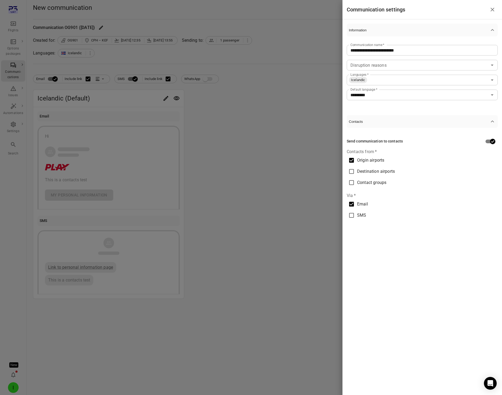
click at [301, 117] on div at bounding box center [251, 197] width 502 height 395
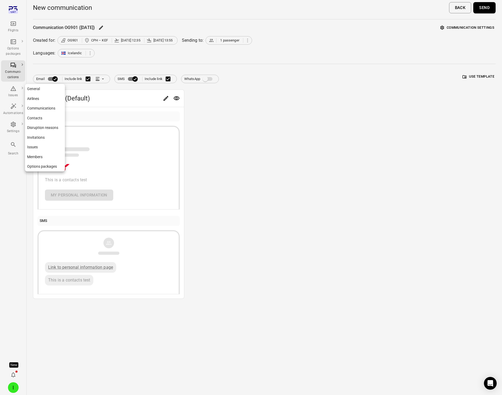
click at [12, 132] on div "Settings" at bounding box center [13, 131] width 20 height 5
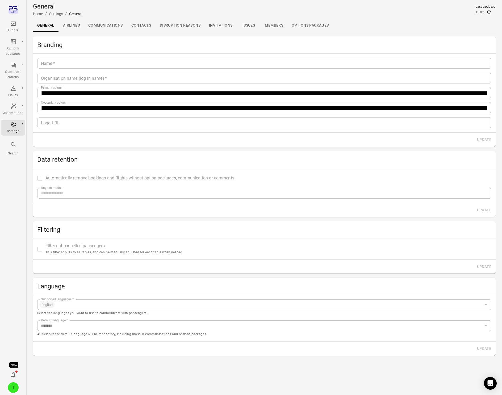
type input "*******"
click at [119, 28] on link "Communications" at bounding box center [105, 25] width 43 height 13
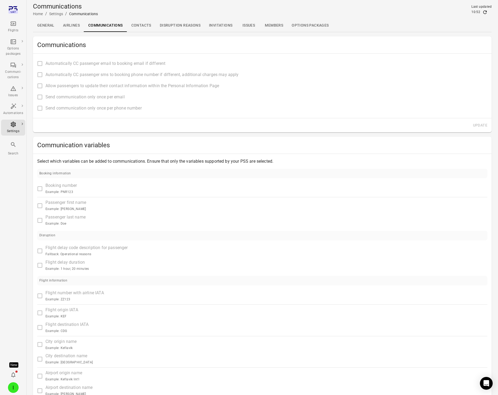
type input "**********"
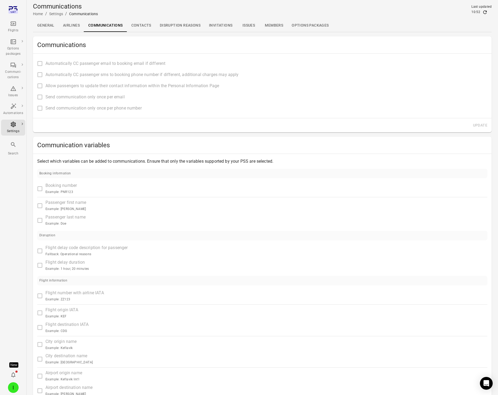
type input "**********"
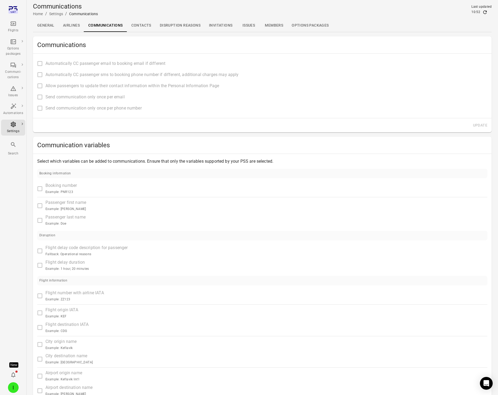
type input "**********"
type input "****"
type input "**********"
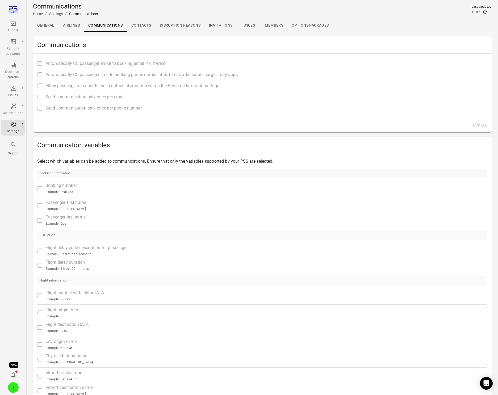
type input "*******"
type input "**********"
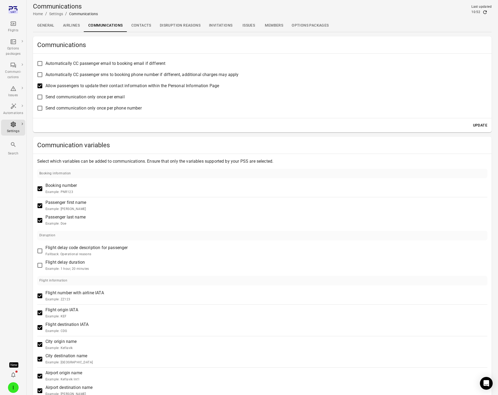
click at [139, 23] on link "Contacts" at bounding box center [141, 25] width 28 height 13
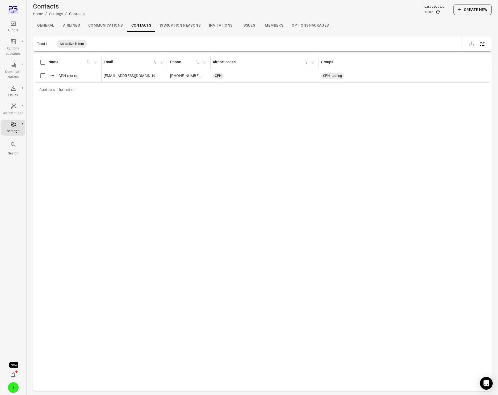
click at [133, 153] on div "Contacts information Name sorted ascending Email Phone Airport codes Groups CPH…" at bounding box center [262, 222] width 454 height 333
click at [14, 66] on icon "Main navigation" at bounding box center [13, 65] width 6 height 6
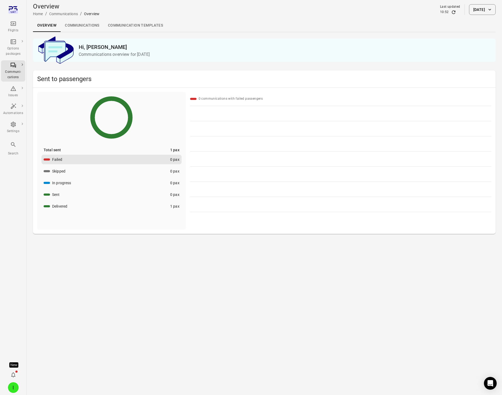
click at [141, 23] on link "Communication templates" at bounding box center [135, 25] width 63 height 13
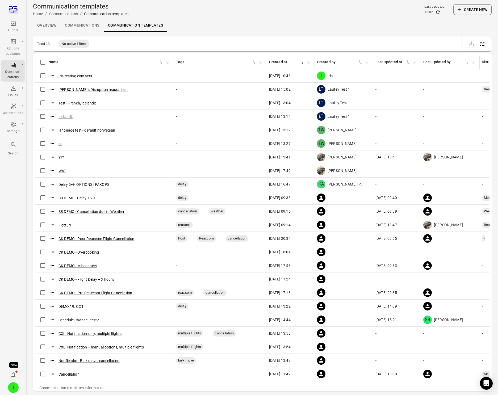
click at [75, 80] on div "Iris testing contacts" at bounding box center [104, 75] width 134 height 11
click at [75, 76] on button "Iris testing contacts" at bounding box center [74, 75] width 33 height 5
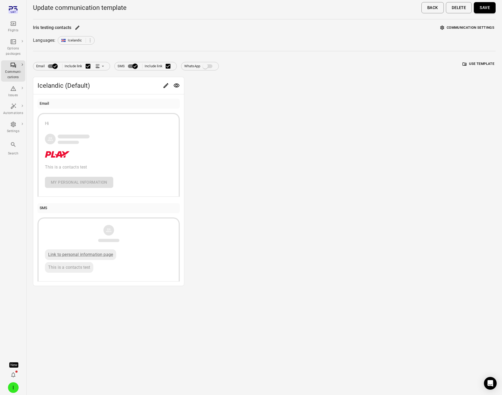
click at [451, 27] on button "Communication settings" at bounding box center [467, 28] width 57 height 8
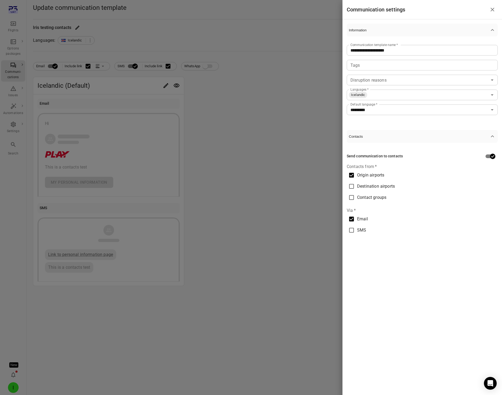
click at [359, 231] on span "SMS" at bounding box center [361, 230] width 9 height 6
click at [276, 204] on div at bounding box center [251, 197] width 502 height 395
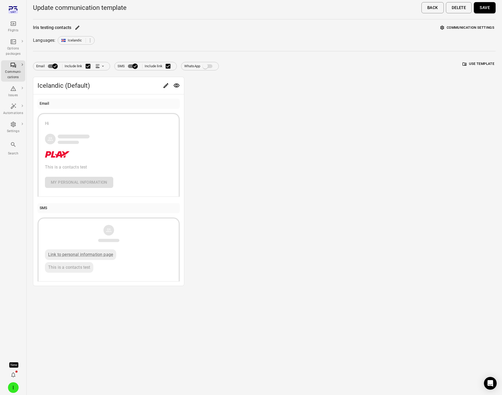
click at [451, 7] on button "Save" at bounding box center [484, 7] width 22 height 11
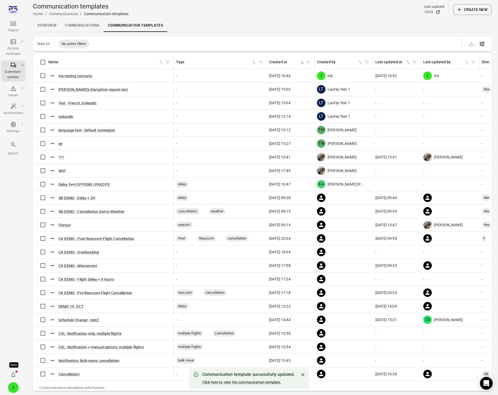
click at [437, 12] on icon "Refresh data" at bounding box center [437, 12] width 5 height 5
click at [69, 72] on div "Iris testing contacts" at bounding box center [73, 76] width 51 height 8
click at [69, 76] on button "Iris testing contacts" at bounding box center [74, 75] width 33 height 5
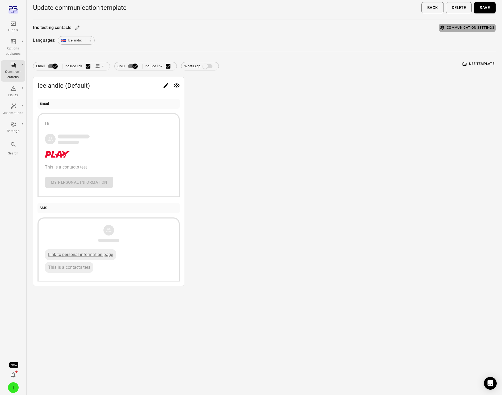
click at [451, 28] on button "Communication settings" at bounding box center [467, 28] width 57 height 8
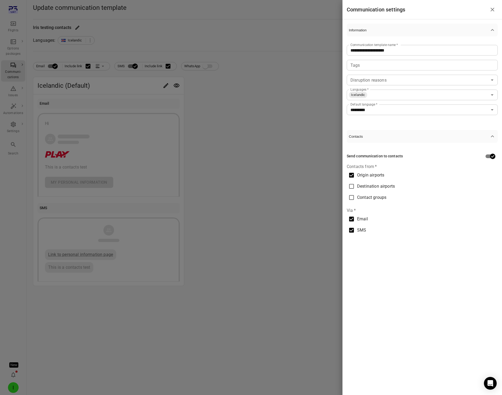
click at [272, 153] on div at bounding box center [251, 197] width 502 height 395
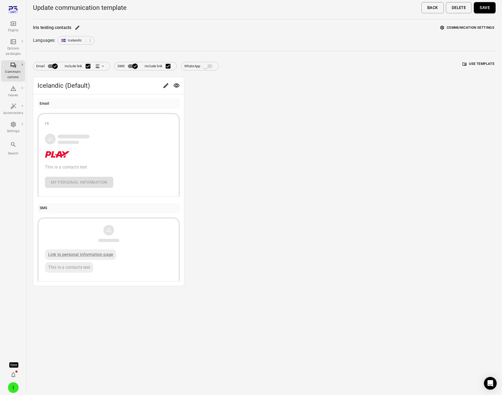
click at [9, 26] on div "Flights" at bounding box center [13, 26] width 20 height 13
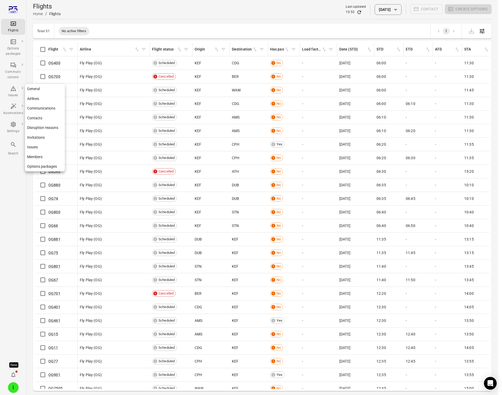
click at [13, 126] on icon "Main navigation" at bounding box center [13, 124] width 6 height 6
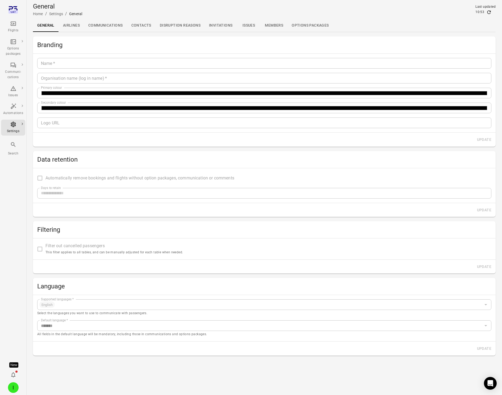
type input "*******"
click at [145, 27] on link "Contacts" at bounding box center [141, 25] width 28 height 13
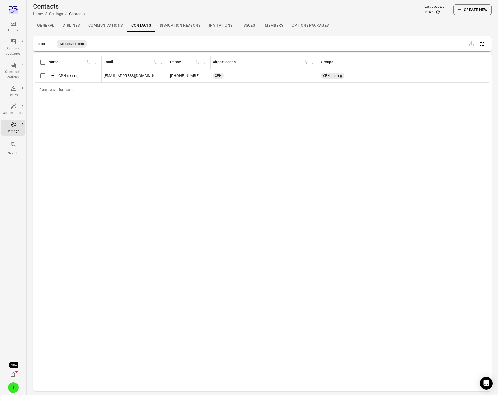
click at [16, 29] on div "Flights" at bounding box center [13, 30] width 20 height 5
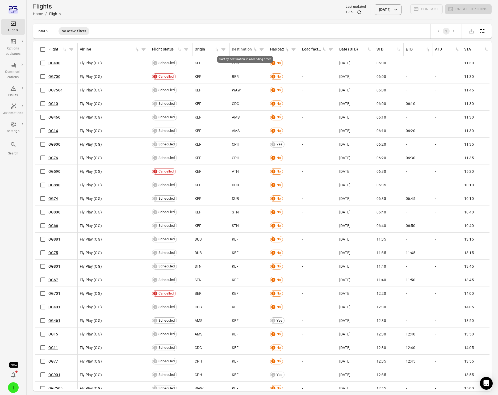
click at [255, 49] on icon "Sort by destination in ascending order" at bounding box center [254, 49] width 5 height 5
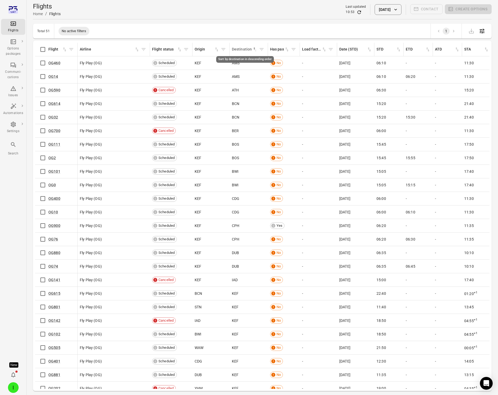
click at [255, 49] on icon "Sort by destination in descending order" at bounding box center [254, 49] width 5 height 5
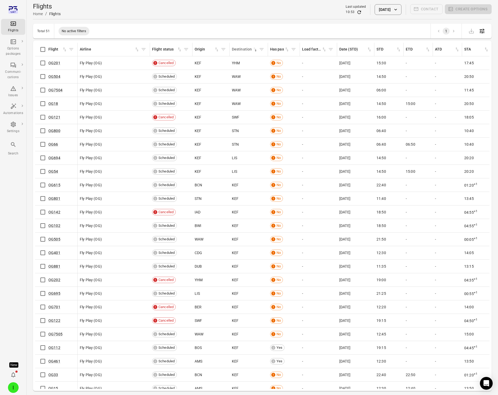
click at [252, 49] on div "Destination" at bounding box center [242, 49] width 20 height 6
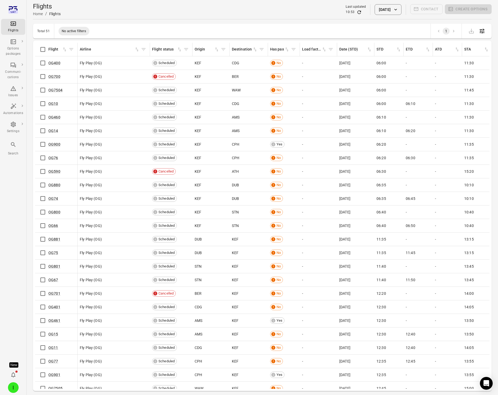
click at [249, 53] on body "Flights Options packages Communi-cations Issues Automations Settings Search New…" at bounding box center [249, 206] width 498 height 412
click at [252, 48] on icon "Sort by destination in ascending order" at bounding box center [254, 49] width 5 height 5
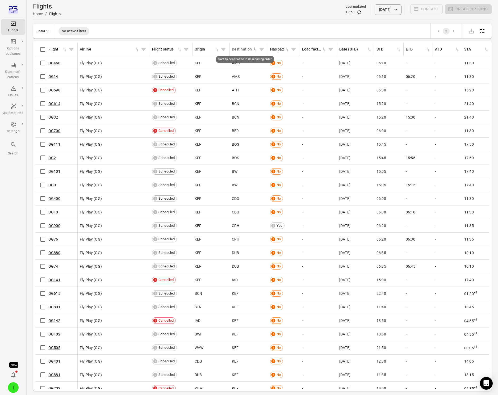
click at [256, 50] on icon "Sort by destination in descending order" at bounding box center [254, 49] width 5 height 5
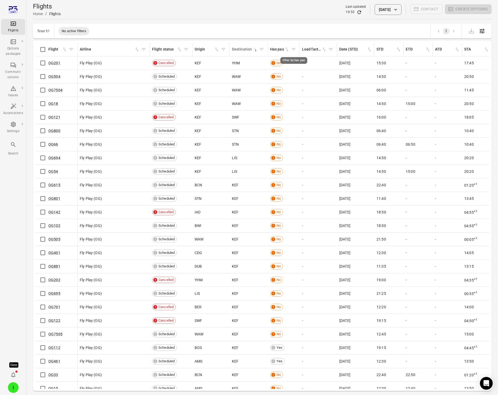
click at [292, 48] on icon "Filter by has pax" at bounding box center [293, 49] width 5 height 5
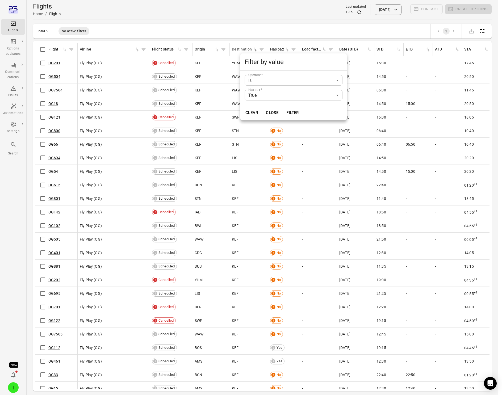
click at [287, 48] on div at bounding box center [251, 197] width 502 height 395
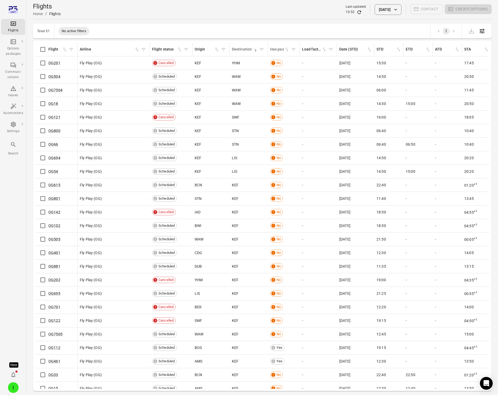
click at [286, 49] on icon "Sort by has pax in ascending order" at bounding box center [286, 49] width 5 height 5
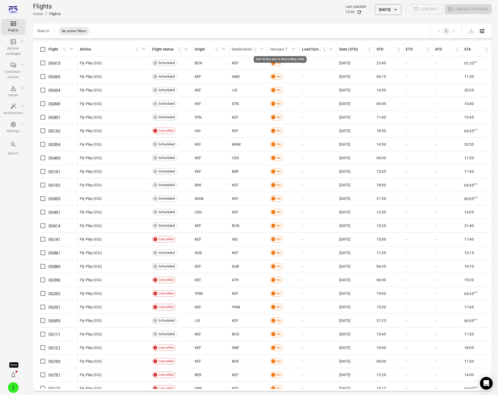
click at [286, 49] on icon "Sort by has pax in descending order" at bounding box center [286, 49] width 5 height 5
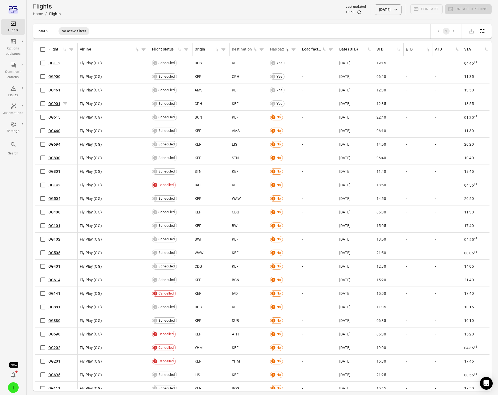
click at [56, 103] on link "OG901" at bounding box center [54, 103] width 12 height 4
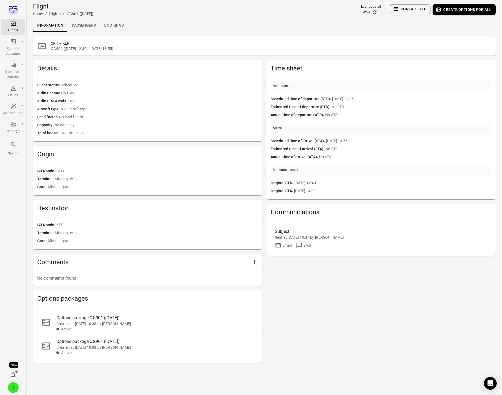
click at [84, 23] on link "Passengers" at bounding box center [83, 25] width 32 height 13
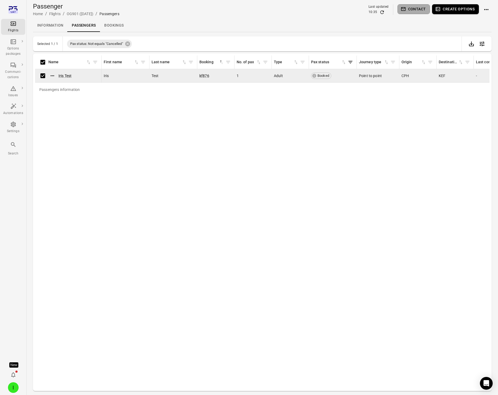
click at [417, 7] on button "Contact" at bounding box center [413, 9] width 33 height 10
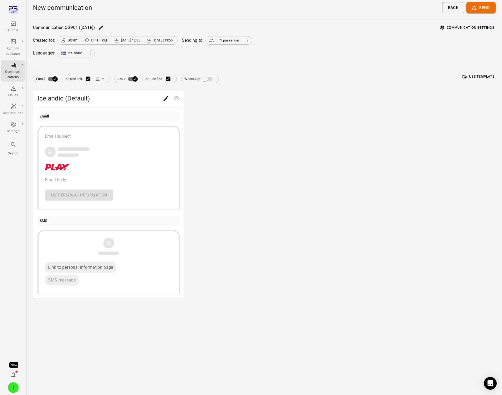
click at [451, 78] on button "Use template" at bounding box center [478, 77] width 34 height 8
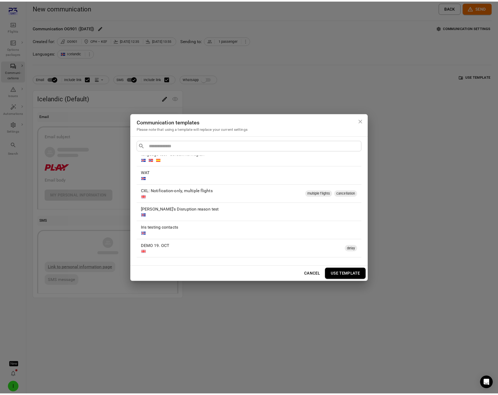
scroll to position [175, 0]
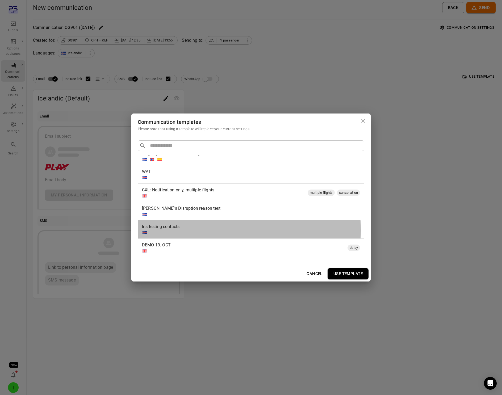
click at [208, 230] on div at bounding box center [250, 232] width 216 height 5
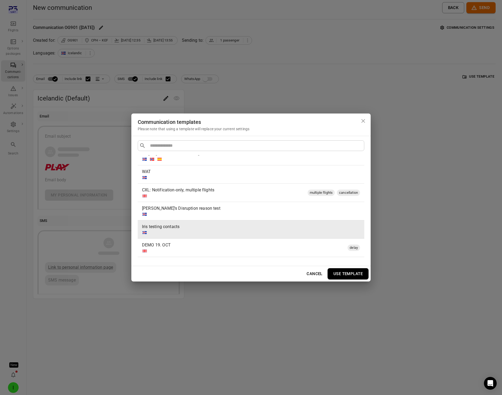
click at [355, 275] on button "Use template" at bounding box center [347, 273] width 41 height 11
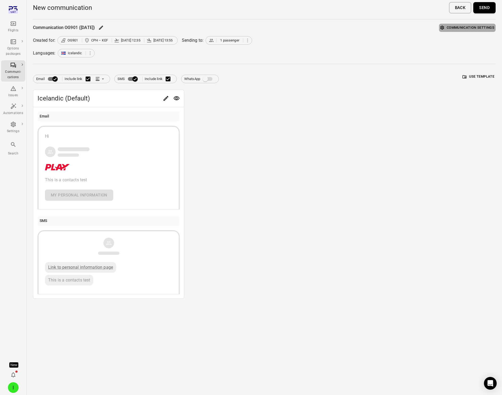
click at [451, 28] on button "Communication settings" at bounding box center [467, 28] width 57 height 8
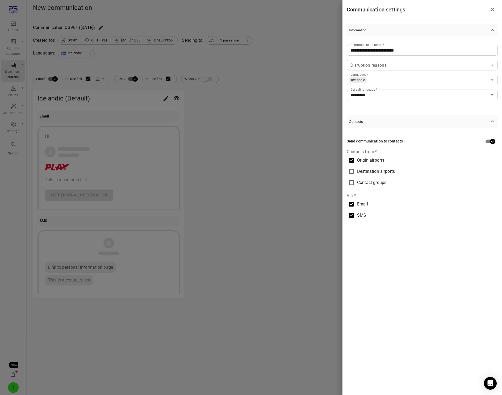
click at [256, 83] on div at bounding box center [251, 197] width 502 height 395
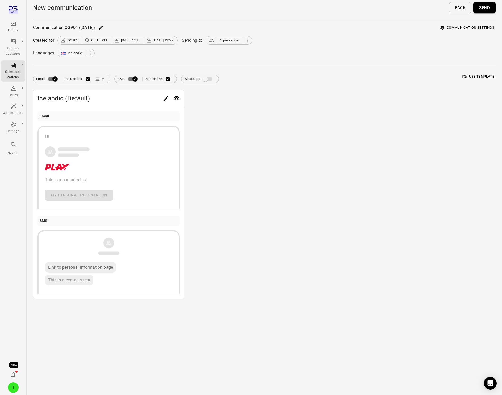
click at [451, 10] on button "Send" at bounding box center [484, 7] width 22 height 11
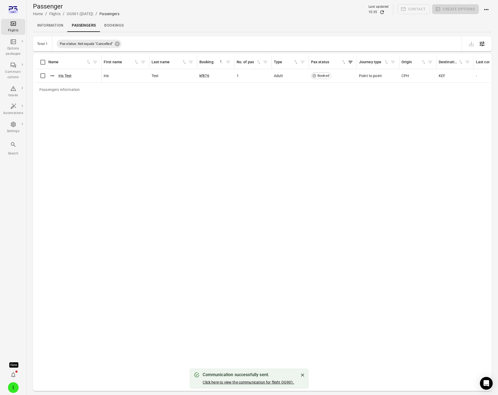
click at [235, 381] on link "Click here to view the communication for flight OG901." at bounding box center [247, 382] width 91 height 4
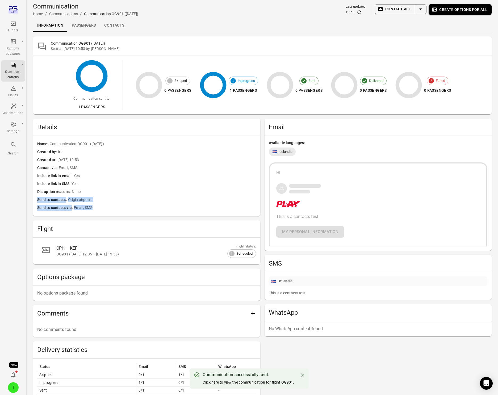
drag, startPoint x: 49, startPoint y: 198, endPoint x: 106, endPoint y: 209, distance: 58.1
click at [106, 209] on div "Name Communication OG901 (8 Sep) Created by Iris Created at 8 Sep 2025 10:53 Co…" at bounding box center [146, 176] width 227 height 80
click at [104, 198] on span "Origin airports" at bounding box center [162, 200] width 188 height 6
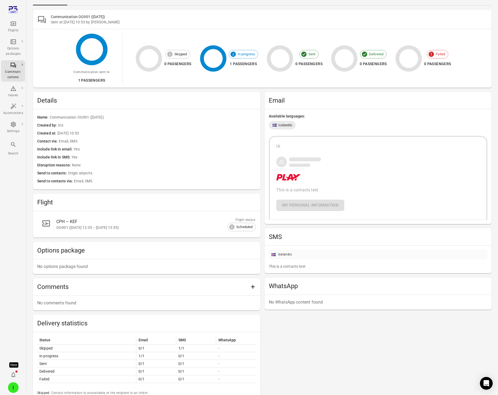
scroll to position [84, 0]
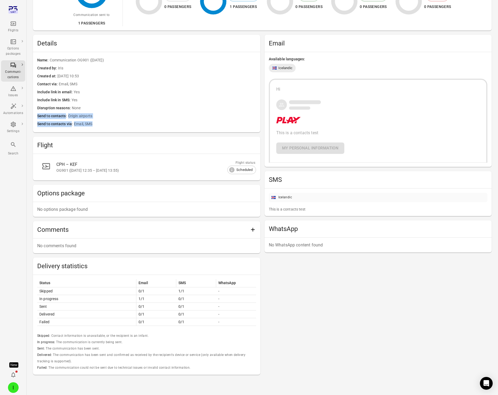
drag, startPoint x: 37, startPoint y: 114, endPoint x: 133, endPoint y: 126, distance: 97.4
click at [133, 126] on div "Name Communication OG901 (8 Sep) Created by Iris Created at 8 Sep 2025 10:53 Co…" at bounding box center [146, 92] width 227 height 80
drag, startPoint x: 133, startPoint y: 126, endPoint x: 119, endPoint y: 107, distance: 24.1
click at [134, 126] on span "Email, SMS" at bounding box center [165, 124] width 182 height 6
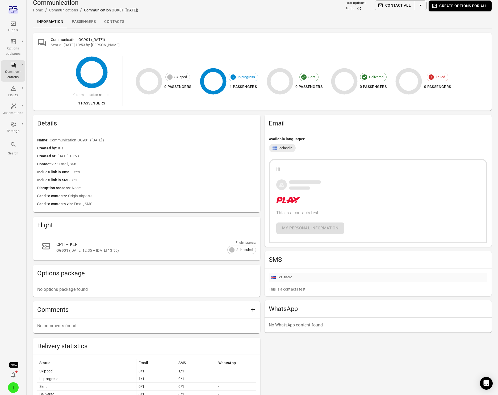
scroll to position [0, 0]
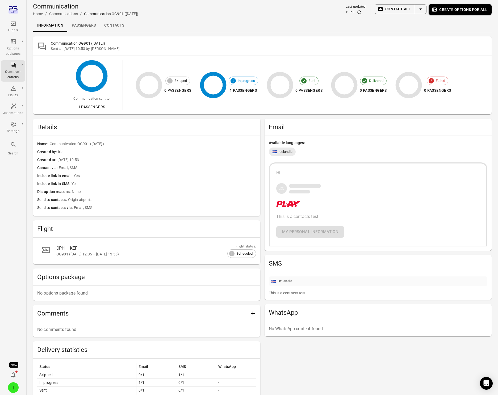
click at [110, 25] on link "Contacts" at bounding box center [114, 25] width 28 height 13
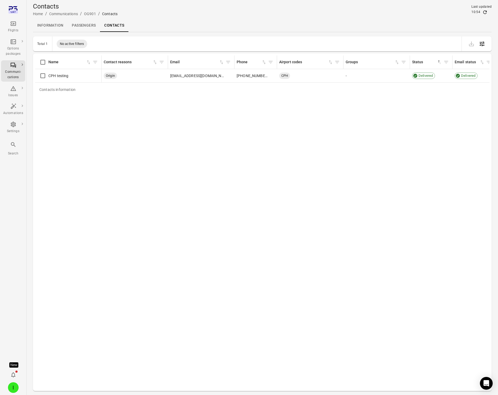
click at [79, 27] on link "Passengers" at bounding box center [83, 25] width 32 height 13
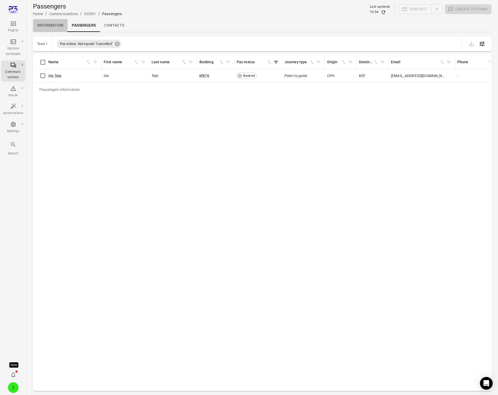
click at [54, 24] on link "Information" at bounding box center [50, 25] width 35 height 13
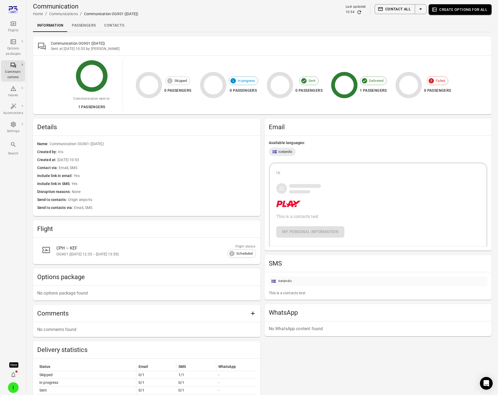
click at [115, 28] on link "Contacts" at bounding box center [114, 25] width 28 height 13
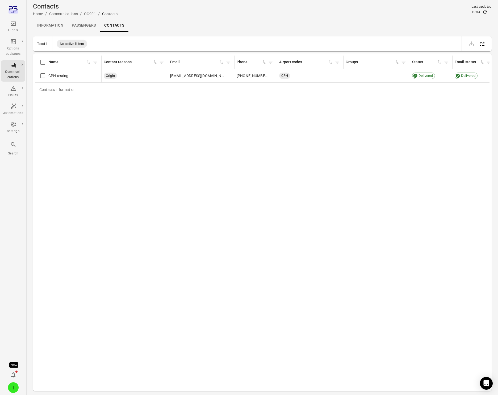
click at [117, 122] on div "Contacts information Name Contact reasons Email Phone Airport codes Groups Stat…" at bounding box center [262, 222] width 454 height 333
click at [65, 75] on span "CPH testing" at bounding box center [58, 75] width 20 height 5
click at [116, 100] on div "Contacts information Name Contact reasons Email Phone Airport codes Groups Stat…" at bounding box center [262, 222] width 454 height 333
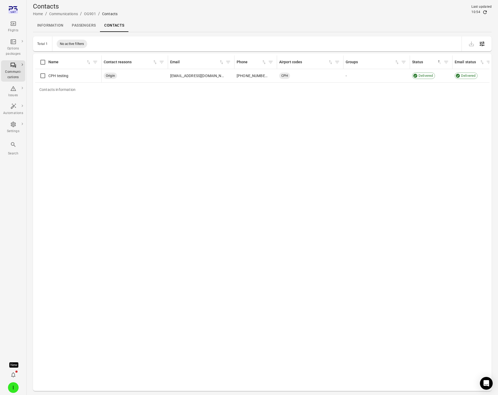
click at [116, 100] on div "Contacts information Name Contact reasons Email Phone Airport codes Groups Stat…" at bounding box center [262, 222] width 454 height 333
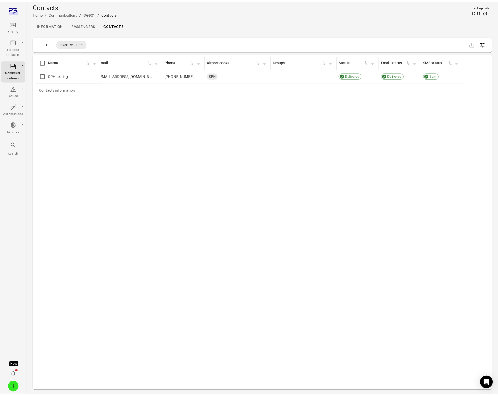
scroll to position [0, 71]
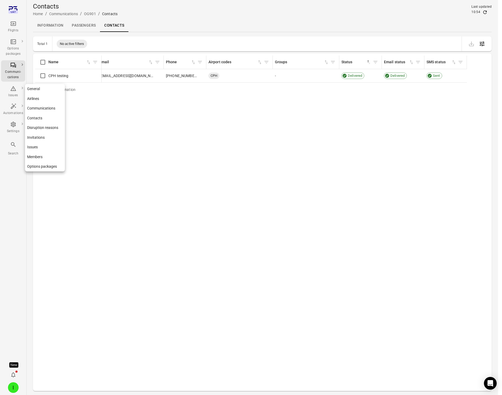
click at [37, 116] on link "Contacts" at bounding box center [45, 118] width 40 height 10
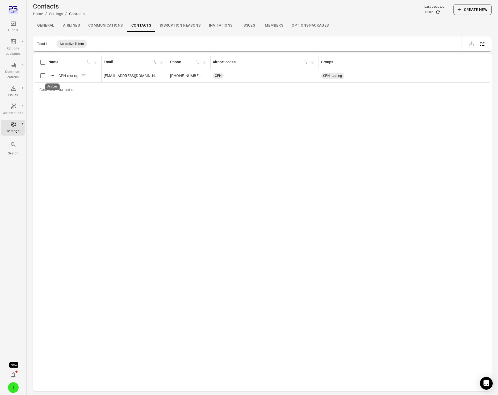
click at [54, 75] on icon "Actions" at bounding box center [52, 75] width 5 height 5
click at [53, 83] on span "Update" at bounding box center [52, 84] width 12 height 5
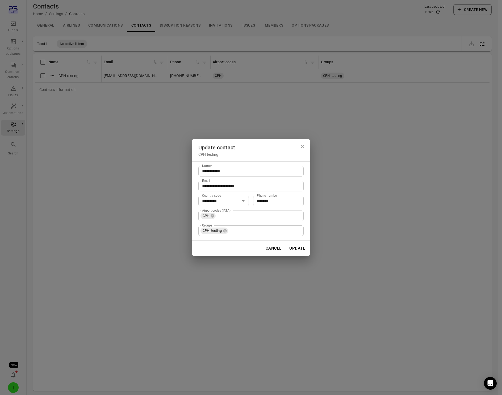
click at [84, 113] on div "**********" at bounding box center [251, 197] width 502 height 395
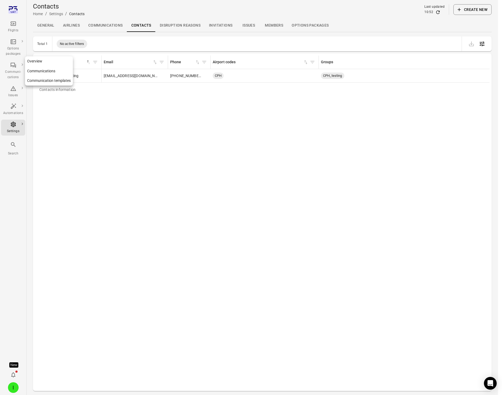
click at [14, 65] on icon "Main navigation" at bounding box center [13, 65] width 5 height 5
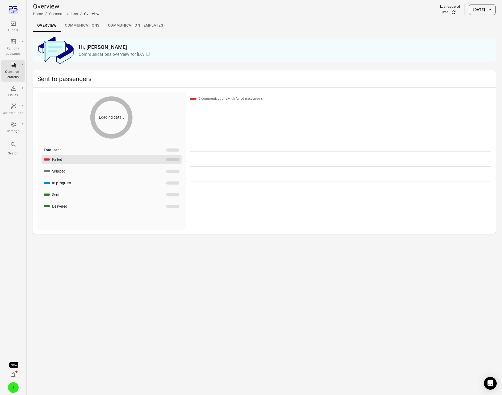
click at [127, 27] on link "Communication templates" at bounding box center [135, 25] width 63 height 13
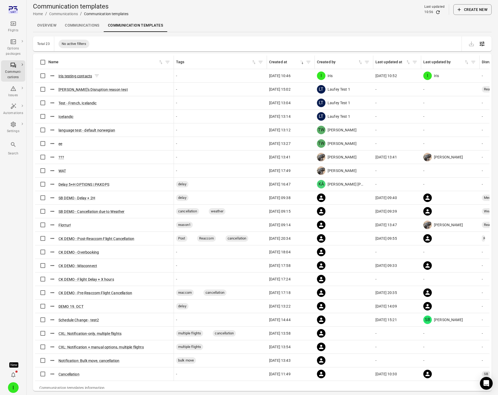
click at [69, 76] on button "Iris testing contacts" at bounding box center [74, 75] width 33 height 5
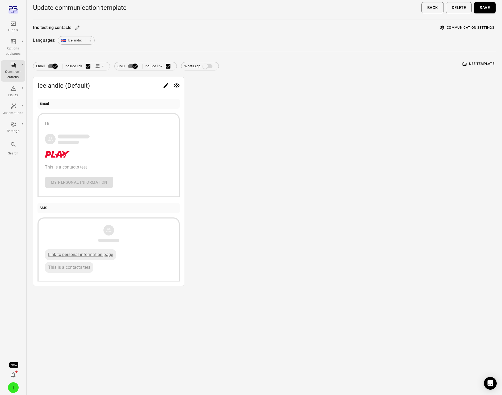
click at [451, 23] on main "Update communication template Back Delete Save Iris testing contacts Communicat…" at bounding box center [264, 197] width 475 height 395
click at [451, 30] on button "Communication settings" at bounding box center [467, 28] width 57 height 8
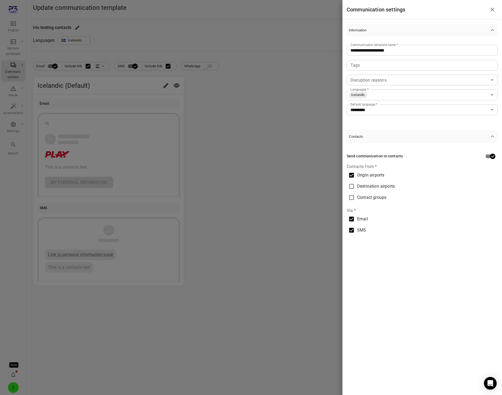
click at [261, 125] on div at bounding box center [251, 197] width 502 height 395
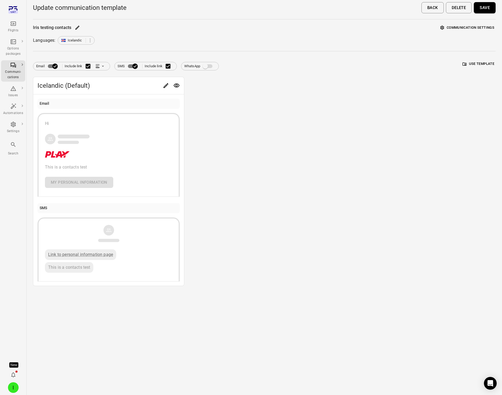
click at [14, 28] on div "Flights" at bounding box center [13, 30] width 20 height 5
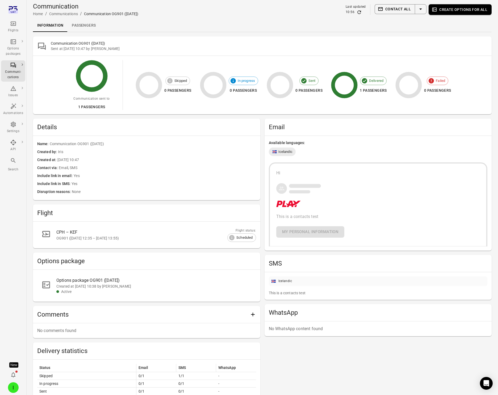
click at [14, 30] on div "Flights" at bounding box center [13, 30] width 20 height 5
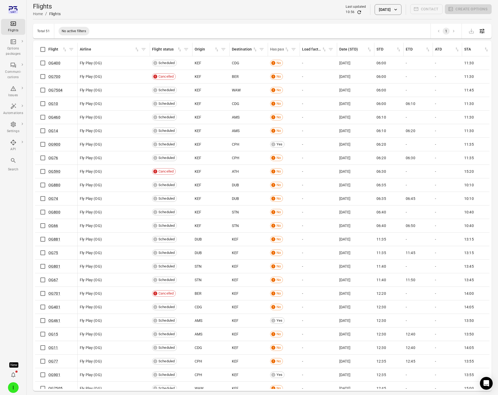
click at [287, 51] on icon "Sort by has pax in ascending order" at bounding box center [286, 50] width 3 height 4
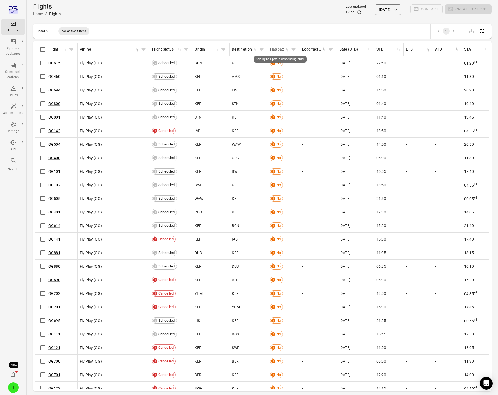
click at [286, 50] on icon "Sort by has pax in descending order" at bounding box center [286, 49] width 5 height 5
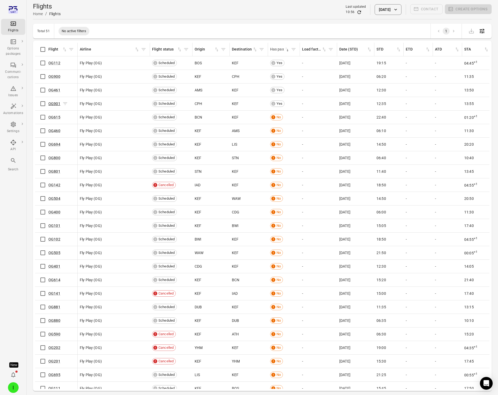
click at [53, 105] on link "OG901" at bounding box center [54, 103] width 12 height 4
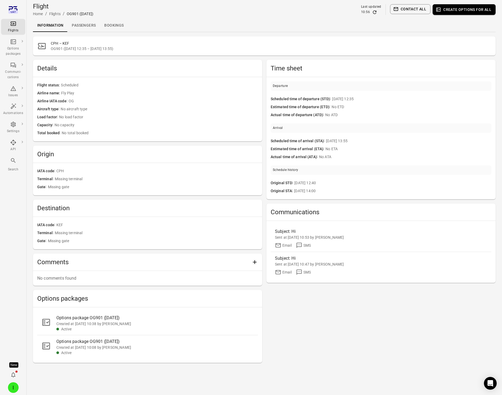
click at [82, 27] on link "Passengers" at bounding box center [83, 25] width 32 height 13
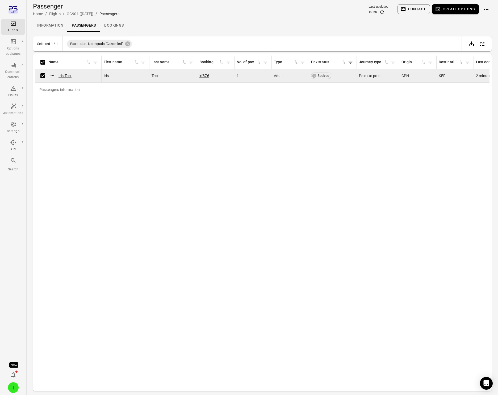
click at [456, 9] on button "Create options" at bounding box center [455, 9] width 47 height 10
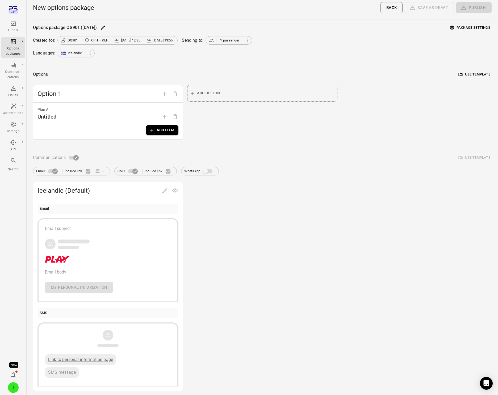
click at [147, 132] on button "Add item" at bounding box center [162, 130] width 32 height 10
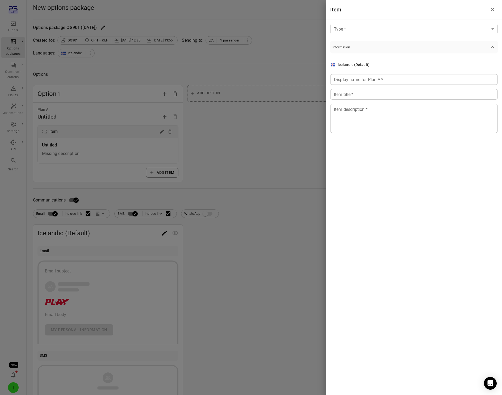
click at [343, 26] on body "Flights Options packages Communi-cations Issues Automations Settings API Search…" at bounding box center [251, 227] width 502 height 455
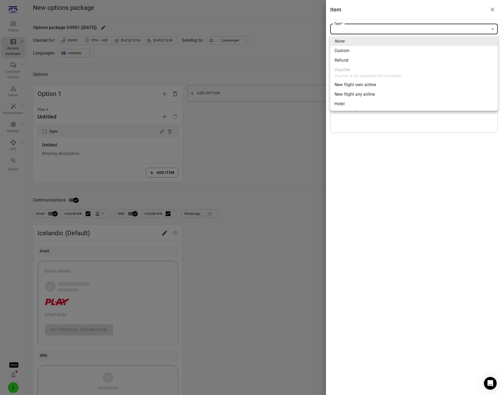
click at [364, 86] on span "New flight own airline" at bounding box center [413, 85] width 159 height 6
type input "**********"
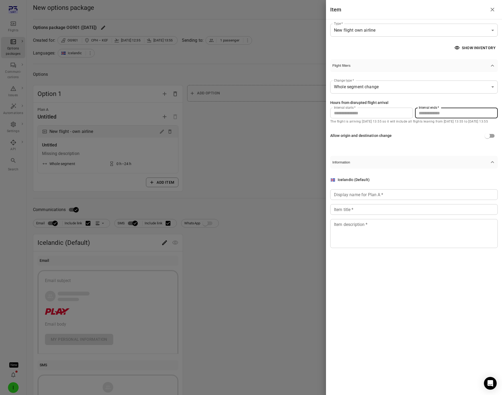
click at [410, 110] on div "Interval starts   * * Interval starts   * Interval ends   * ** Interval ends   *" at bounding box center [413, 113] width 167 height 11
type input "**"
click at [354, 196] on input "Display name for Plan A   *" at bounding box center [413, 194] width 167 height 11
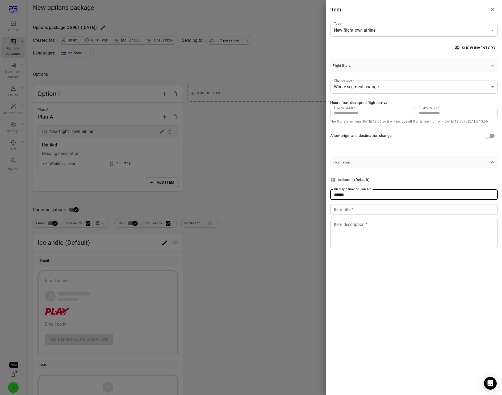
type input "******"
click at [349, 209] on input "Item title   *" at bounding box center [413, 209] width 167 height 11
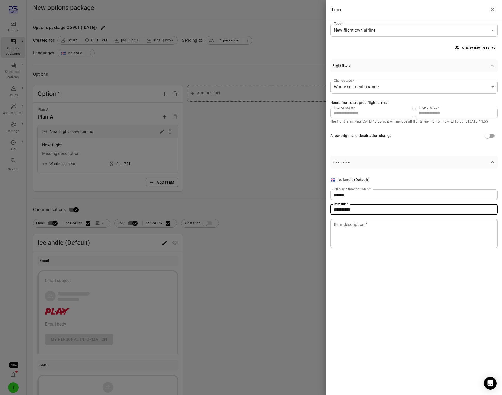
type input "**********"
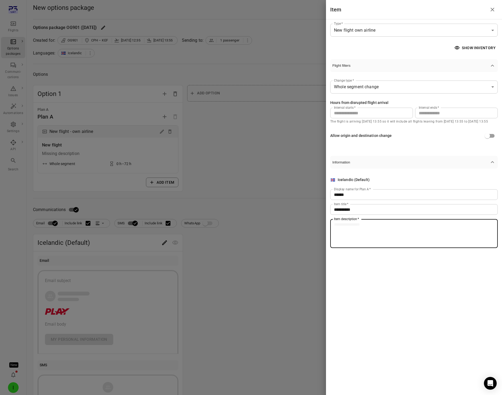
drag, startPoint x: 365, startPoint y: 244, endPoint x: 365, endPoint y: 240, distance: 4.3
click at [365, 244] on textarea "Item description   *" at bounding box center [414, 233] width 160 height 24
type textarea "**********"
click at [316, 212] on div at bounding box center [251, 197] width 502 height 395
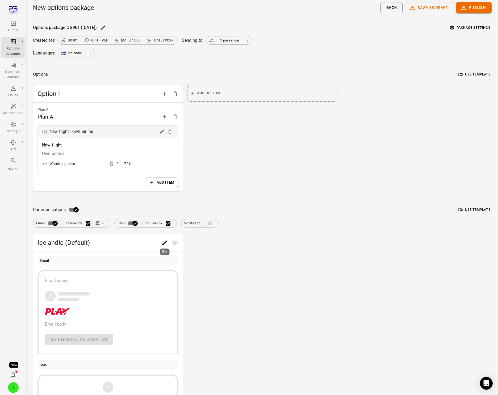
click at [166, 240] on icon "Edit" at bounding box center [164, 242] width 5 height 5
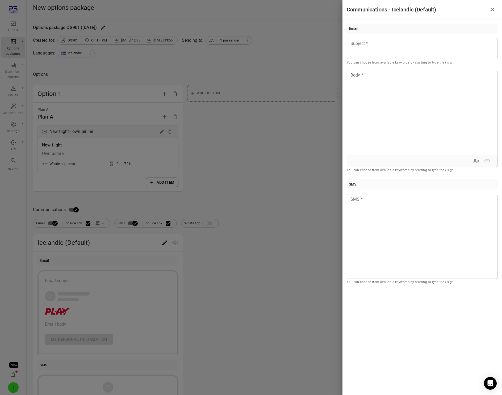
click at [264, 127] on div at bounding box center [251, 197] width 502 height 395
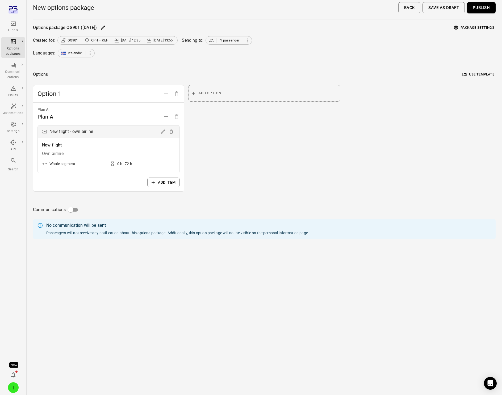
click at [490, 23] on main "New options package Back Save as draft Publish Options package OG901 ([DATE]) P…" at bounding box center [264, 197] width 475 height 395
click at [486, 28] on button "Package settings" at bounding box center [473, 28] width 43 height 8
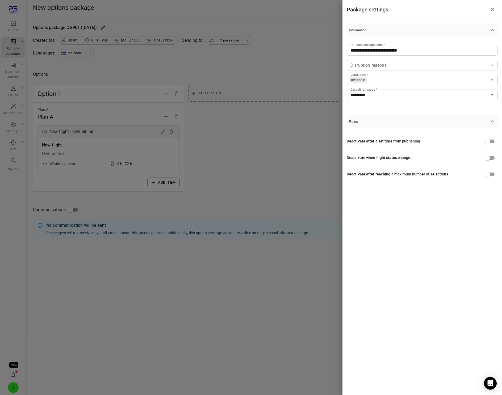
click at [265, 183] on div at bounding box center [251, 197] width 502 height 395
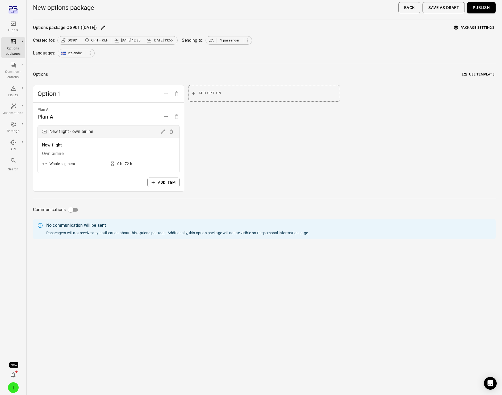
click at [480, 24] on button "Package settings" at bounding box center [473, 28] width 43 height 8
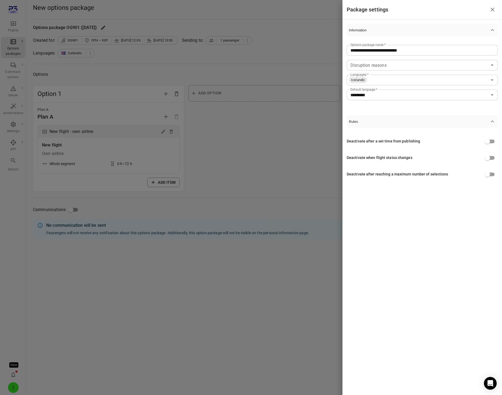
click at [266, 168] on div at bounding box center [251, 197] width 502 height 395
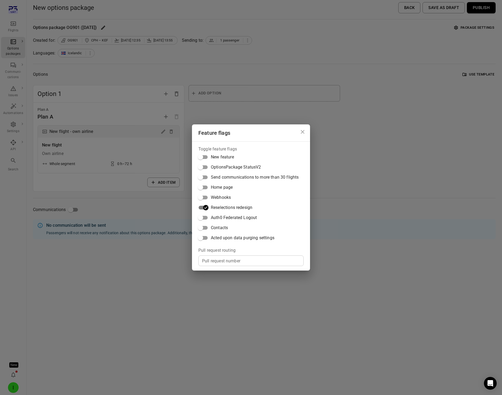
click at [211, 226] on span "Contacts" at bounding box center [219, 227] width 17 height 6
click at [394, 94] on div "Feature flags Toggle feature flags New feature OptionsPackage StatusV2 Send com…" at bounding box center [251, 197] width 502 height 395
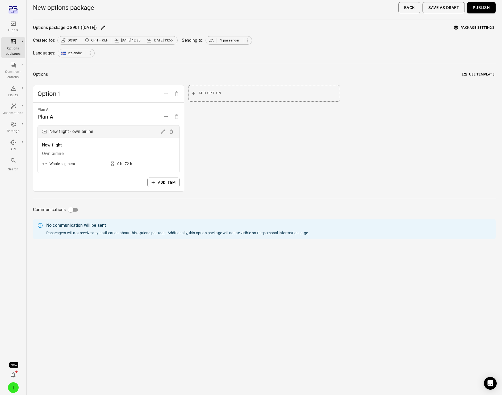
click at [477, 27] on button "Package settings" at bounding box center [473, 28] width 43 height 8
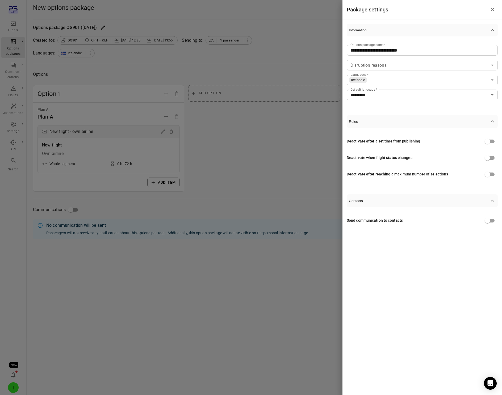
click at [266, 143] on div at bounding box center [251, 197] width 502 height 395
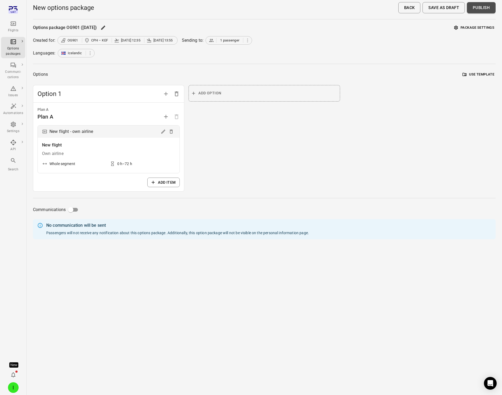
click at [477, 8] on button "Publish" at bounding box center [480, 7] width 29 height 11
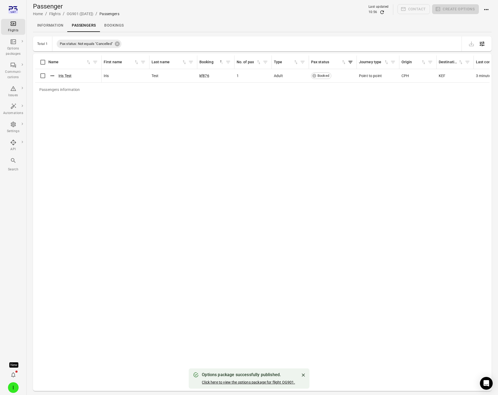
click at [257, 384] on link "Click here to view the options package for flight OG901." at bounding box center [248, 382] width 93 height 4
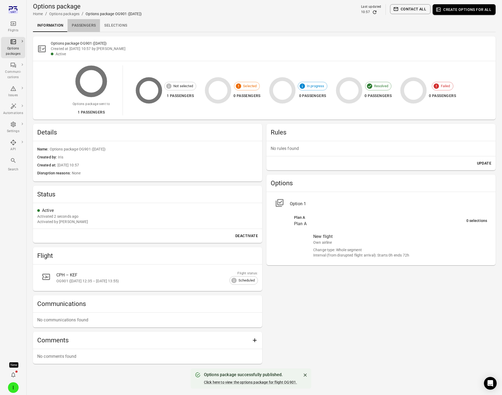
click at [85, 26] on link "Passengers" at bounding box center [83, 25] width 32 height 13
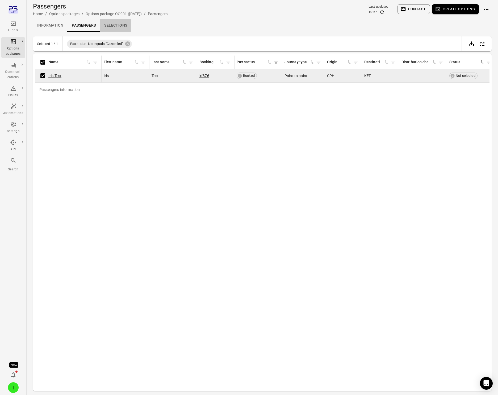
click at [118, 22] on link "Selections" at bounding box center [115, 25] width 31 height 13
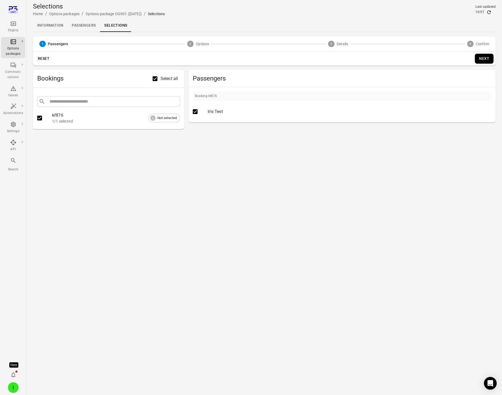
click at [488, 59] on button "Next" at bounding box center [483, 59] width 19 height 10
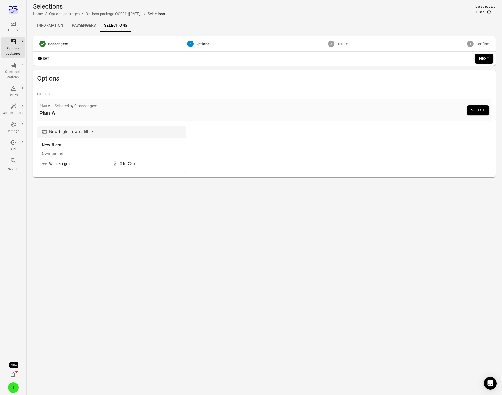
click at [478, 110] on button "Select" at bounding box center [477, 110] width 22 height 10
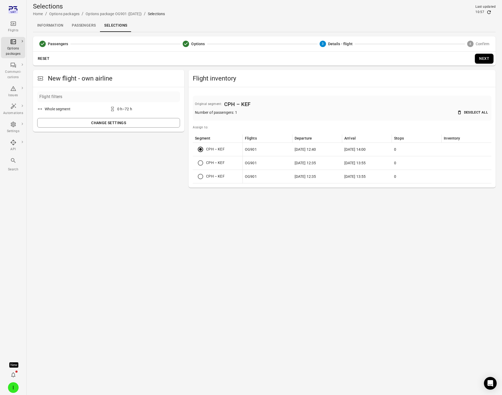
click at [491, 59] on button "Next" at bounding box center [483, 59] width 19 height 10
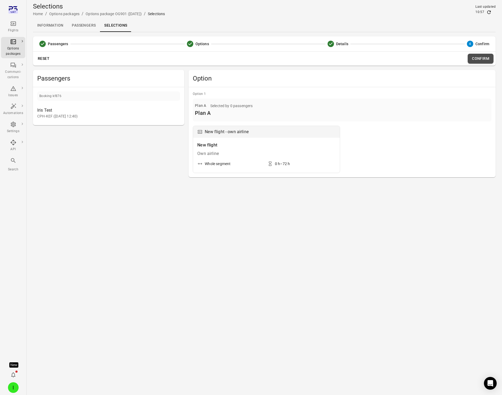
click at [483, 57] on button "Confirm" at bounding box center [480, 59] width 26 height 10
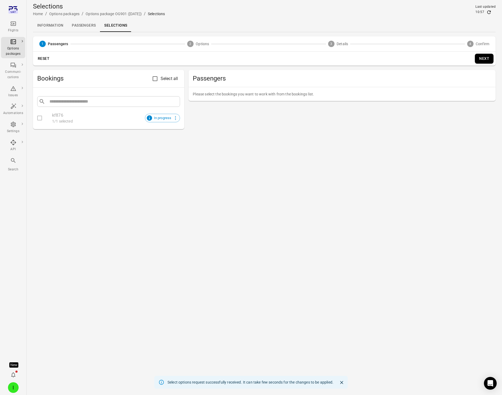
click at [85, 24] on link "Passengers" at bounding box center [83, 25] width 32 height 13
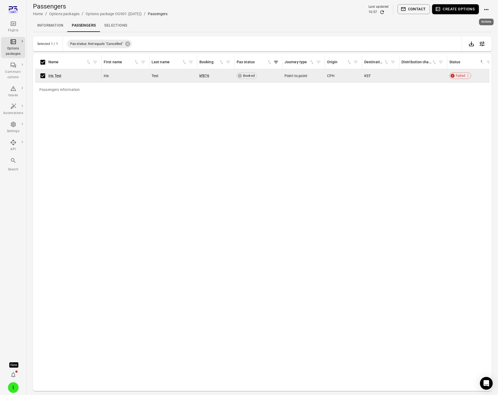
click at [489, 10] on icon "Actions" at bounding box center [486, 9] width 6 height 6
click at [478, 50] on span "Resend options package" at bounding box center [472, 48] width 41 height 5
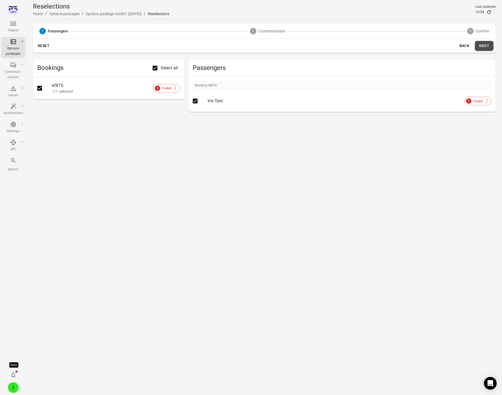
click at [488, 45] on button "Next" at bounding box center [483, 46] width 19 height 10
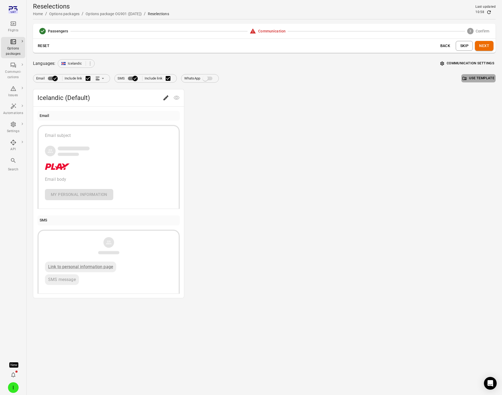
click at [470, 77] on button "Use template" at bounding box center [478, 78] width 34 height 8
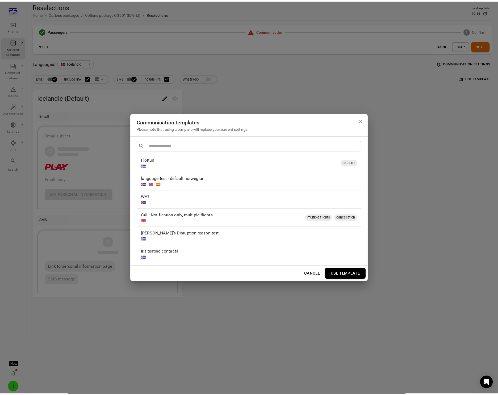
scroll to position [209, 0]
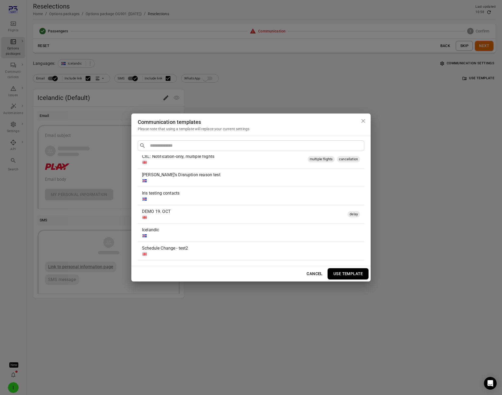
click at [172, 197] on div at bounding box center [250, 198] width 216 height 5
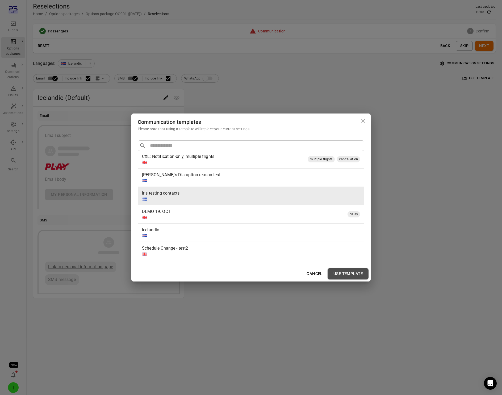
click at [349, 274] on button "Use template" at bounding box center [347, 273] width 41 height 11
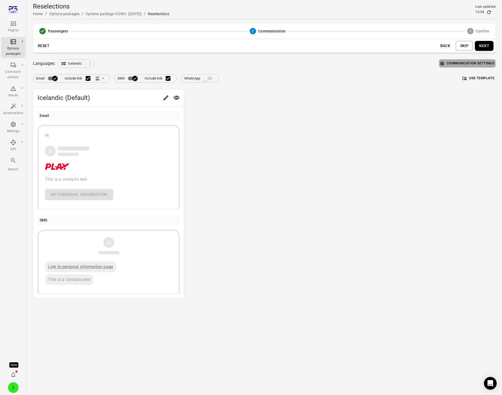
click at [467, 62] on button "Communication settings" at bounding box center [467, 63] width 57 height 8
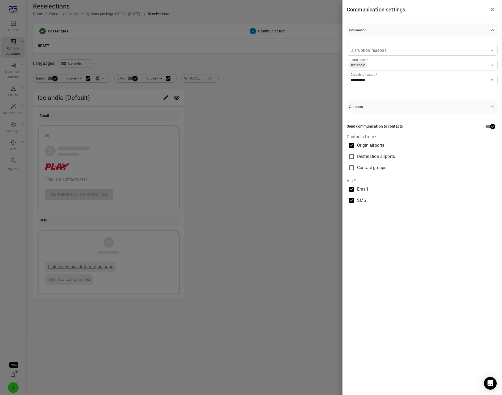
click at [238, 148] on div at bounding box center [251, 197] width 502 height 395
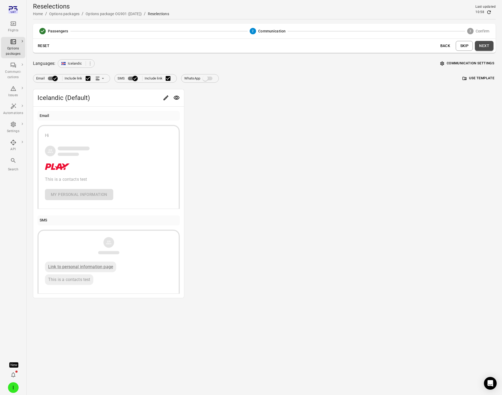
click at [491, 46] on button "Next" at bounding box center [483, 46] width 19 height 10
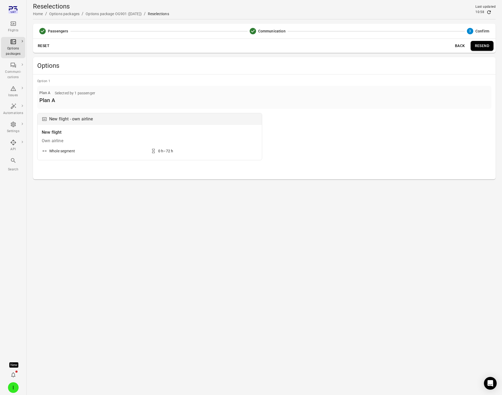
click at [487, 46] on button "Resend" at bounding box center [481, 46] width 23 height 10
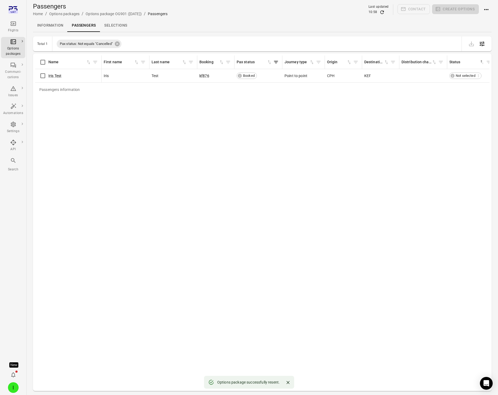
click at [54, 27] on link "Information" at bounding box center [50, 25] width 35 height 13
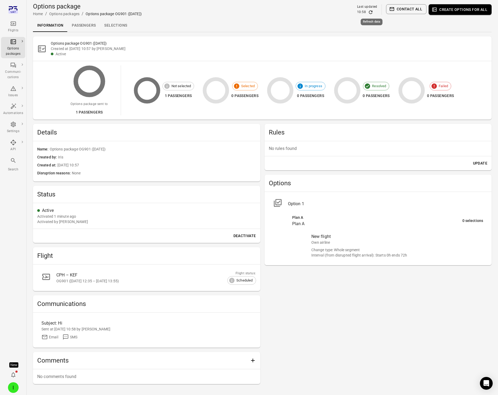
click at [370, 12] on icon "Refresh data" at bounding box center [370, 12] width 5 height 5
click at [66, 329] on div "Sent at [DATE] 10:58 by [PERSON_NAME]" at bounding box center [146, 328] width 210 height 5
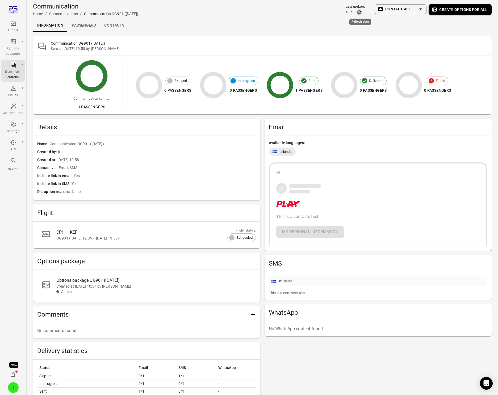
click at [362, 12] on icon "Refresh data" at bounding box center [358, 12] width 5 height 5
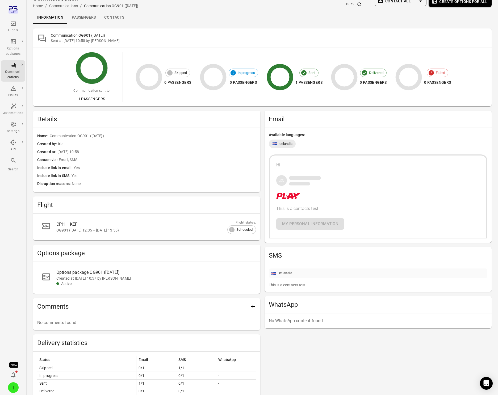
scroll to position [15, 0]
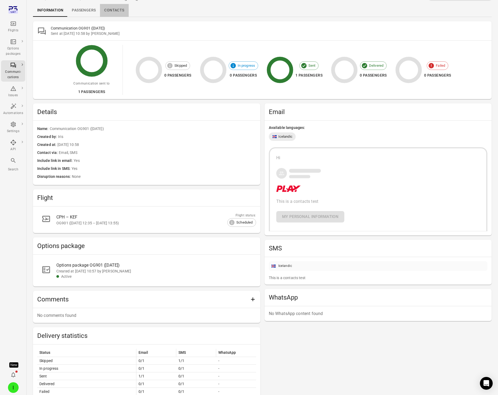
click at [111, 11] on link "Contacts" at bounding box center [114, 10] width 28 height 13
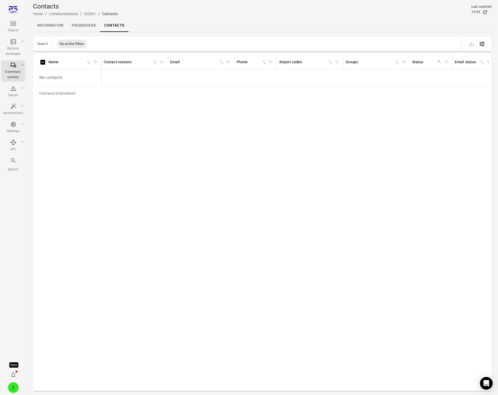
click at [47, 25] on link "Information" at bounding box center [50, 25] width 35 height 13
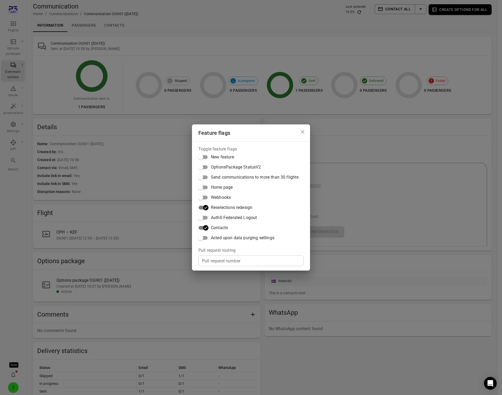
click at [224, 87] on div "Feature flags Toggle feature flags New feature OptionsPackage StatusV2 Send com…" at bounding box center [251, 197] width 502 height 395
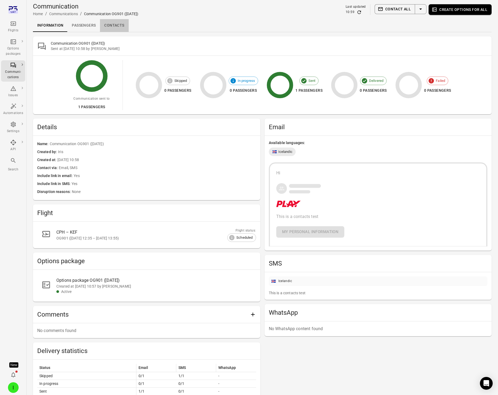
click at [121, 26] on link "Contacts" at bounding box center [114, 25] width 28 height 13
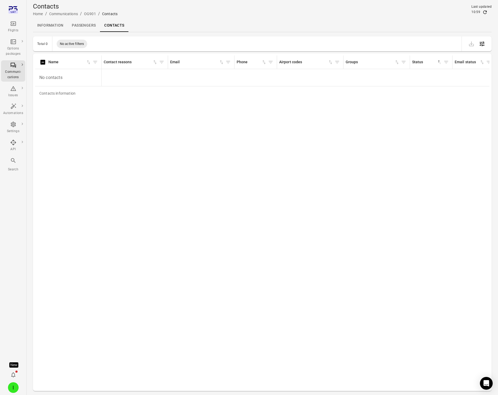
click at [104, 144] on div "Contacts information Name Contact reasons Email Phone Airport codes Groups Stat…" at bounding box center [262, 222] width 454 height 333
click at [49, 26] on link "Information" at bounding box center [50, 25] width 35 height 13
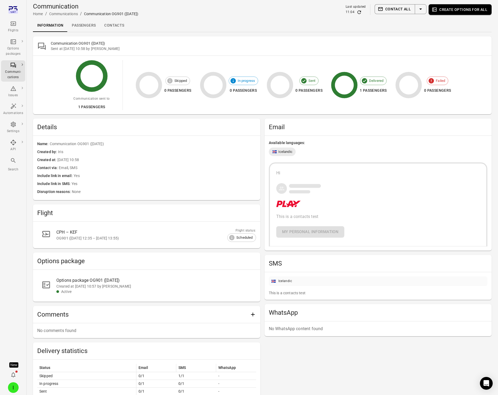
click at [114, 26] on link "Contacts" at bounding box center [114, 25] width 28 height 13
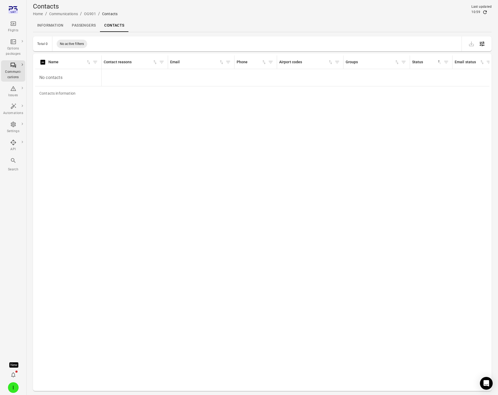
click at [54, 24] on link "Information" at bounding box center [50, 25] width 35 height 13
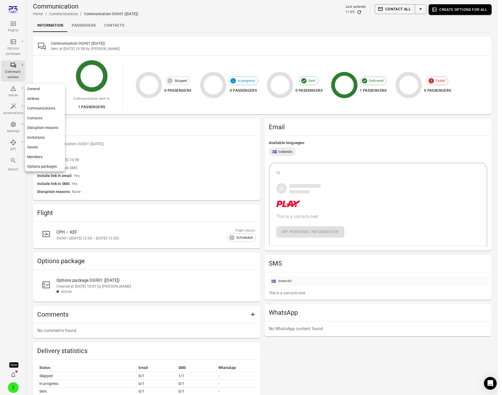
click at [7, 122] on div "Settings" at bounding box center [13, 127] width 20 height 13
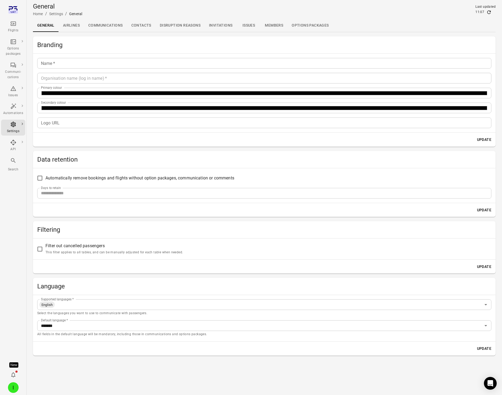
click at [99, 28] on link "Communications" at bounding box center [105, 25] width 43 height 13
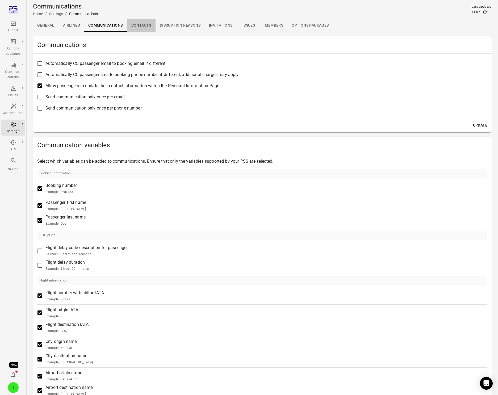
click at [139, 26] on link "Contacts" at bounding box center [141, 25] width 28 height 13
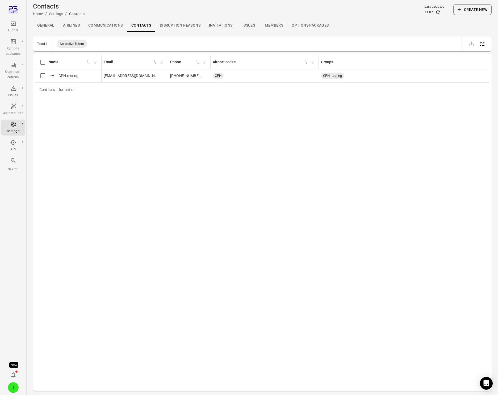
click at [10, 28] on div "Flights" at bounding box center [13, 30] width 20 height 5
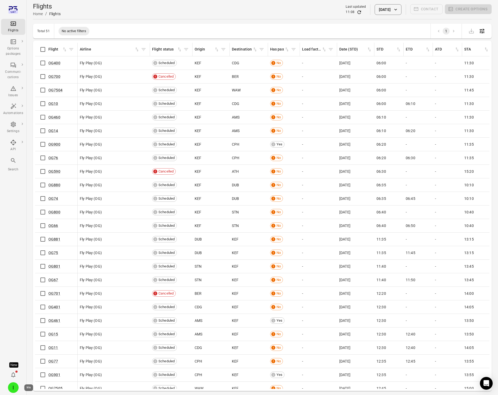
click at [13, 387] on div "I" at bounding box center [13, 387] width 11 height 11
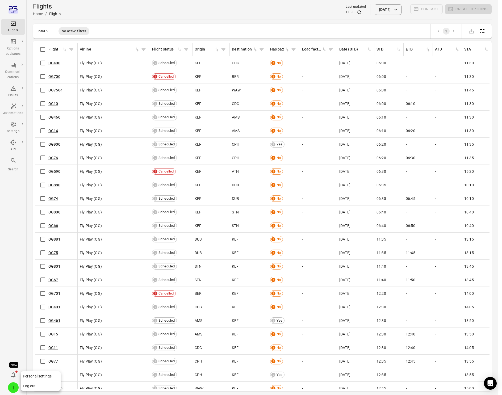
click at [35, 387] on button "Log out" at bounding box center [41, 386] width 40 height 10
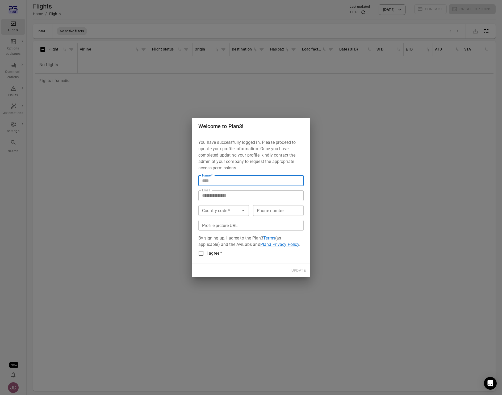
click at [222, 185] on input "Name   *" at bounding box center [250, 180] width 105 height 11
type input "****"
click at [306, 271] on button "Update" at bounding box center [298, 270] width 19 height 10
type input "****"
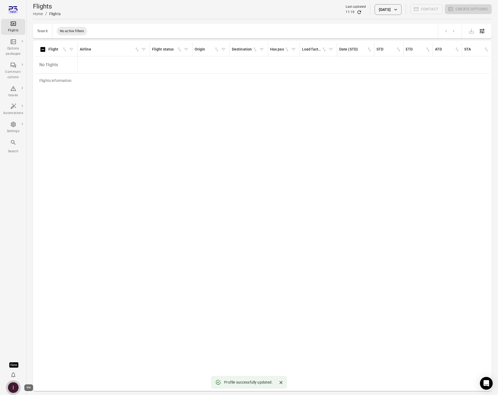
click at [16, 386] on div "I" at bounding box center [13, 387] width 11 height 11
click at [30, 386] on button "Log out" at bounding box center [41, 386] width 40 height 10
click at [356, 11] on icon "Refresh data" at bounding box center [358, 12] width 5 height 5
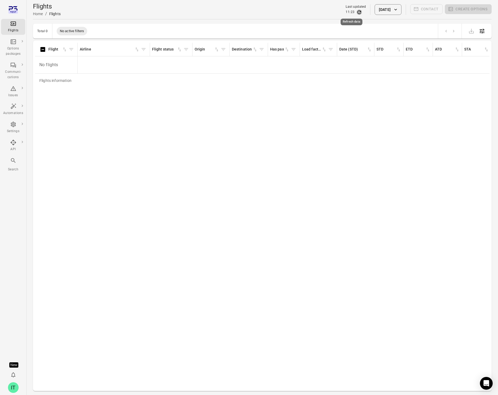
click at [356, 11] on icon "Refresh data" at bounding box center [358, 12] width 5 height 5
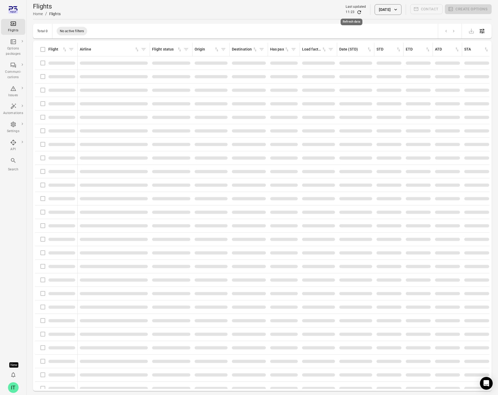
click at [356, 11] on icon "Refresh data" at bounding box center [358, 12] width 5 height 5
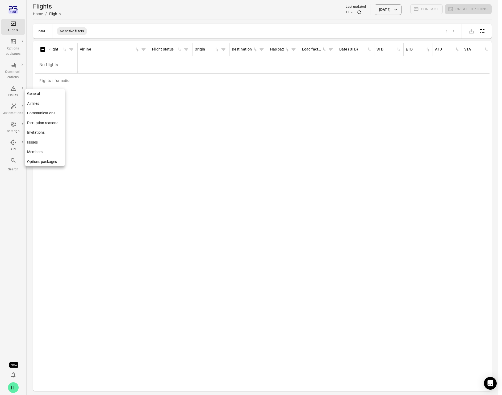
click at [14, 135] on link "Settings" at bounding box center [13, 128] width 24 height 16
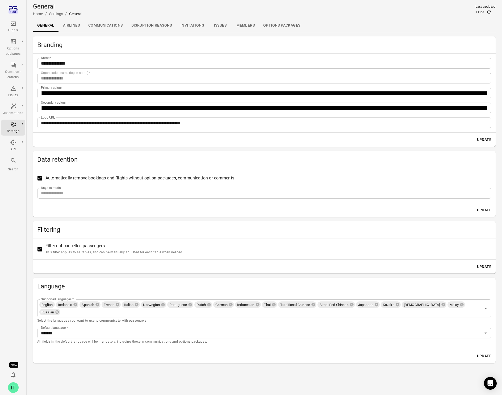
click at [16, 126] on icon "Main navigation" at bounding box center [13, 124] width 6 height 6
click at [16, 24] on icon "Main navigation" at bounding box center [13, 23] width 6 height 6
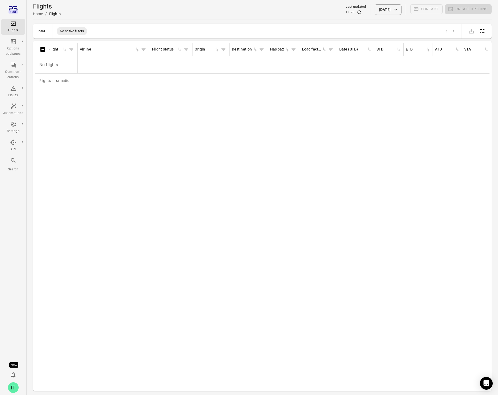
click at [352, 9] on div "Last updated" at bounding box center [355, 6] width 20 height 5
click at [356, 12] on icon "Refresh data" at bounding box center [358, 12] width 5 height 5
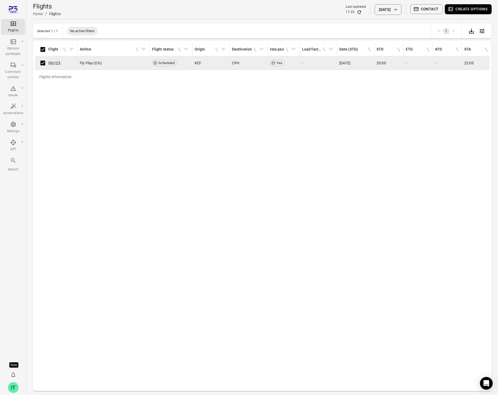
click at [427, 10] on button "Contact" at bounding box center [426, 9] width 33 height 10
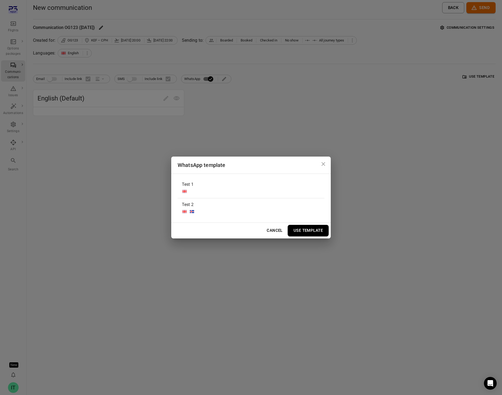
click at [272, 186] on div "Test 1" at bounding box center [250, 188] width 147 height 20
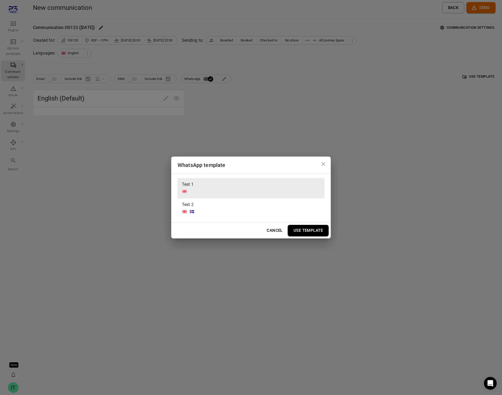
click at [314, 232] on button "Use Template" at bounding box center [307, 230] width 41 height 11
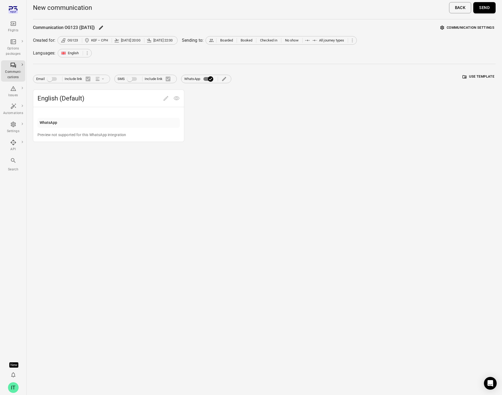
click at [464, 28] on button "Communication settings" at bounding box center [467, 28] width 57 height 8
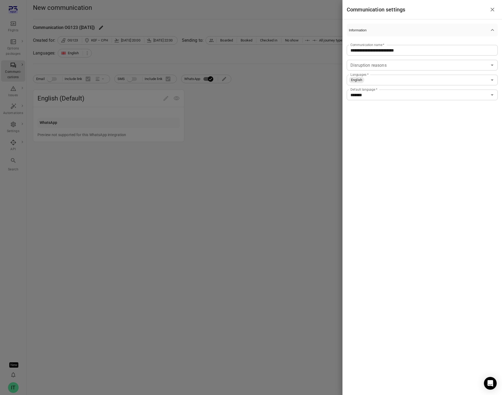
click at [322, 116] on div at bounding box center [251, 197] width 502 height 395
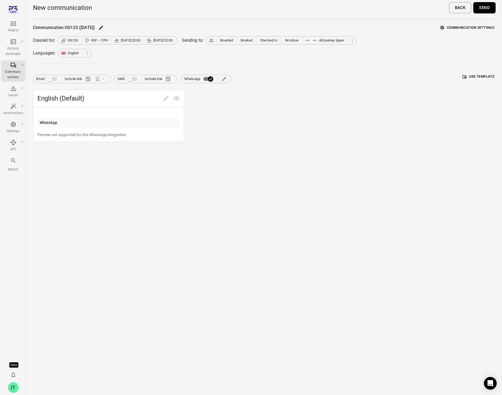
click at [283, 120] on div "English (Default) WhatsApp Preview not supported for this WhatsApp integration" at bounding box center [264, 116] width 462 height 52
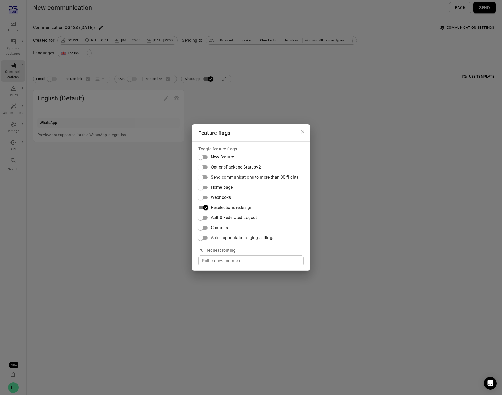
drag, startPoint x: 225, startPoint y: 229, endPoint x: 231, endPoint y: 226, distance: 6.2
click at [225, 229] on span "Contacts" at bounding box center [219, 227] width 17 height 6
click at [433, 120] on div "Feature flags Toggle feature flags New feature OptionsPackage StatusV2 Send com…" at bounding box center [251, 197] width 502 height 395
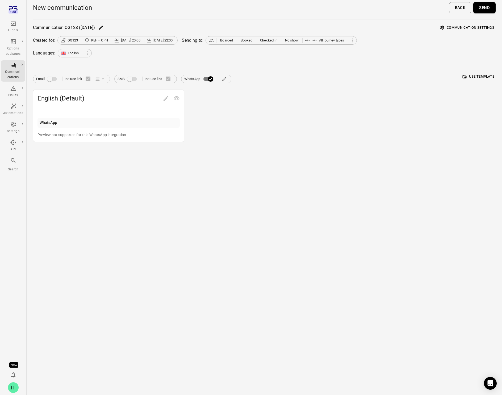
click at [487, 27] on button "Communication settings" at bounding box center [467, 28] width 57 height 8
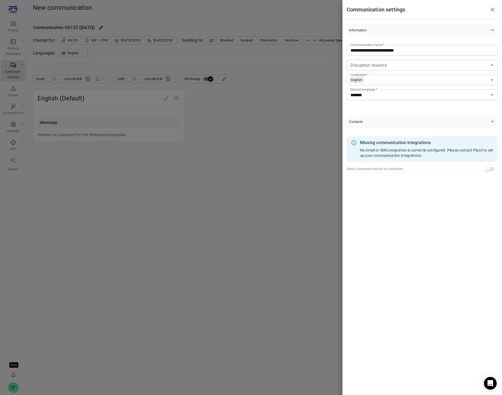
click at [493, 118] on icon "button" at bounding box center [492, 121] width 6 height 6
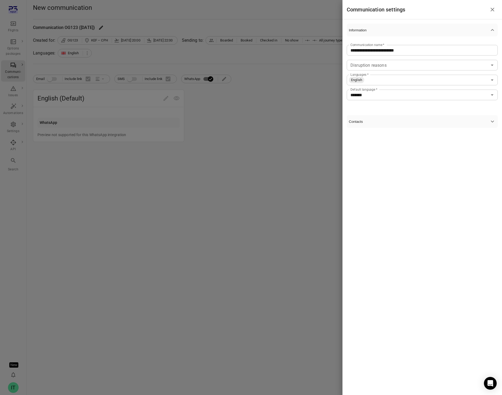
click at [492, 118] on icon "button" at bounding box center [492, 121] width 6 height 6
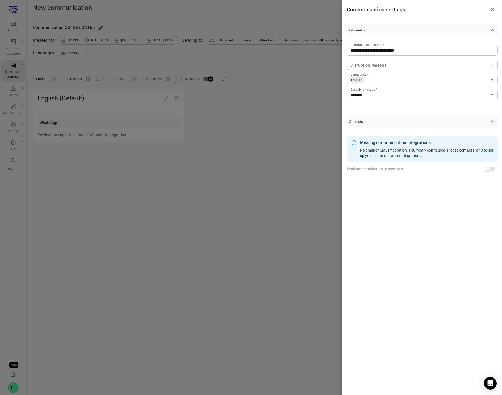
click at [276, 149] on div at bounding box center [251, 197] width 502 height 395
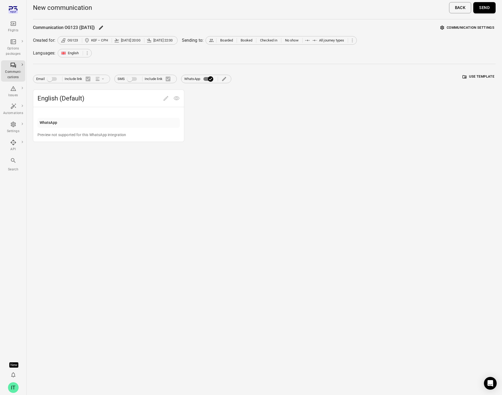
click at [14, 385] on div "IT" at bounding box center [13, 387] width 11 height 11
click at [45, 385] on button "Log out" at bounding box center [41, 386] width 40 height 10
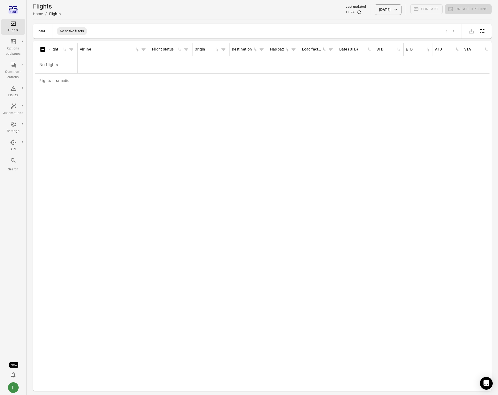
click at [380, 11] on button "[DATE]" at bounding box center [387, 9] width 27 height 11
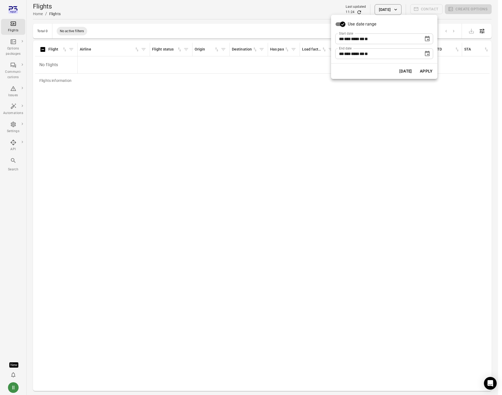
click at [428, 37] on icon "Choose date, selected date is Sep 8, 2025" at bounding box center [427, 38] width 5 height 5
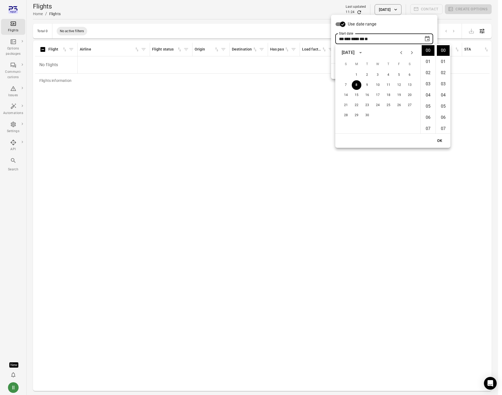
click at [402, 54] on icon "Previous month" at bounding box center [401, 52] width 6 height 6
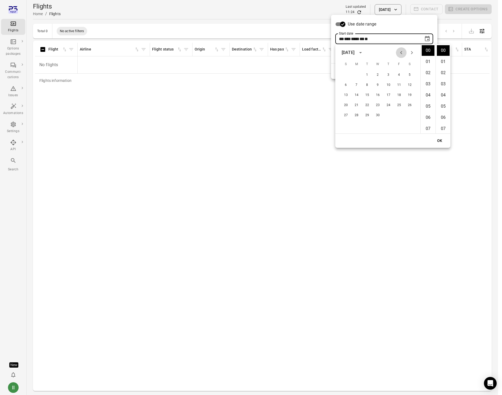
click at [402, 54] on icon "Previous month" at bounding box center [401, 52] width 6 height 6
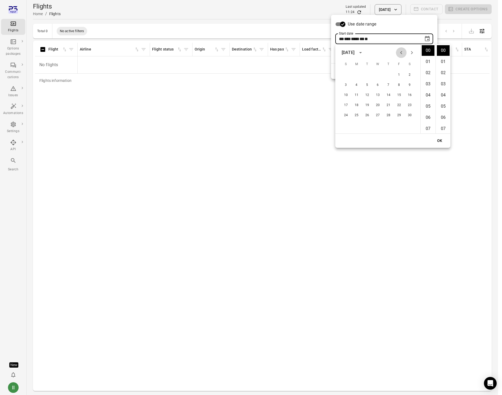
click at [402, 54] on icon "Previous month" at bounding box center [401, 52] width 6 height 6
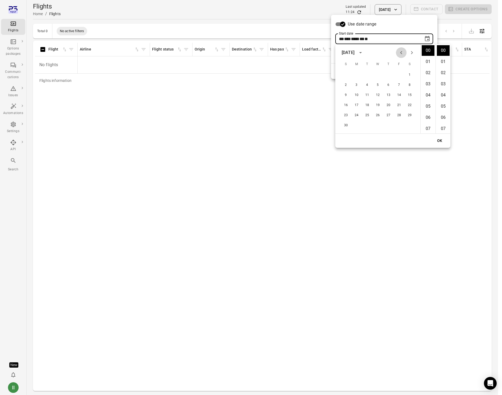
click at [402, 54] on icon "Previous month" at bounding box center [401, 52] width 6 height 6
click at [398, 74] on button "1" at bounding box center [399, 75] width 10 height 10
type input "**********"
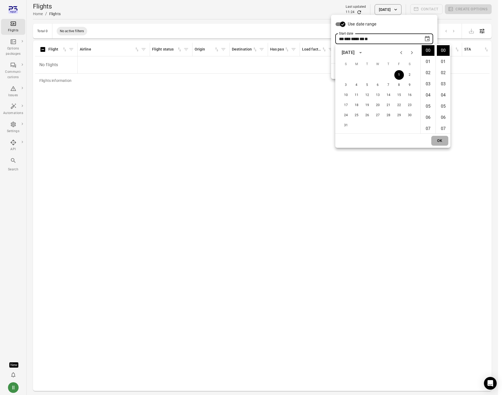
click at [439, 140] on button "OK" at bounding box center [439, 141] width 17 height 10
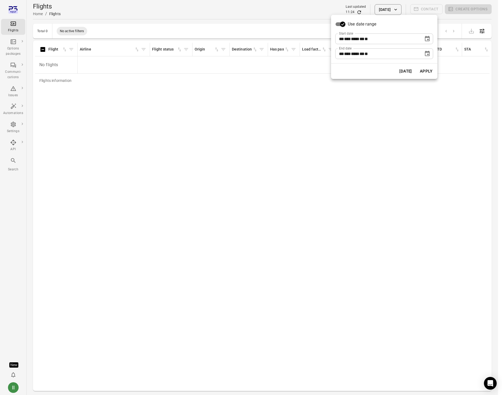
click at [423, 71] on button "Apply" at bounding box center [426, 71] width 18 height 11
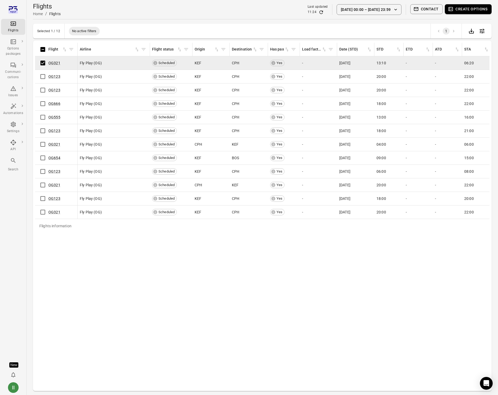
click at [429, 9] on button "Contact" at bounding box center [426, 9] width 33 height 10
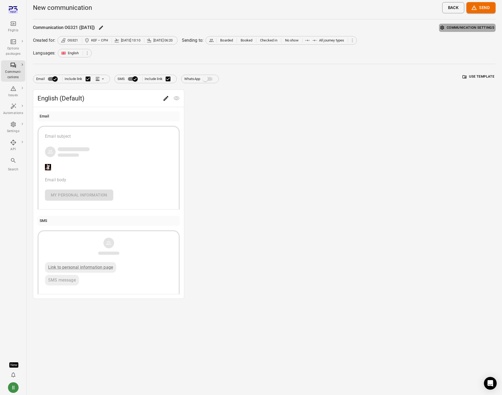
click at [475, 26] on button "Communication settings" at bounding box center [467, 28] width 57 height 8
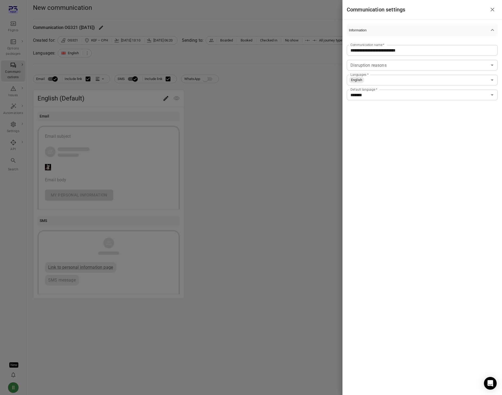
click at [278, 224] on div at bounding box center [251, 197] width 502 height 395
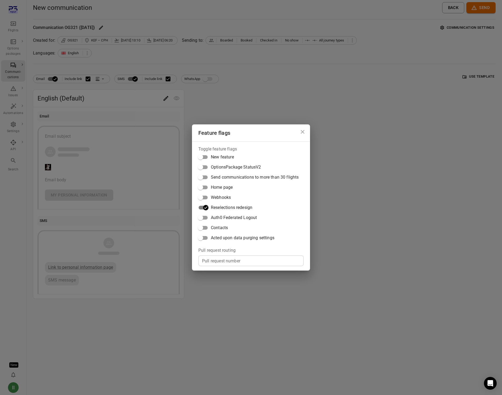
click at [225, 227] on span "Contacts" at bounding box center [219, 227] width 17 height 6
click at [458, 27] on div "Feature flags Toggle feature flags New feature OptionsPackage StatusV2 Send com…" at bounding box center [251, 197] width 502 height 395
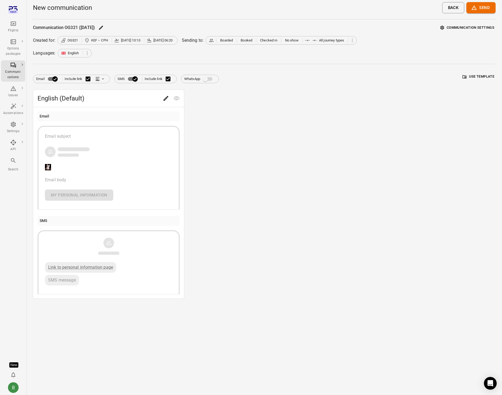
click at [461, 26] on button "Communication settings" at bounding box center [467, 28] width 57 height 8
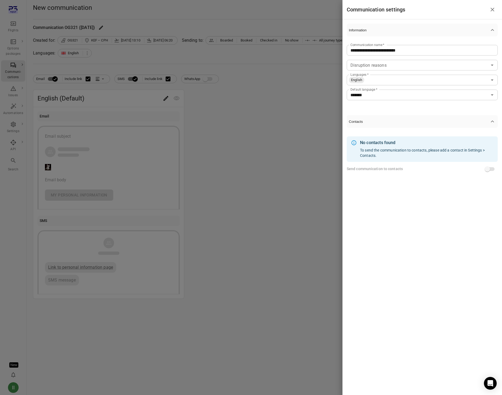
click at [197, 109] on div at bounding box center [251, 197] width 502 height 395
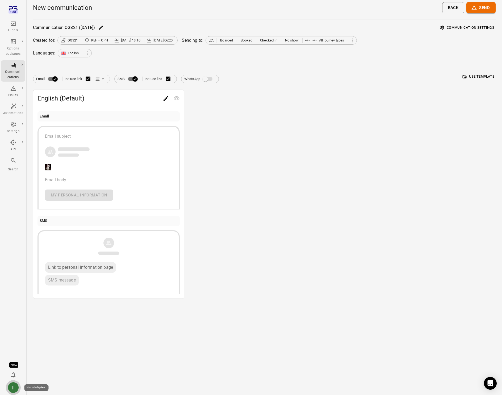
click at [12, 389] on div "II" at bounding box center [13, 387] width 11 height 11
click at [39, 388] on button "Log out" at bounding box center [41, 386] width 40 height 10
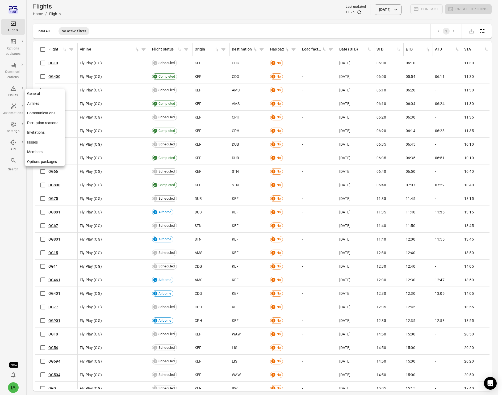
click at [15, 128] on div "Settings" at bounding box center [13, 127] width 20 height 13
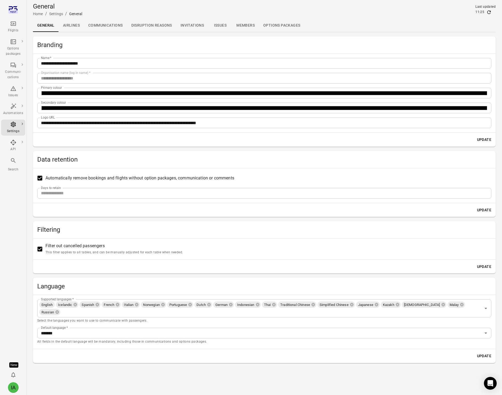
click at [17, 23] on div "Flights" at bounding box center [13, 26] width 20 height 13
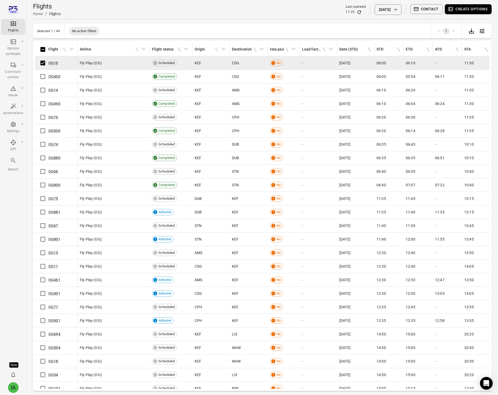
click at [431, 10] on button "Contact" at bounding box center [426, 9] width 33 height 10
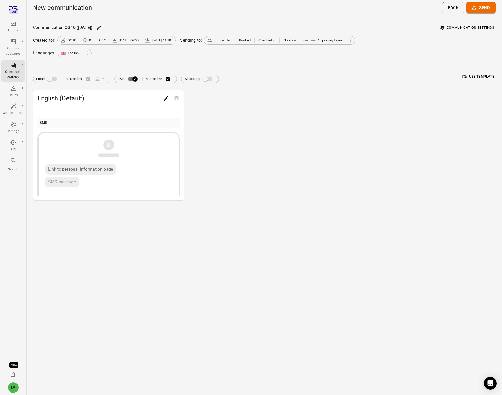
click at [417, 111] on div "English (Default) SMS Link to personal information page SMS message" at bounding box center [264, 145] width 462 height 111
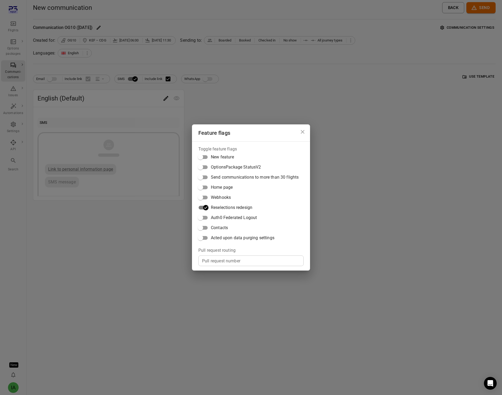
click at [226, 228] on span "Contacts" at bounding box center [219, 227] width 17 height 6
click at [405, 50] on div "Feature flags Toggle feature flags New feature OptionsPackage StatusV2 Send com…" at bounding box center [251, 197] width 502 height 395
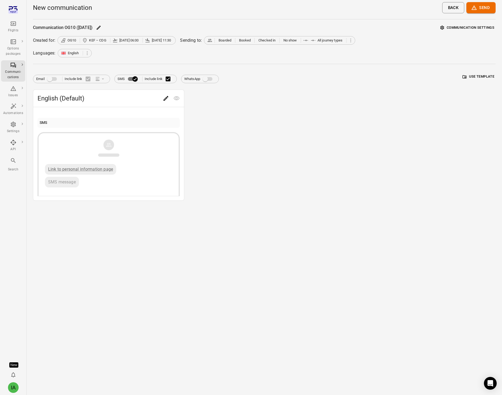
click at [466, 23] on main "New communication Back Send Communication OG10 ([DATE]) Communication settings …" at bounding box center [264, 197] width 475 height 395
click at [466, 26] on button "Communication settings" at bounding box center [467, 28] width 57 height 8
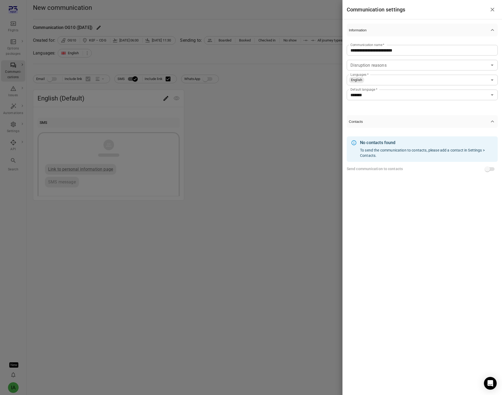
click at [214, 158] on div at bounding box center [251, 197] width 502 height 395
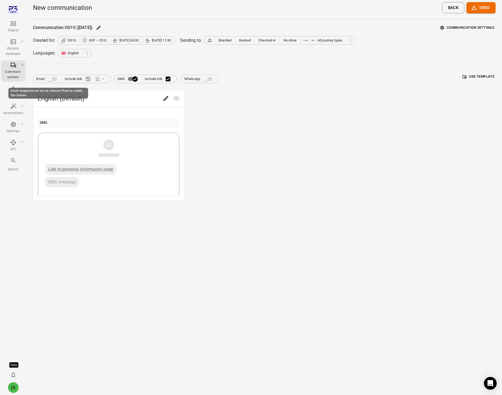
click at [50, 79] on span "Email integration not set up. Contact Plan3 to enable this feature" at bounding box center [52, 79] width 9 height 4
click at [55, 80] on span "Email integration not set up. Contact Plan3 to enable this feature" at bounding box center [52, 79] width 9 height 4
click at [291, 117] on div "English (Default) SMS Link to personal information page SMS message" at bounding box center [264, 145] width 462 height 111
click at [463, 29] on button "Communication settings" at bounding box center [467, 28] width 57 height 8
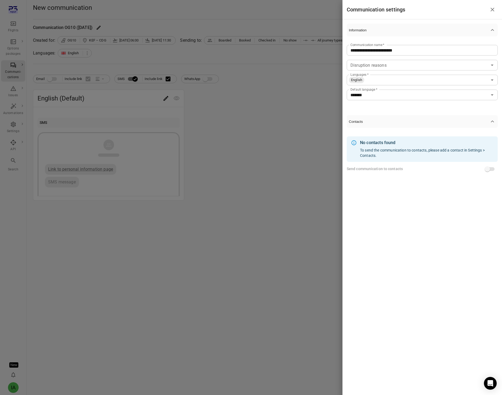
click at [286, 183] on div at bounding box center [251, 197] width 502 height 395
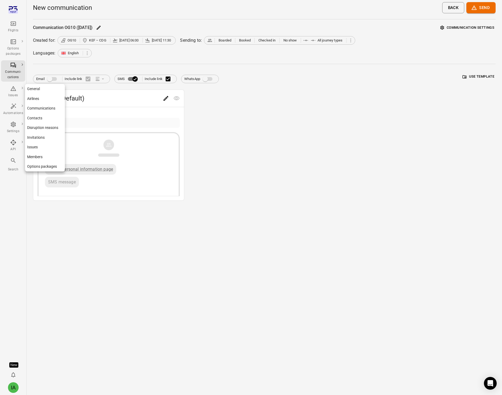
click at [14, 122] on icon "Main navigation" at bounding box center [13, 124] width 6 height 6
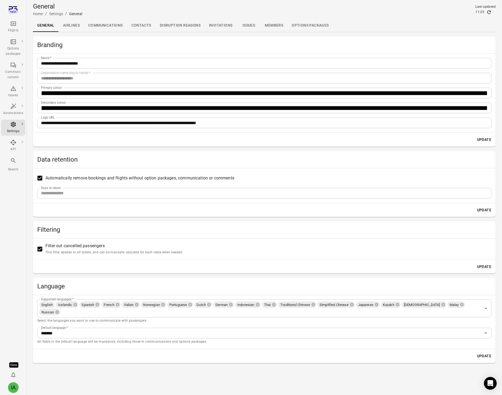
click at [146, 25] on link "Contacts" at bounding box center [141, 25] width 28 height 13
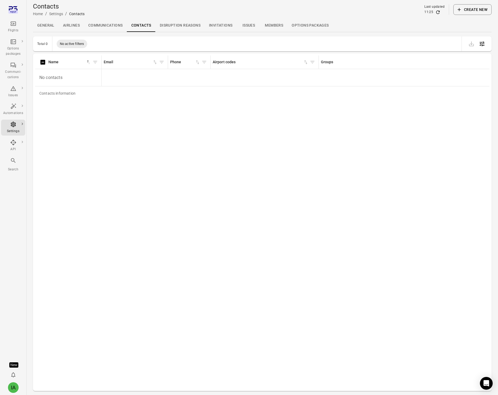
click at [470, 2] on div "Contacts Home / Settings / Contacts Last updated 11:25 Create new" at bounding box center [262, 9] width 458 height 15
click at [470, 7] on button "Create new" at bounding box center [472, 9] width 38 height 11
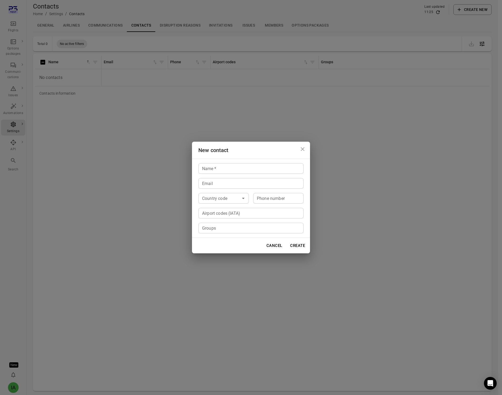
click at [209, 161] on div "Name   * Name   * Email Email Country code Country code Phone number Phone numb…" at bounding box center [251, 198] width 118 height 79
click at [210, 168] on input "Name   *" at bounding box center [250, 168] width 105 height 11
type input "****"
click at [297, 247] on button "Create" at bounding box center [297, 245] width 21 height 11
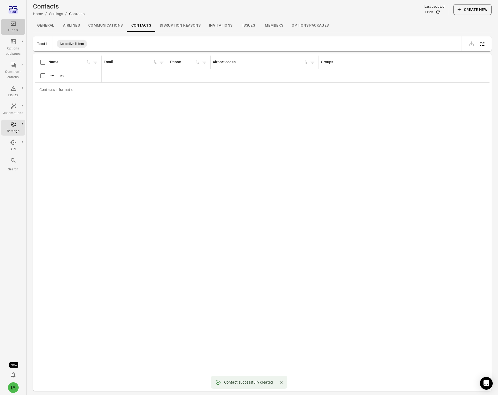
click at [19, 25] on div "Flights" at bounding box center [13, 26] width 20 height 13
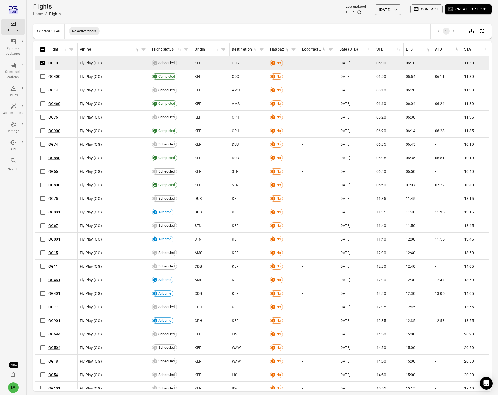
click at [428, 12] on button "Contact" at bounding box center [426, 9] width 33 height 10
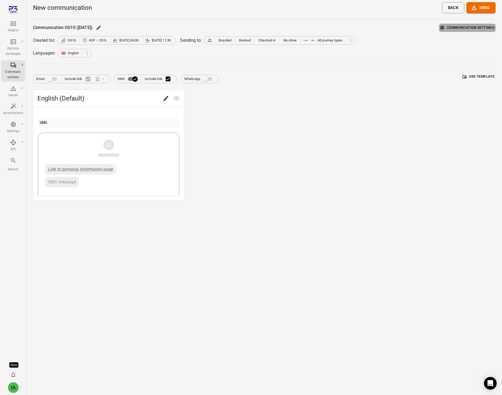
click at [471, 25] on button "Communication settings" at bounding box center [467, 28] width 57 height 8
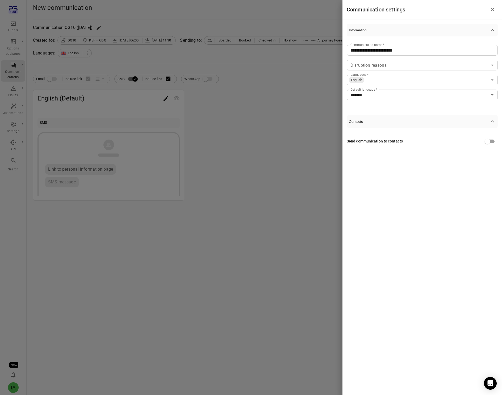
click at [368, 145] on div "Send communication to contacts" at bounding box center [421, 141] width 151 height 10
click at [302, 237] on div at bounding box center [251, 197] width 502 height 395
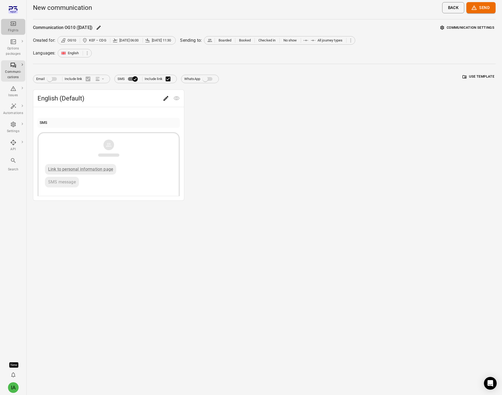
click at [14, 24] on icon "Main navigation" at bounding box center [13, 24] width 5 height 4
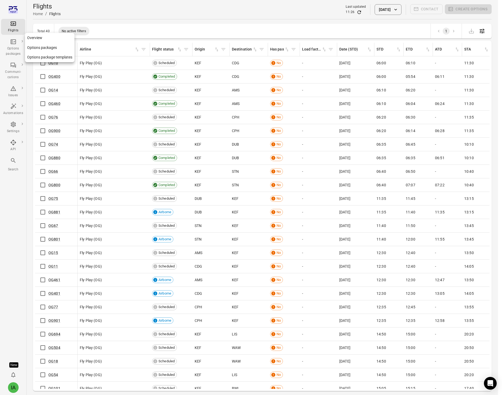
click at [14, 44] on icon "Main navigation" at bounding box center [13, 42] width 6 height 6
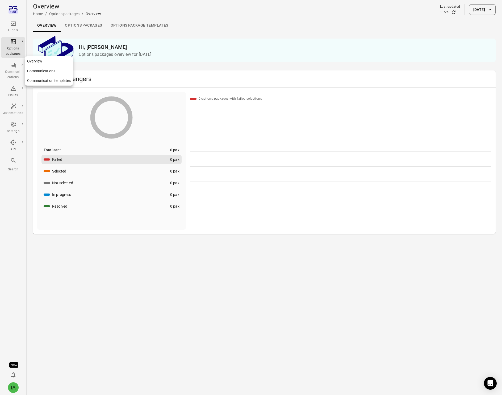
click at [11, 70] on div "Communi-cations" at bounding box center [13, 74] width 20 height 11
click at [131, 25] on link "Communication templates" at bounding box center [135, 25] width 63 height 13
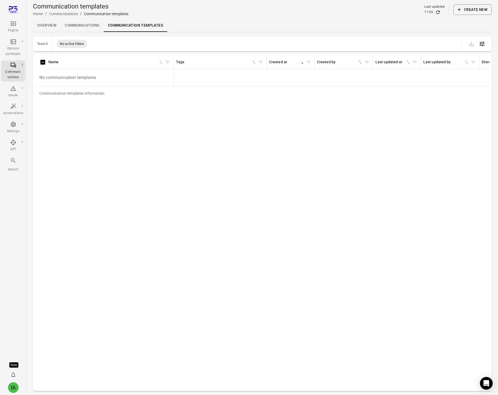
click at [481, 9] on button "Create new" at bounding box center [472, 9] width 38 height 11
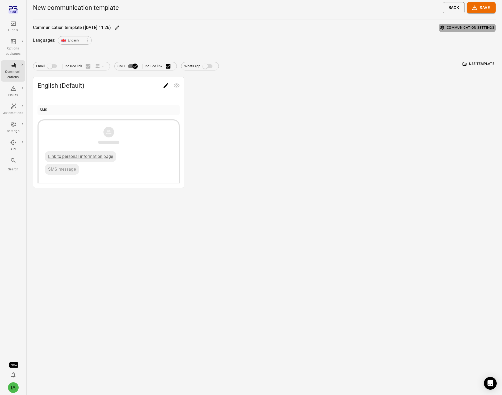
click at [463, 27] on button "Communication settings" at bounding box center [467, 28] width 57 height 8
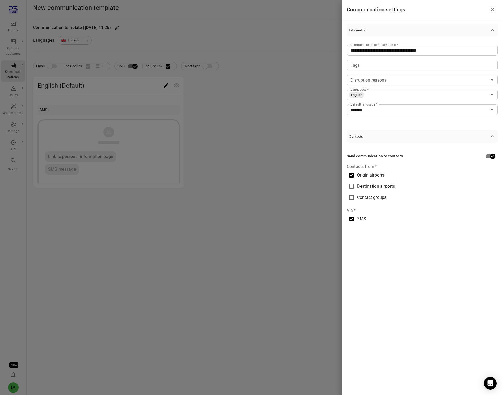
drag, startPoint x: 198, startPoint y: 268, endPoint x: 190, endPoint y: 262, distance: 9.6
click at [197, 268] on div at bounding box center [251, 197] width 502 height 395
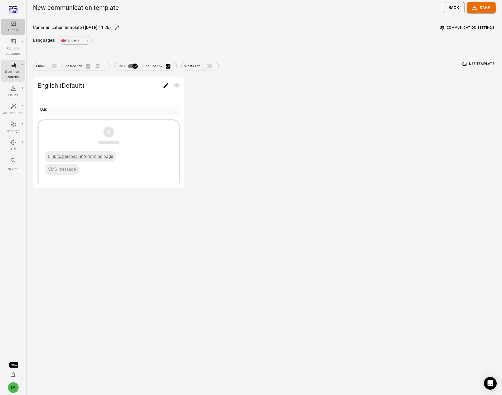
click at [17, 25] on div "Flights" at bounding box center [13, 26] width 20 height 13
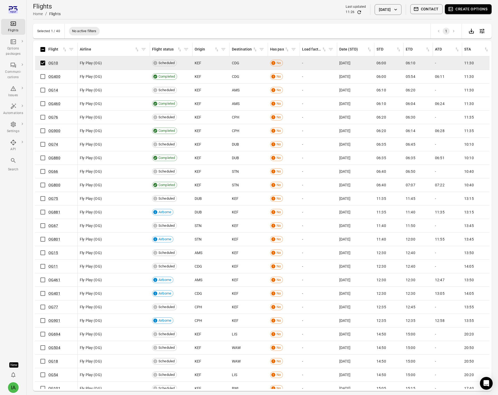
click at [471, 9] on button "Create options" at bounding box center [467, 9] width 47 height 10
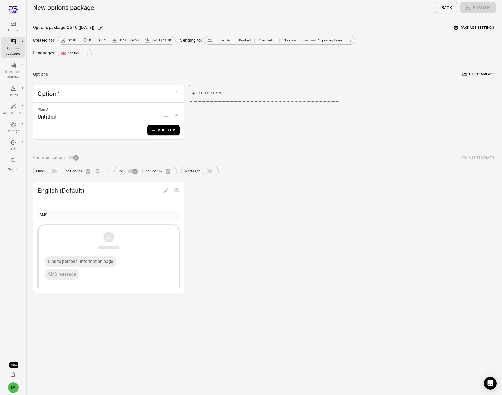
click at [479, 74] on button "Use template" at bounding box center [478, 74] width 34 height 8
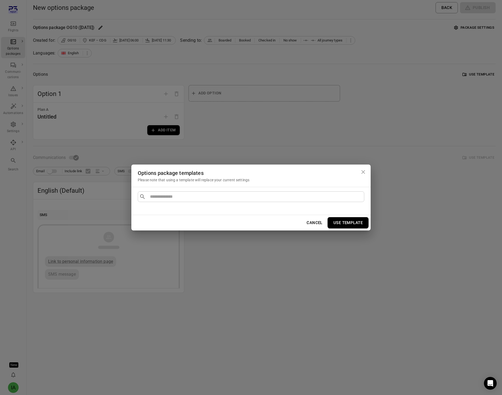
click at [451, 69] on div "Options package templates Please note that using a template will replace your c…" at bounding box center [251, 197] width 502 height 395
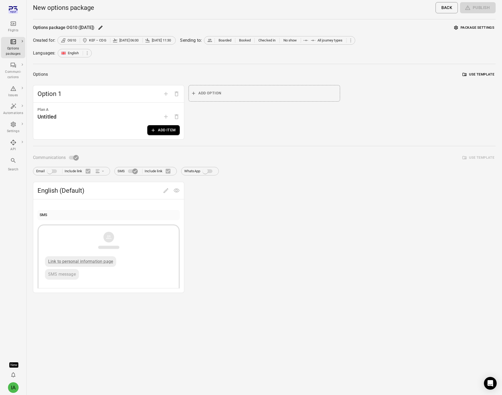
click at [476, 26] on button "Package settings" at bounding box center [473, 28] width 43 height 8
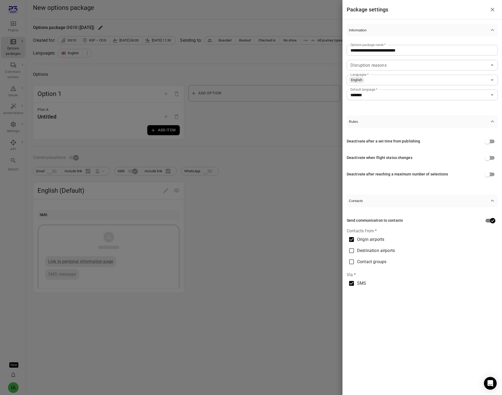
click at [234, 238] on div at bounding box center [251, 197] width 502 height 395
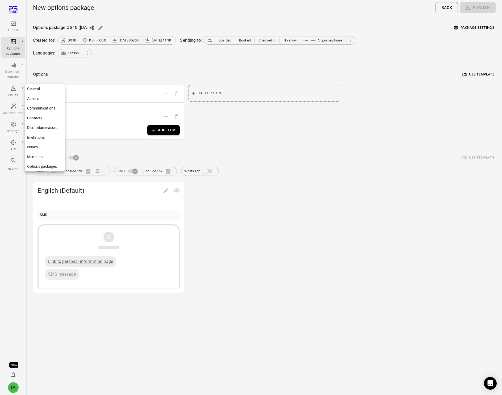
click at [15, 125] on icon "Main navigation" at bounding box center [13, 124] width 5 height 5
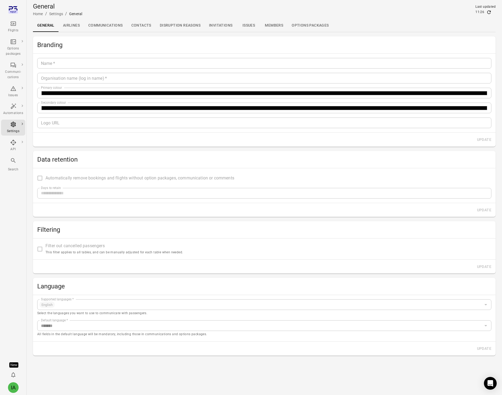
type input "**********"
type input "*******"
type input "**********"
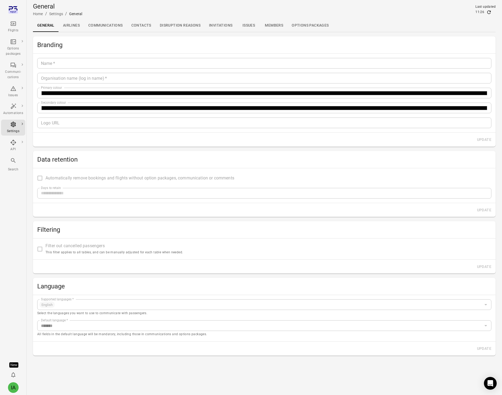
type input "**"
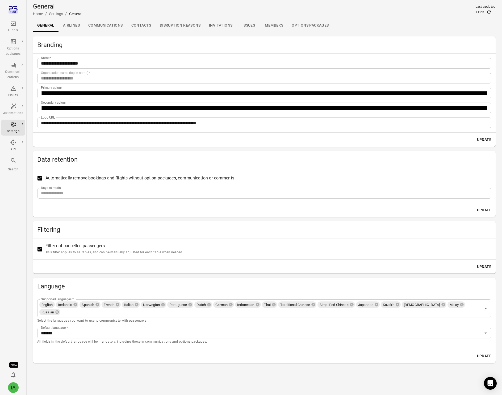
click at [150, 25] on link "Contacts" at bounding box center [141, 25] width 28 height 13
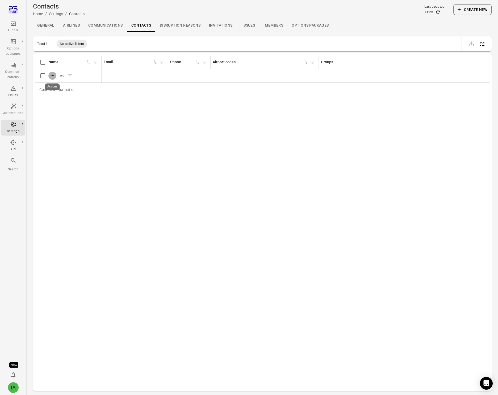
click at [50, 75] on icon "Actions" at bounding box center [52, 75] width 5 height 5
click at [49, 95] on span "Delete" at bounding box center [52, 93] width 12 height 5
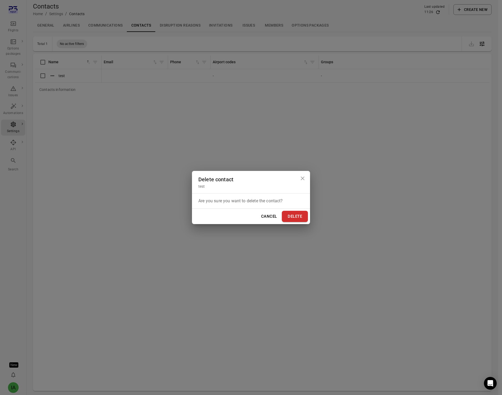
click at [277, 218] on button "Cancel" at bounding box center [269, 216] width 22 height 11
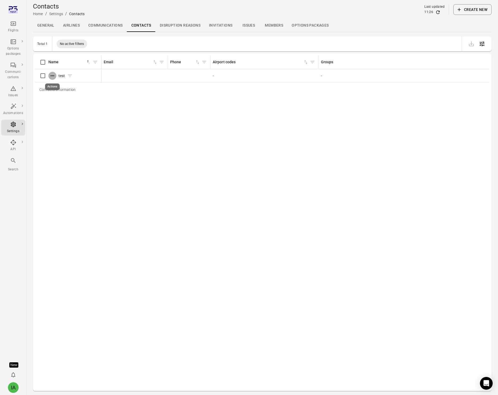
click at [50, 74] on icon "Actions" at bounding box center [52, 75] width 5 height 5
click at [50, 93] on span "Delete" at bounding box center [52, 93] width 12 height 5
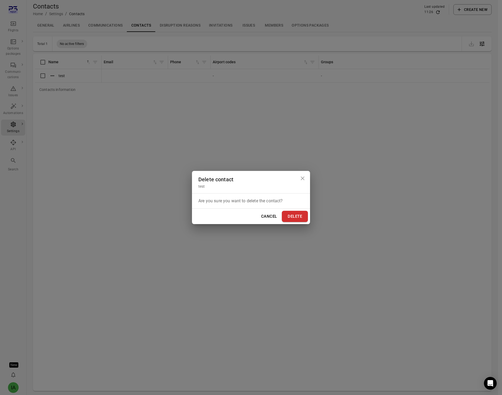
click at [294, 220] on button "Delete" at bounding box center [295, 216] width 26 height 11
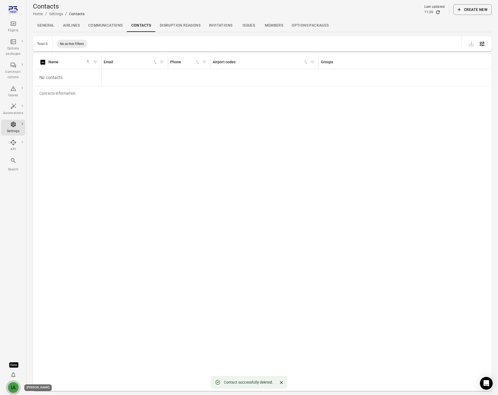
click at [13, 389] on div "IA" at bounding box center [13, 387] width 11 height 11
click at [31, 385] on button "Log out" at bounding box center [41, 386] width 40 height 10
